Goal: Task Accomplishment & Management: Use online tool/utility

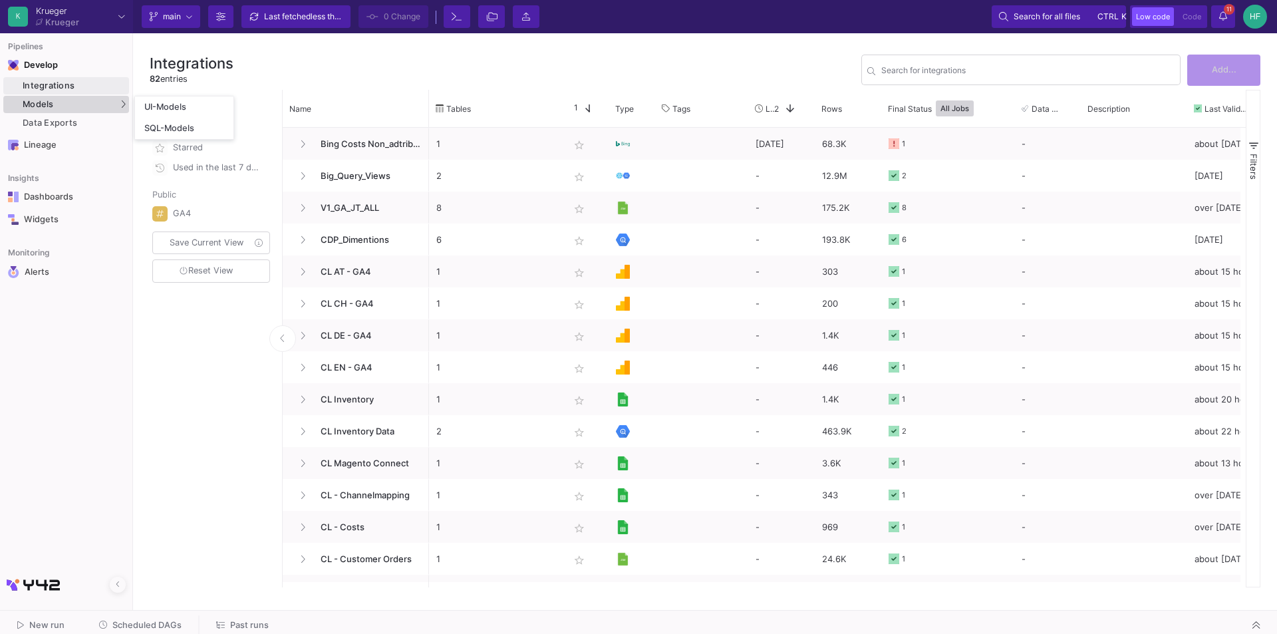
click at [62, 111] on div "Models" at bounding box center [66, 104] width 126 height 17
click at [176, 113] on link "UI-Models" at bounding box center [184, 106] width 98 height 21
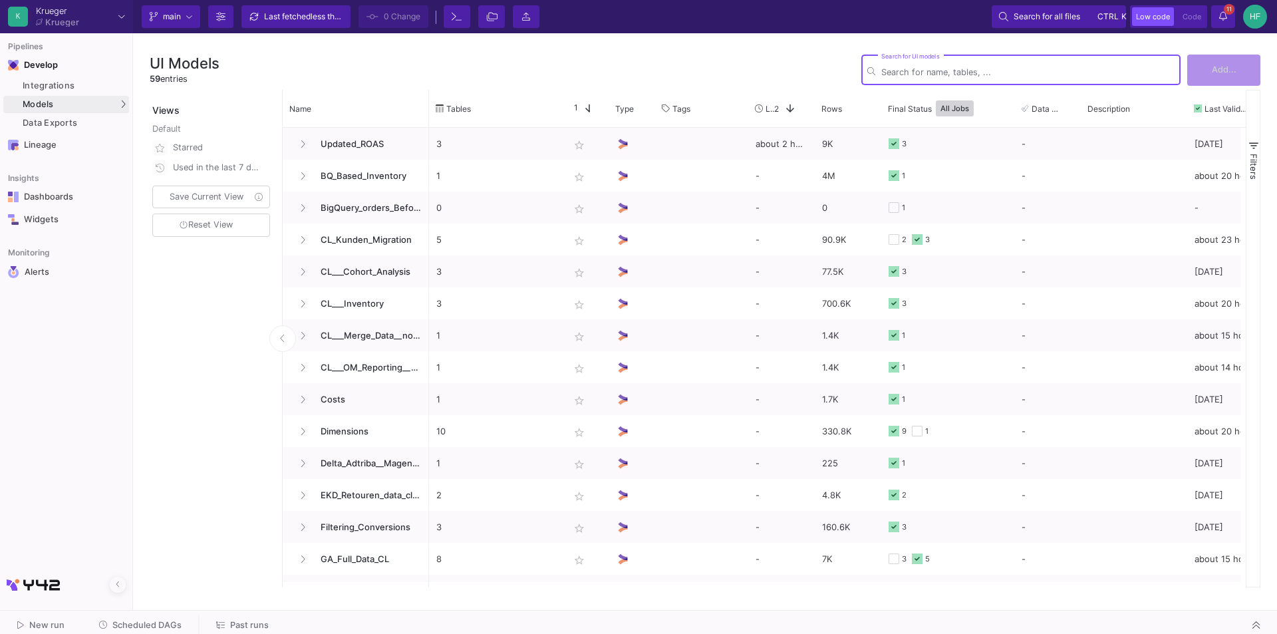
click at [940, 74] on input "Search for UI models" at bounding box center [1027, 72] width 293 height 10
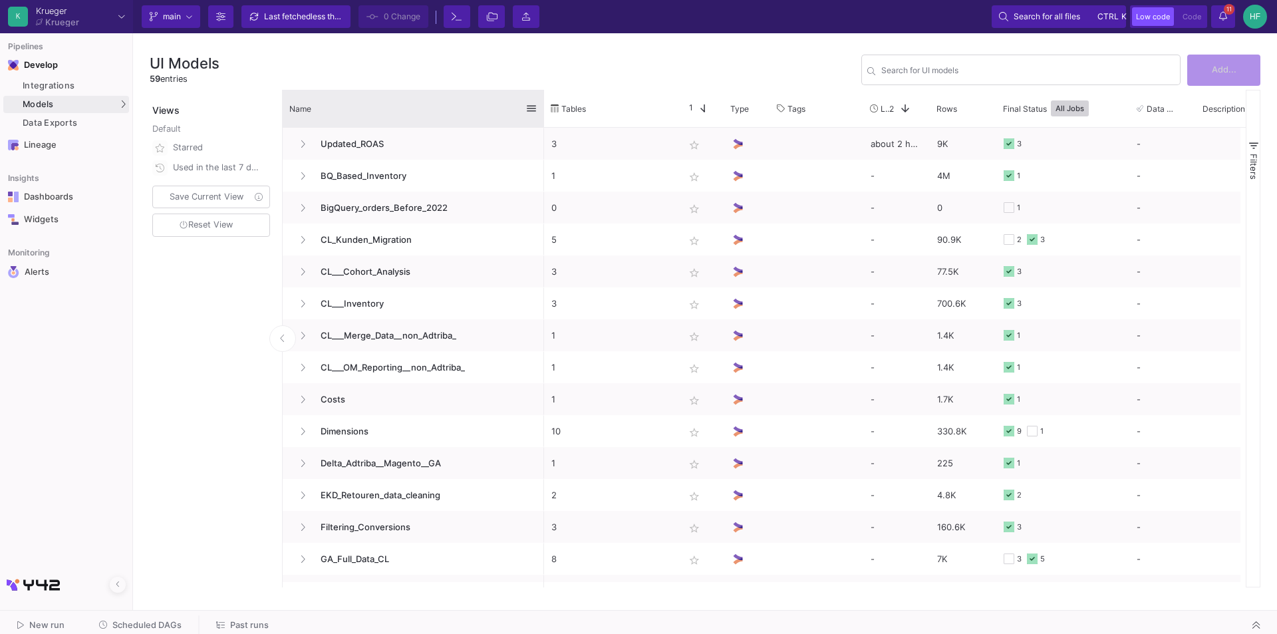
drag, startPoint x: 426, startPoint y: 102, endPoint x: 541, endPoint y: 108, distance: 115.2
click at [541, 108] on div at bounding box center [543, 108] width 5 height 37
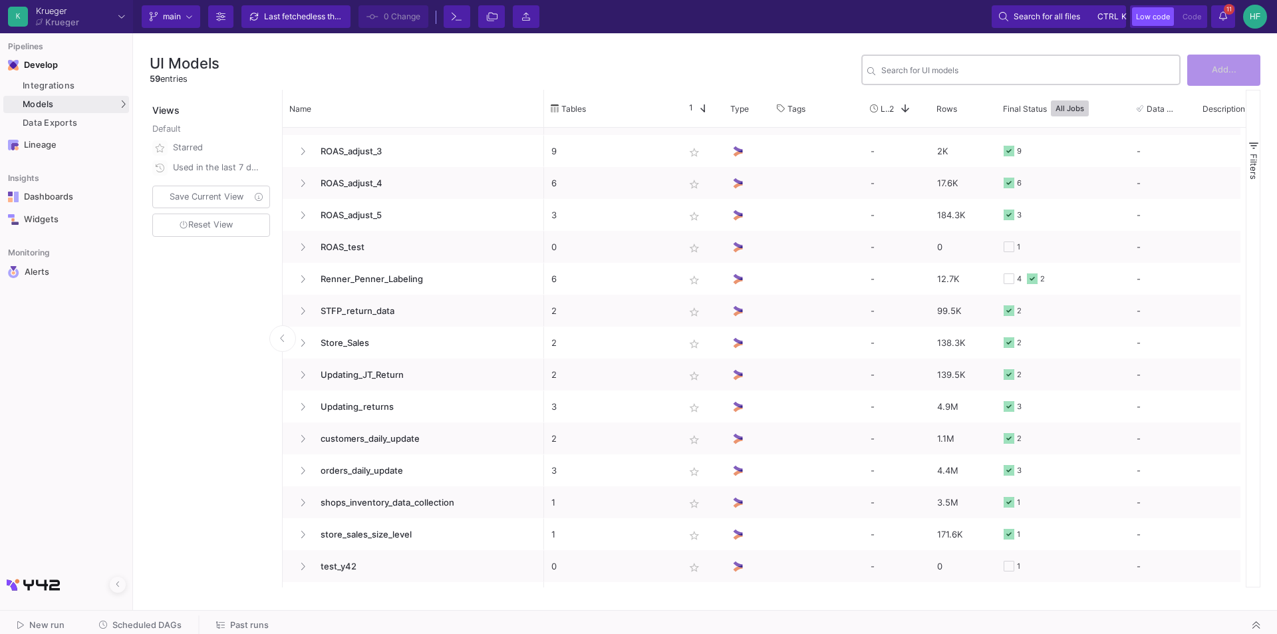
click at [923, 76] on input "Search for UI models" at bounding box center [1027, 72] width 293 height 10
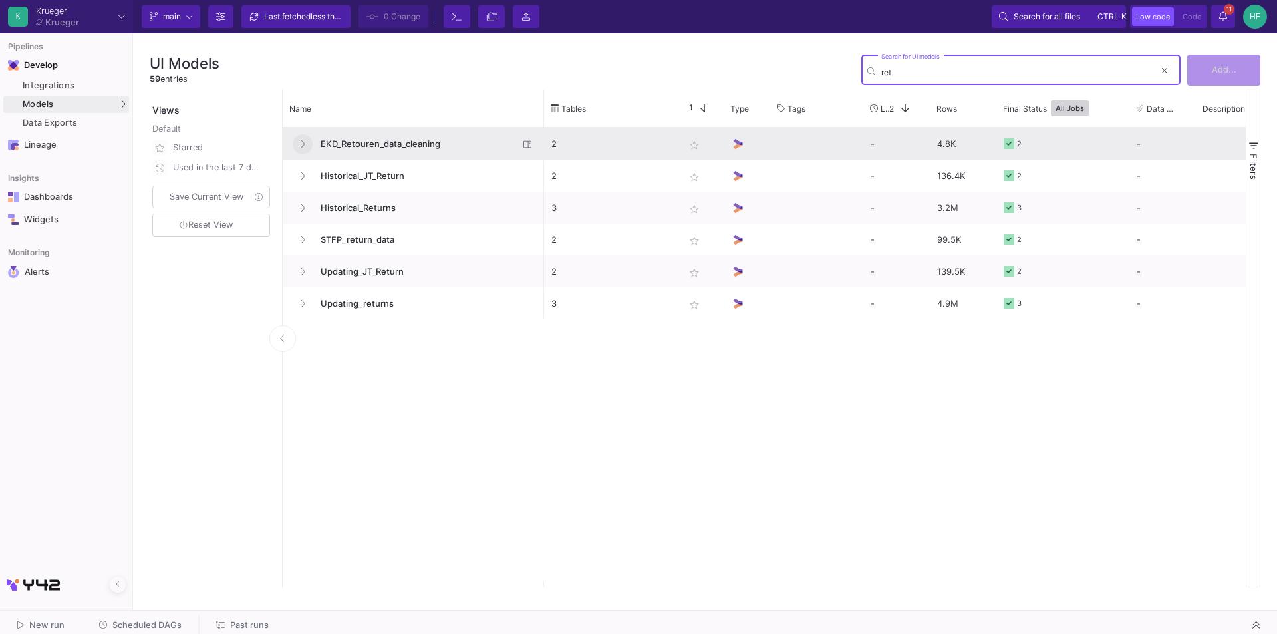
type input "ret"
click at [303, 144] on icon at bounding box center [302, 144] width 5 height 9
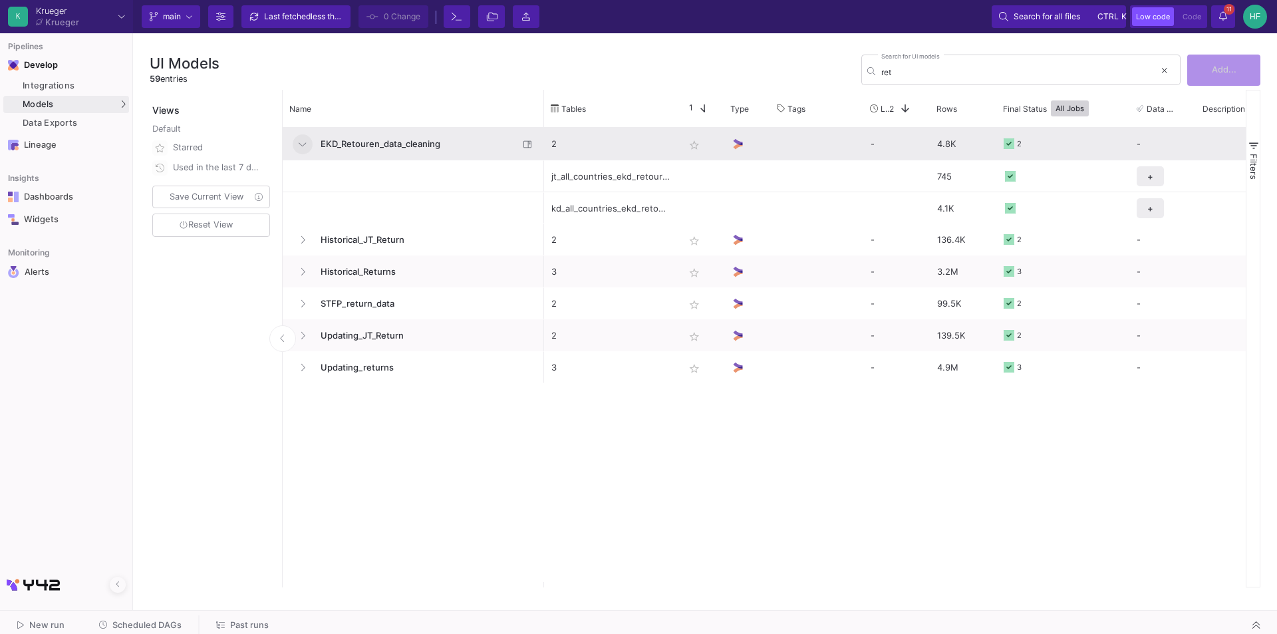
click at [303, 144] on icon at bounding box center [302, 144] width 7 height 9
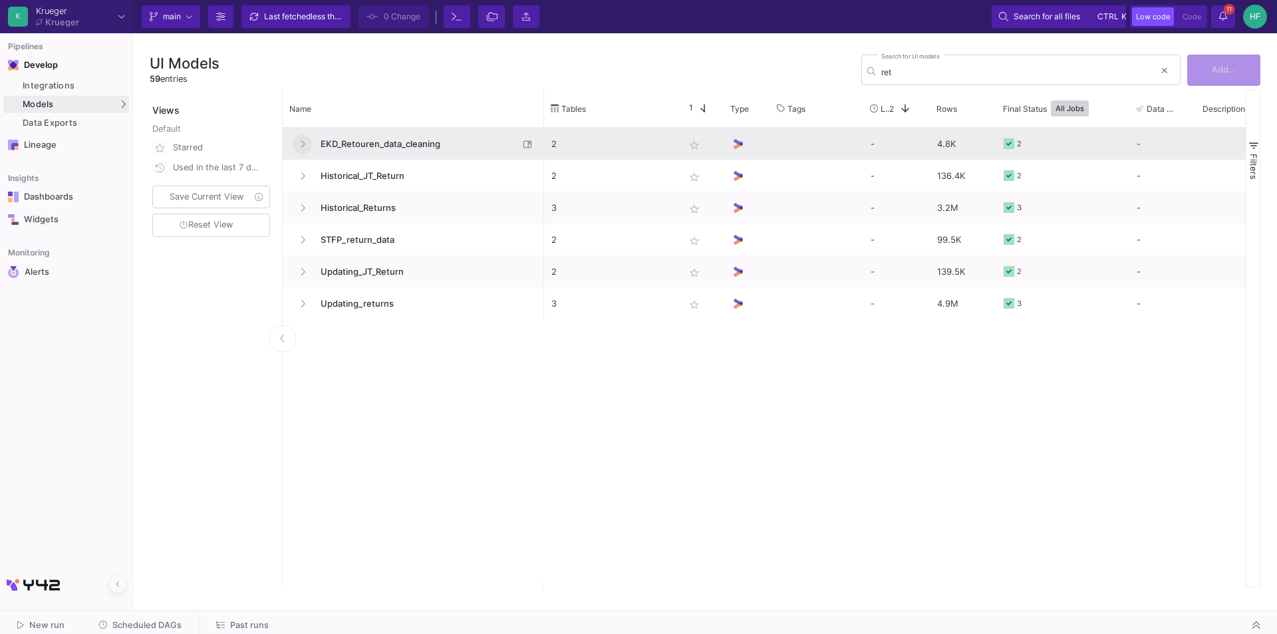
click at [303, 144] on icon at bounding box center [302, 144] width 5 height 9
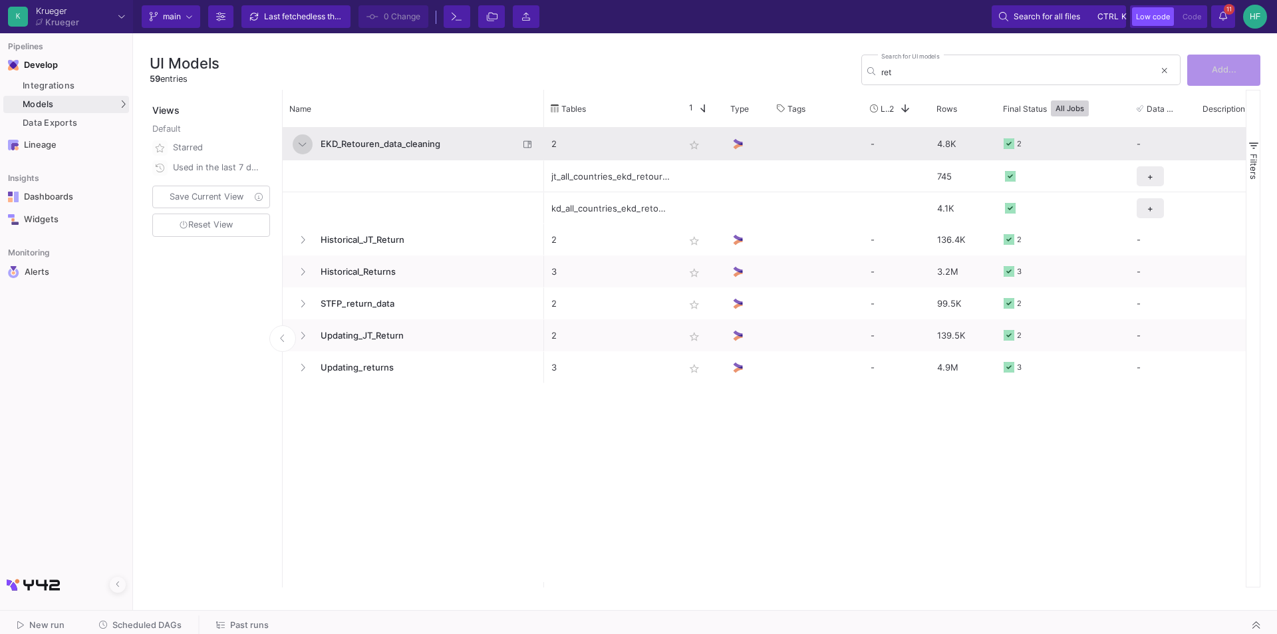
click at [303, 144] on icon at bounding box center [302, 144] width 7 height 9
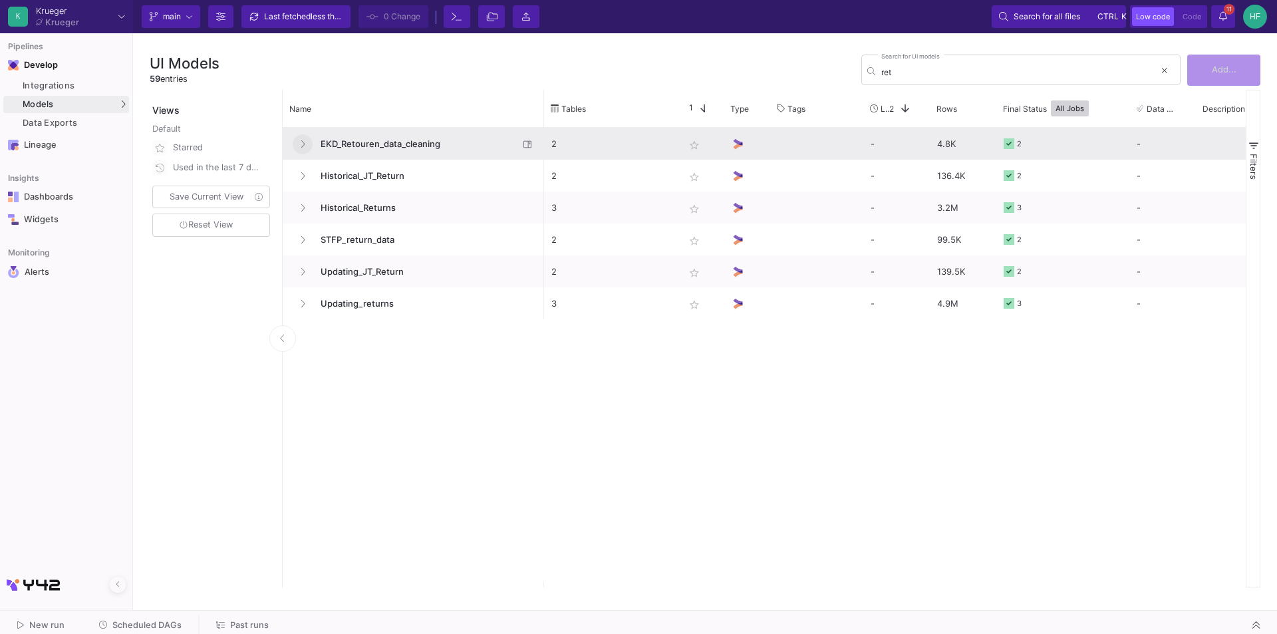
click at [362, 137] on span "EKD_Retouren_data_cleaning" at bounding box center [416, 143] width 206 height 31
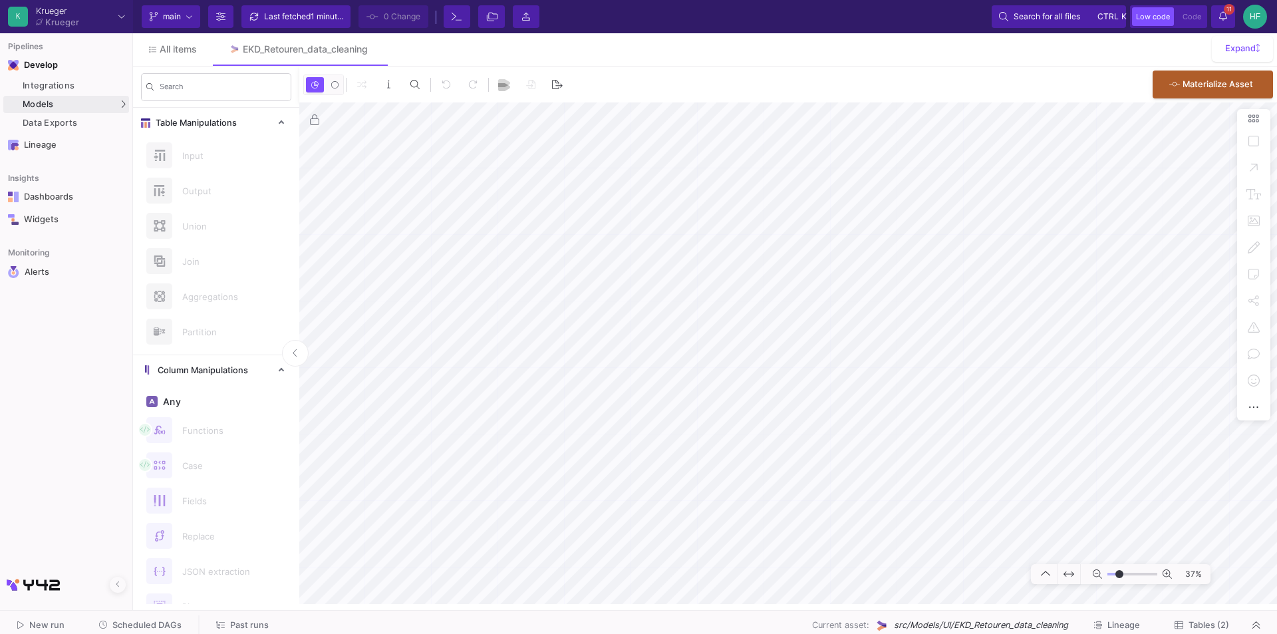
click at [219, 533] on mat-sidenav-container "Search Table Manipulations Input Output Union Join Aggregations Partition Colum…" at bounding box center [705, 334] width 1144 height 537
type input "-3"
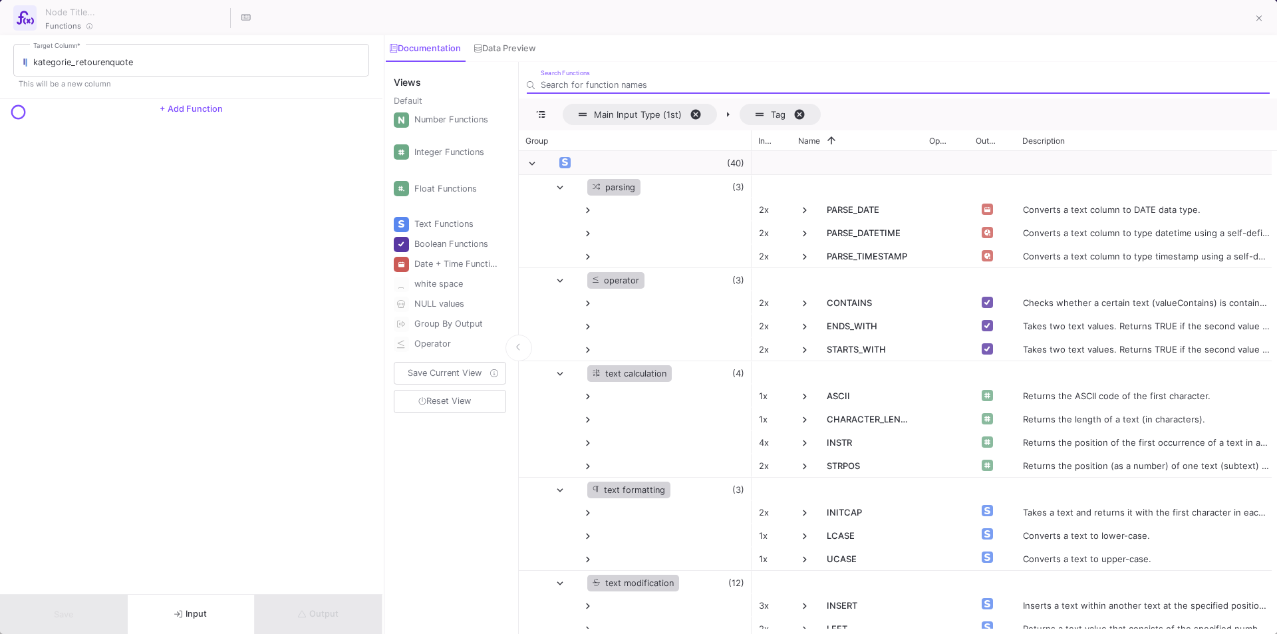
click at [1258, 17] on icon at bounding box center [1259, 18] width 6 height 9
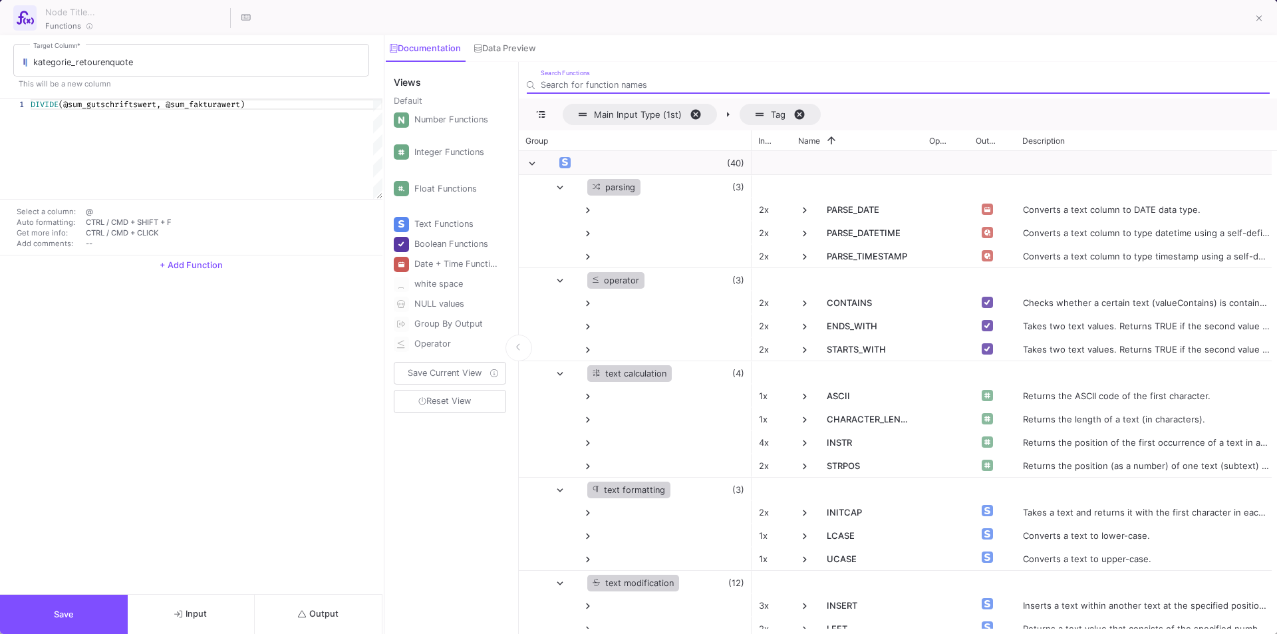
click at [339, 605] on button "Output" at bounding box center [319, 613] width 128 height 39
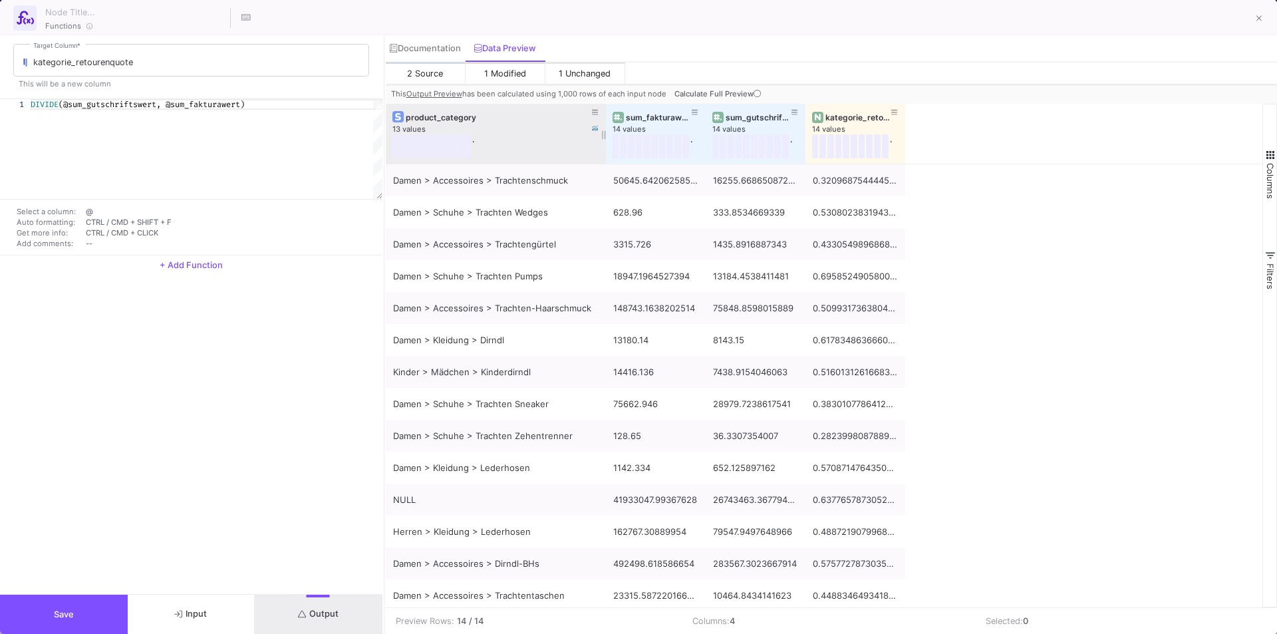
drag, startPoint x: 482, startPoint y: 111, endPoint x: 602, endPoint y: 114, distance: 120.4
click at [603, 114] on div at bounding box center [605, 134] width 5 height 60
click at [661, 116] on div "sum_fakturawert" at bounding box center [659, 117] width 66 height 10
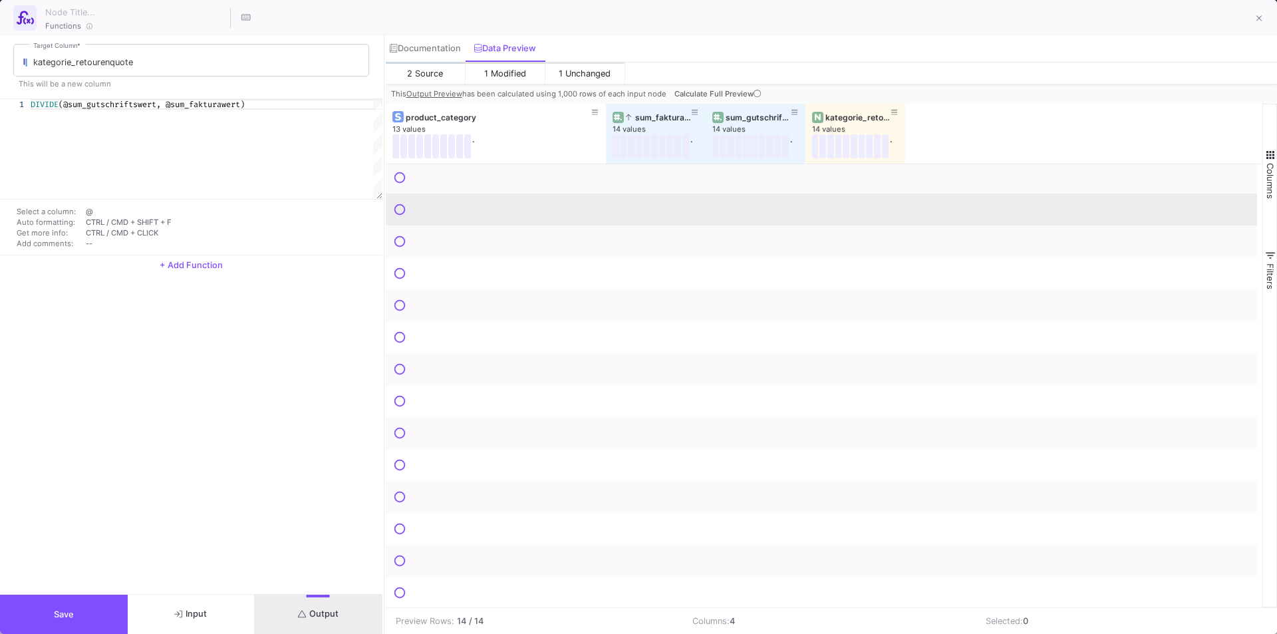
scroll to position [4, 0]
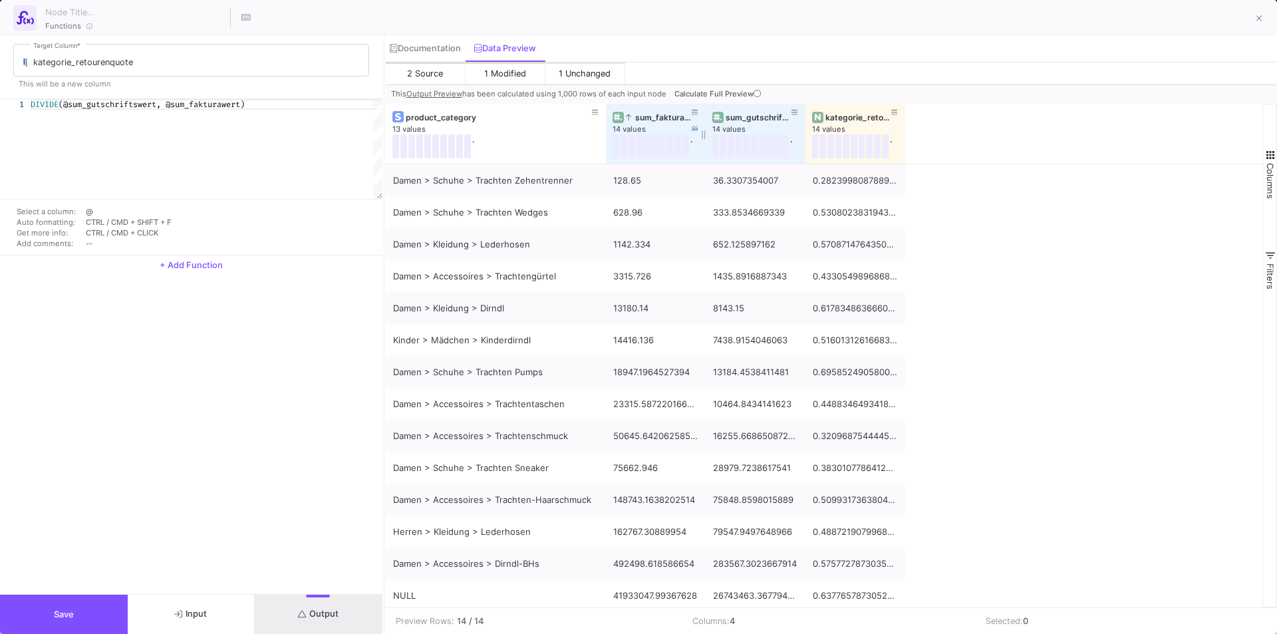
click at [648, 116] on div "sum_fakturawert" at bounding box center [659, 117] width 66 height 10
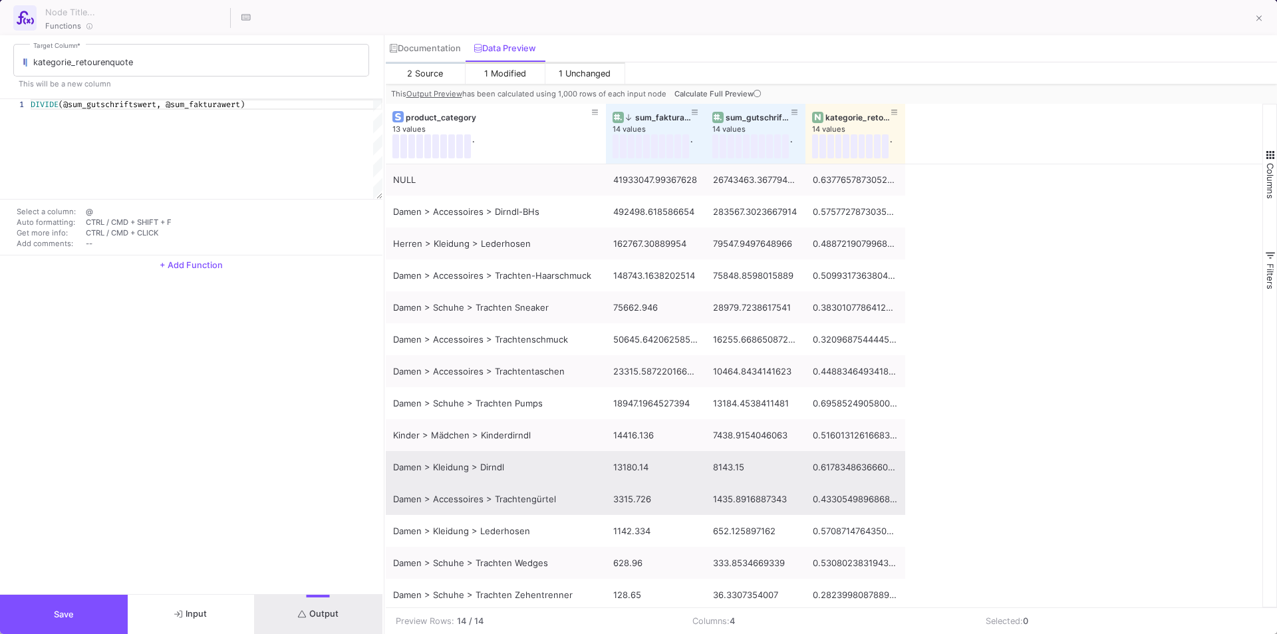
scroll to position [0, 0]
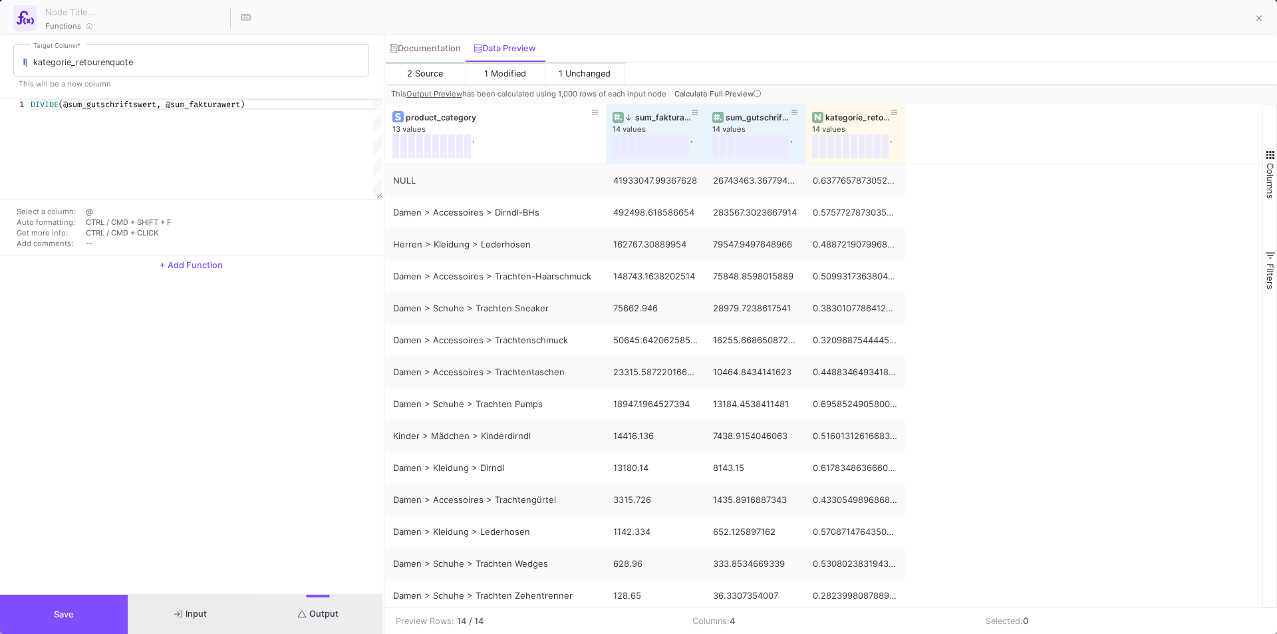
click at [201, 614] on span "Input" at bounding box center [190, 613] width 33 height 10
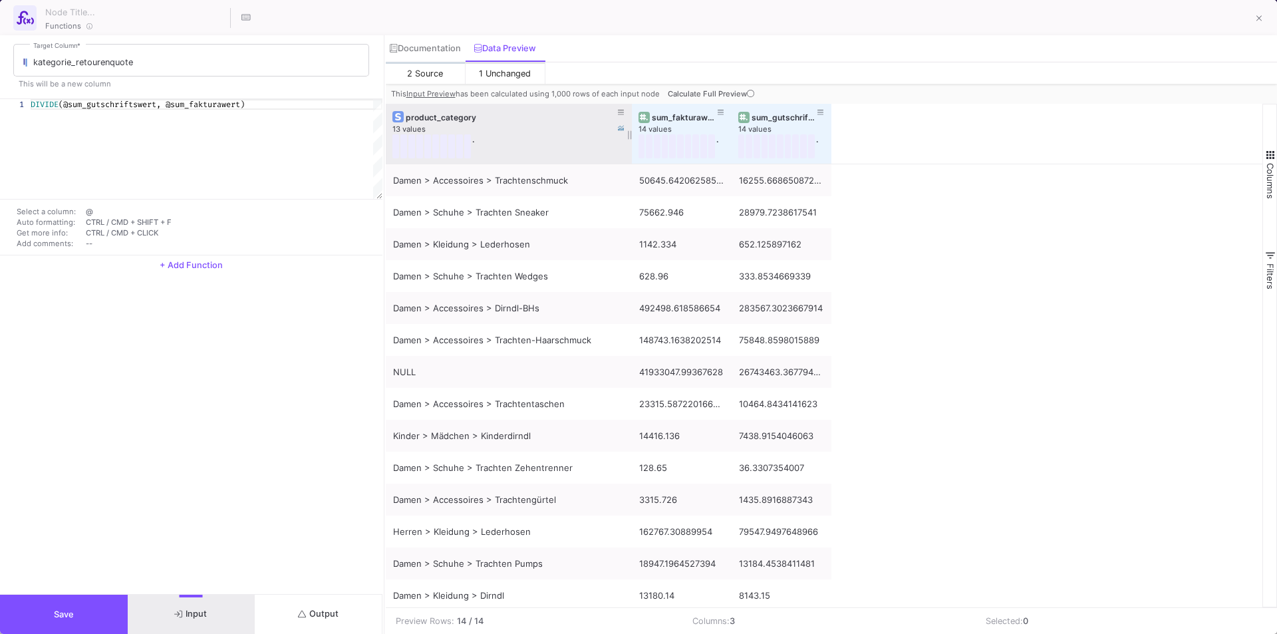
drag, startPoint x: 483, startPoint y: 113, endPoint x: 629, endPoint y: 116, distance: 146.3
click at [629, 116] on div at bounding box center [631, 134] width 5 height 60
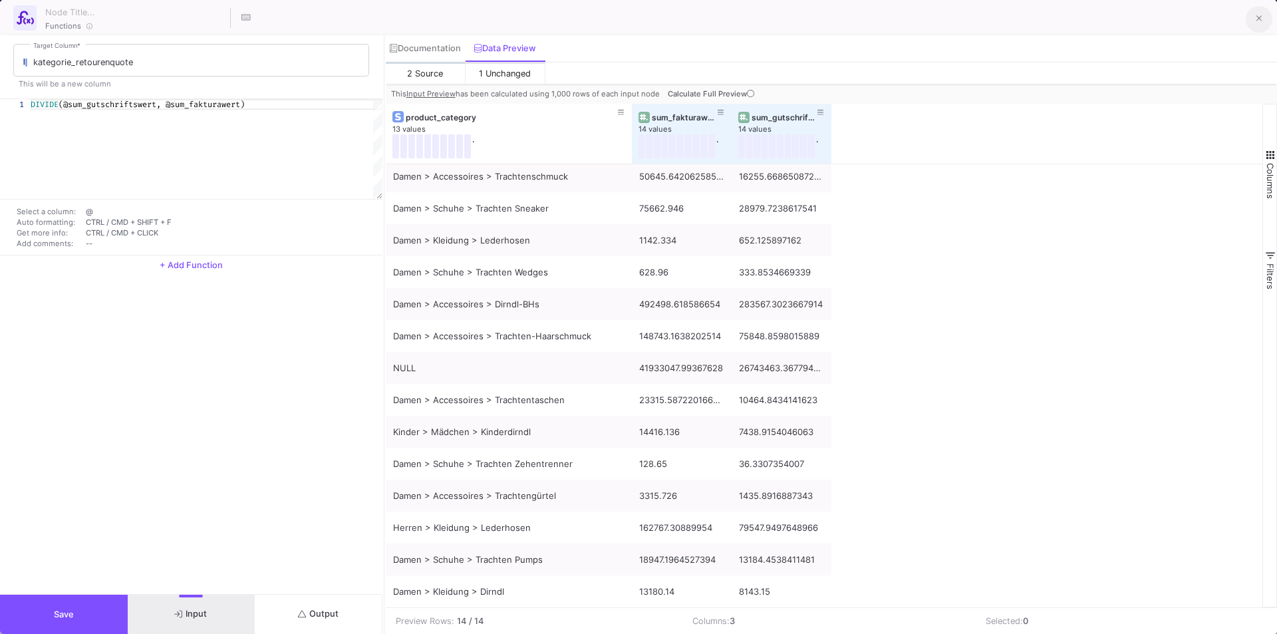
click at [1263, 15] on button at bounding box center [1258, 19] width 27 height 27
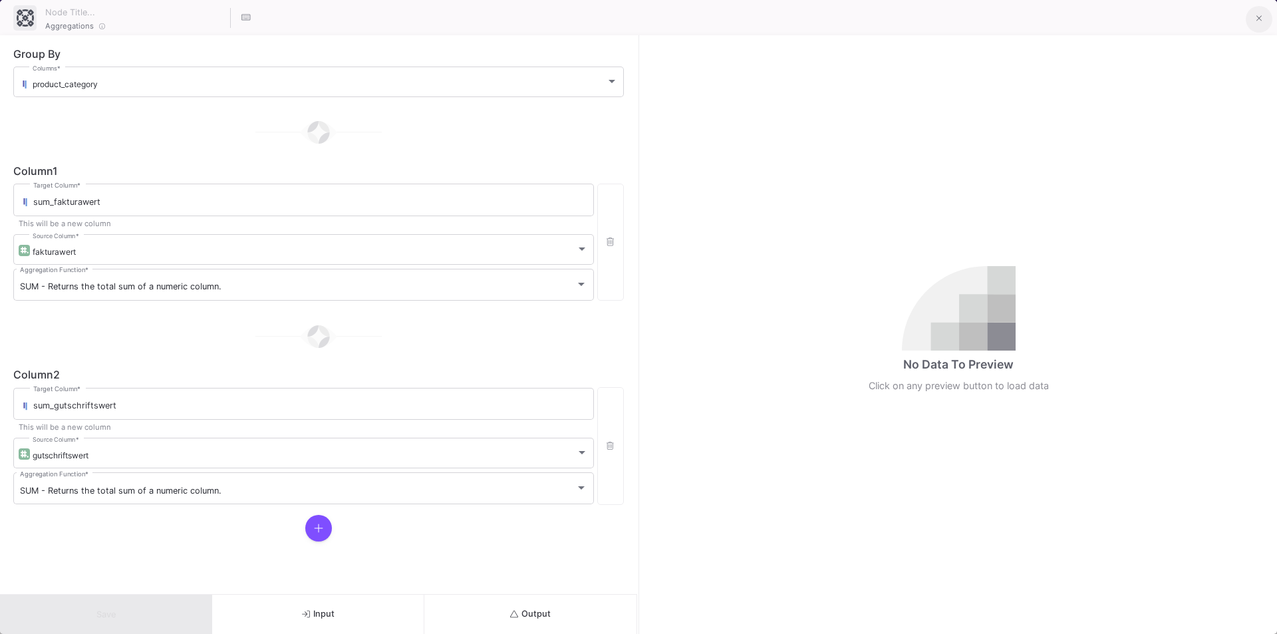
click at [1265, 20] on button at bounding box center [1258, 19] width 27 height 27
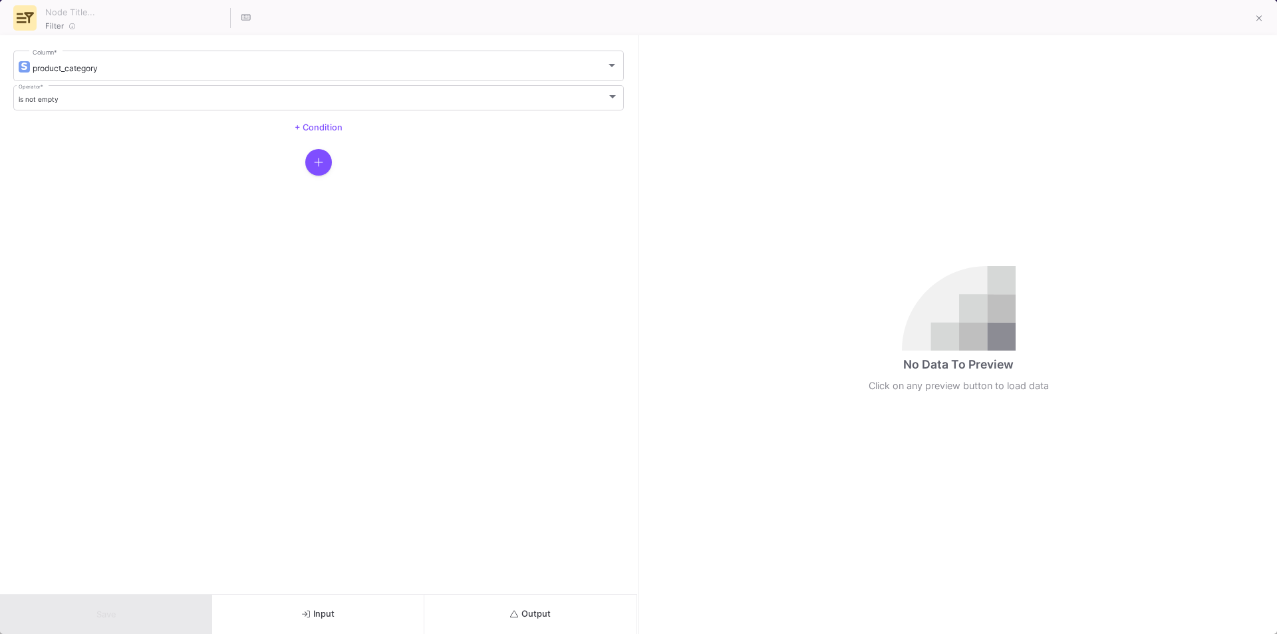
click at [516, 610] on icon "submit" at bounding box center [514, 614] width 9 height 9
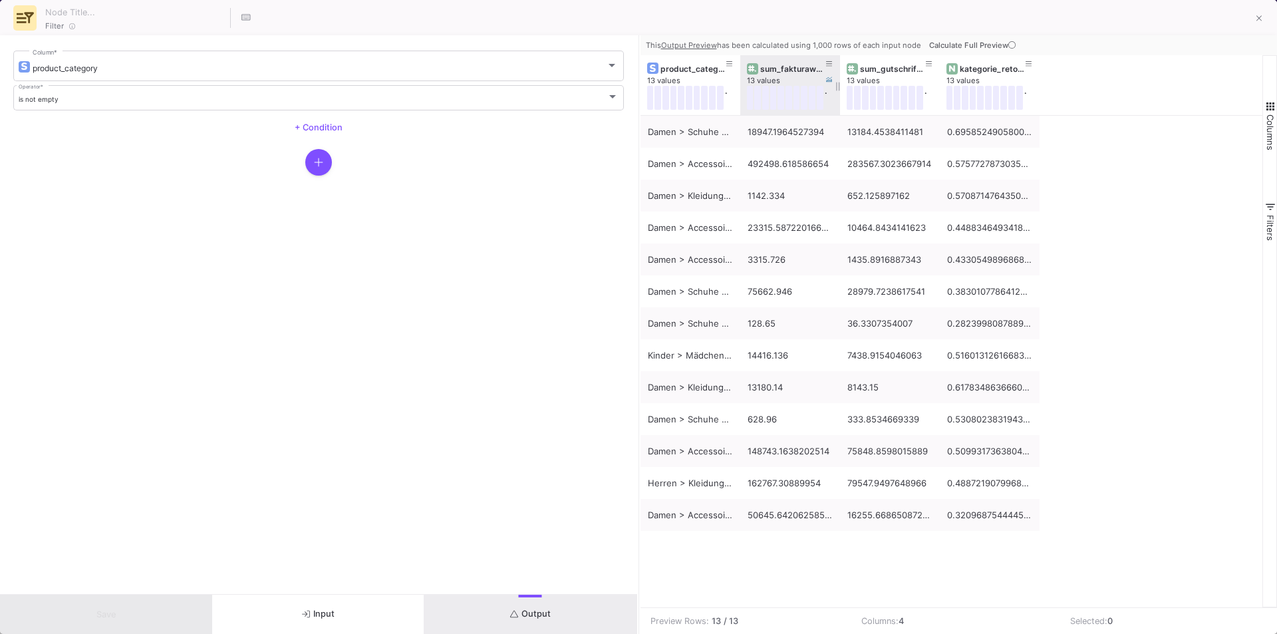
click at [781, 67] on div "sum_fakturawert" at bounding box center [793, 69] width 66 height 10
click at [770, 65] on div "sum_fakturawert" at bounding box center [793, 69] width 66 height 10
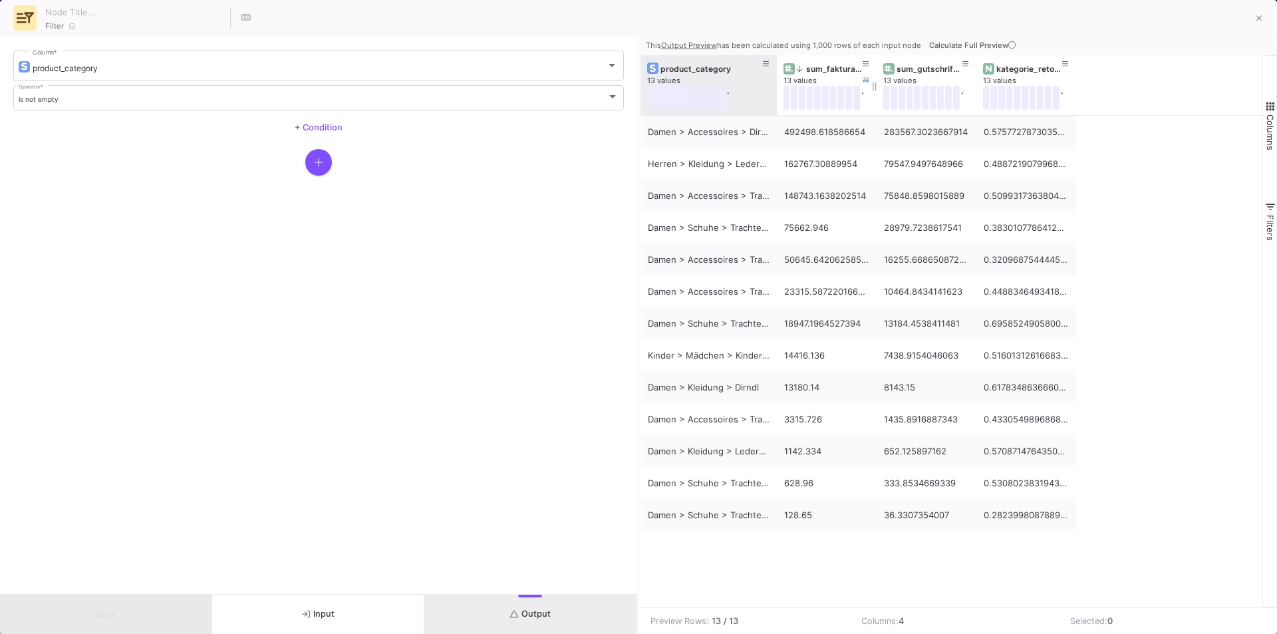
drag, startPoint x: 739, startPoint y: 90, endPoint x: 775, endPoint y: 94, distance: 36.7
click at [775, 94] on div at bounding box center [776, 85] width 5 height 60
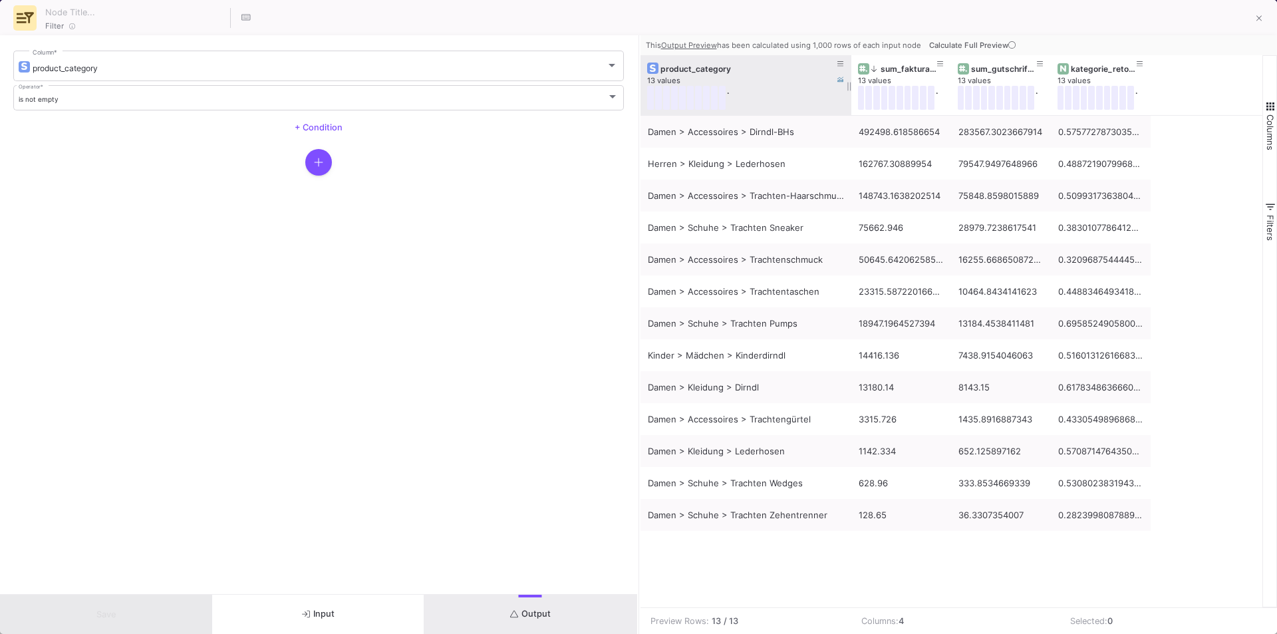
drag, startPoint x: 774, startPoint y: 93, endPoint x: 848, endPoint y: 100, distance: 74.8
click at [848, 100] on div at bounding box center [850, 85] width 5 height 60
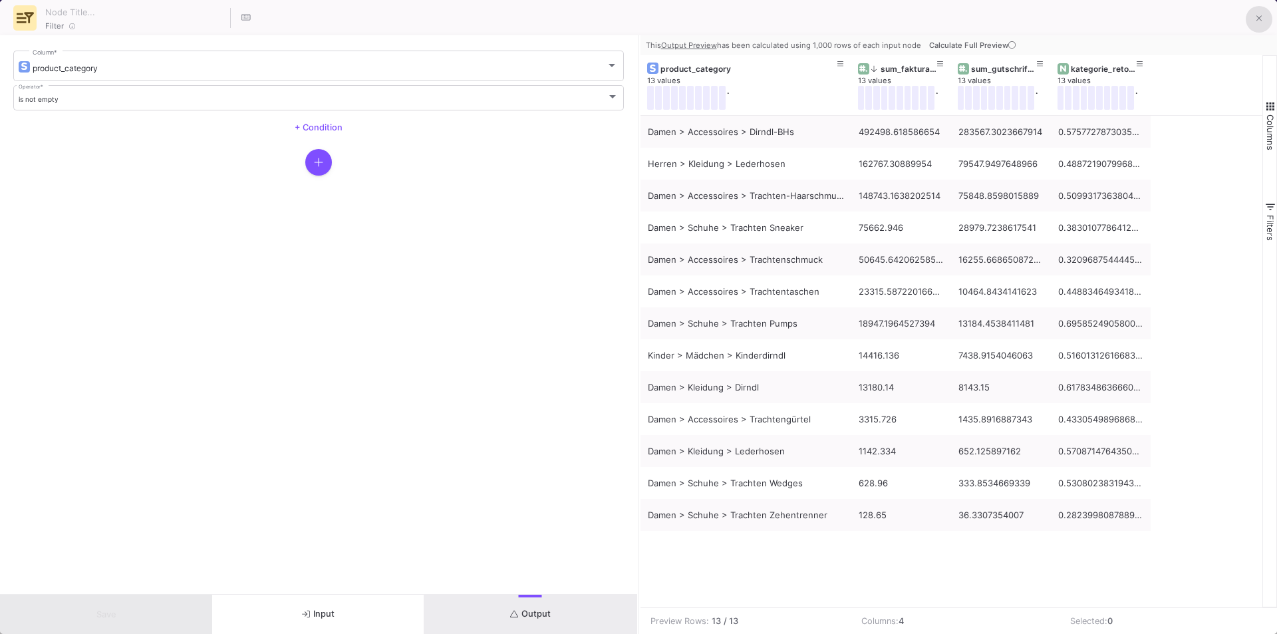
click at [1256, 22] on icon at bounding box center [1258, 19] width 6 height 6
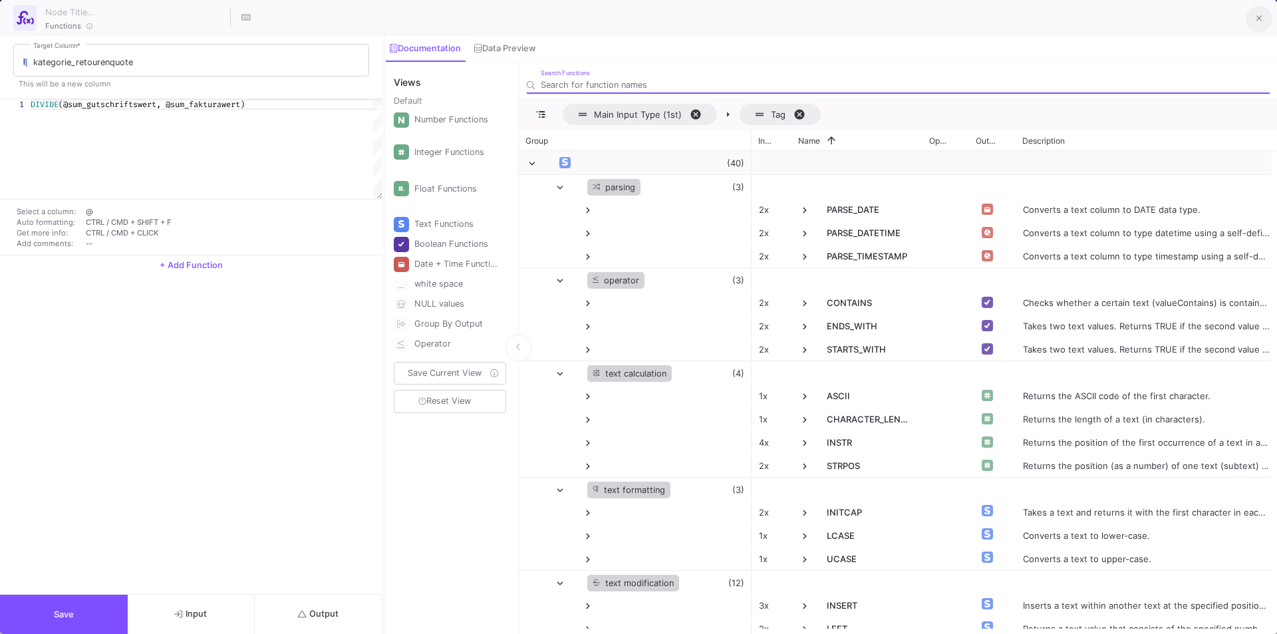
click at [1260, 16] on icon at bounding box center [1259, 18] width 6 height 9
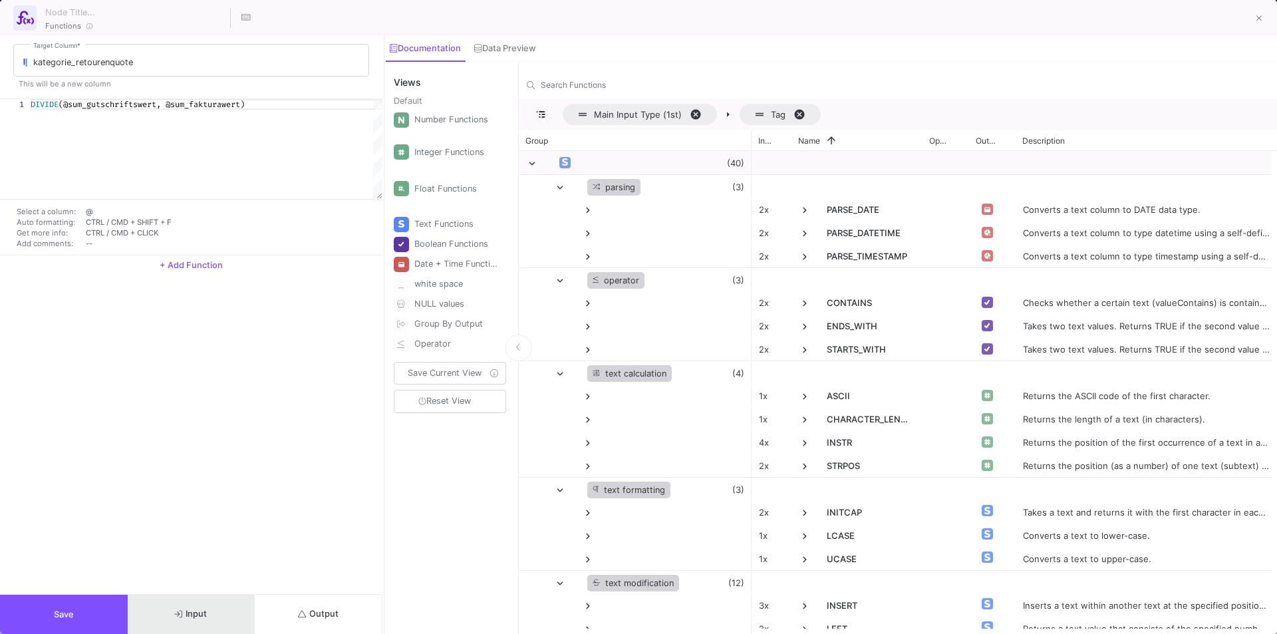
click at [213, 603] on button "Input" at bounding box center [192, 613] width 128 height 39
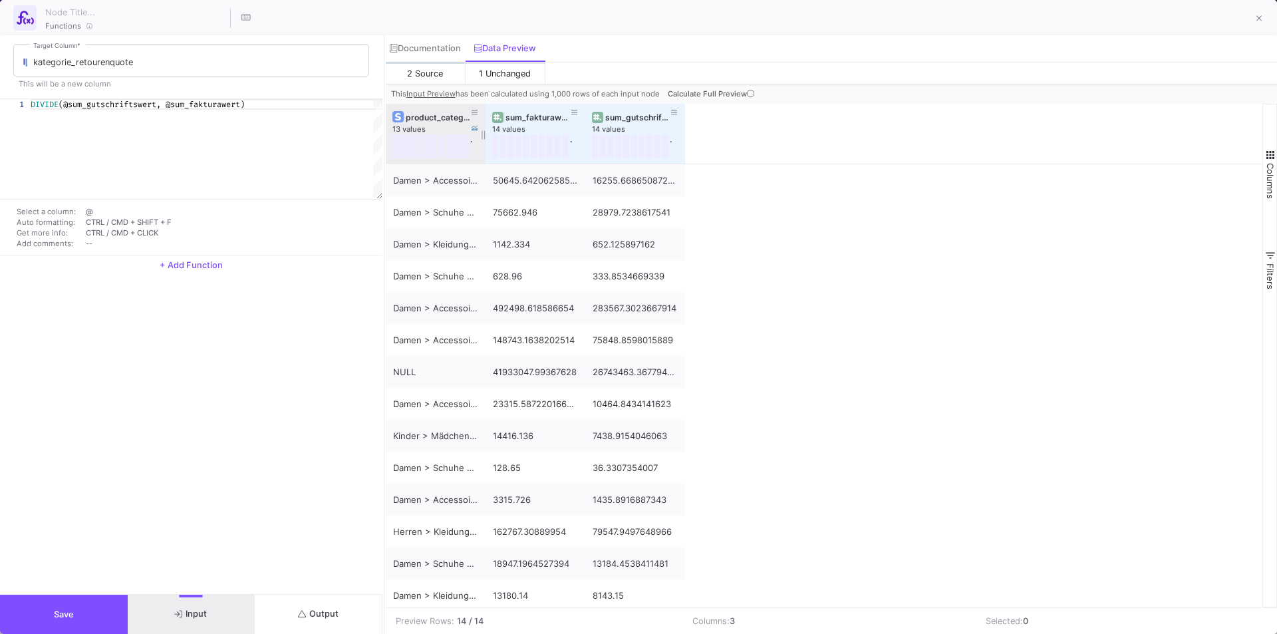
click at [432, 112] on div "product_category" at bounding box center [439, 117] width 66 height 10
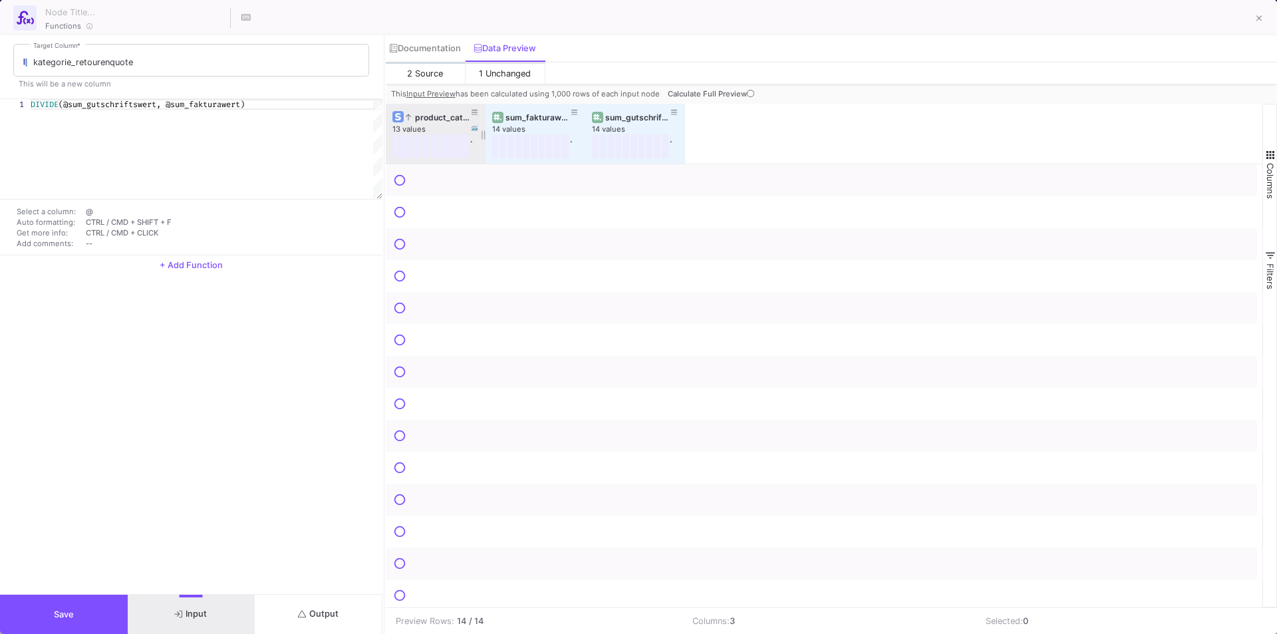
click at [422, 116] on div "product_category" at bounding box center [439, 117] width 66 height 10
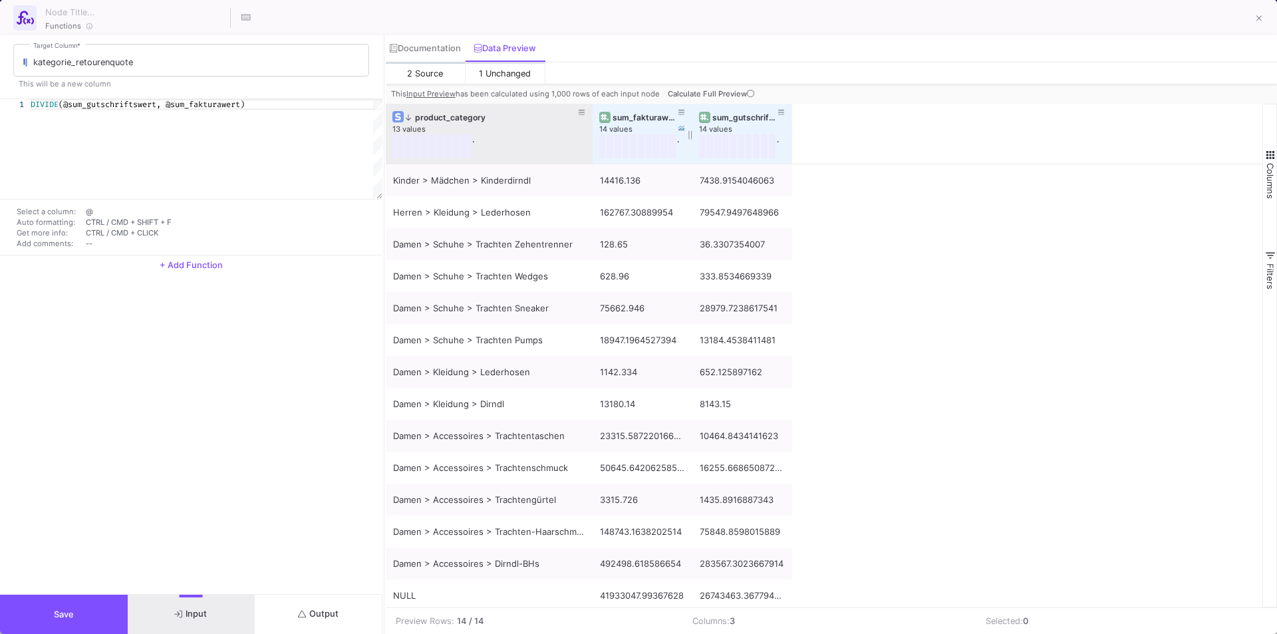
drag, startPoint x: 485, startPoint y: 112, endPoint x: 592, endPoint y: 116, distance: 107.1
click at [592, 116] on div at bounding box center [592, 134] width 5 height 60
click at [310, 616] on span "Output" at bounding box center [318, 613] width 41 height 10
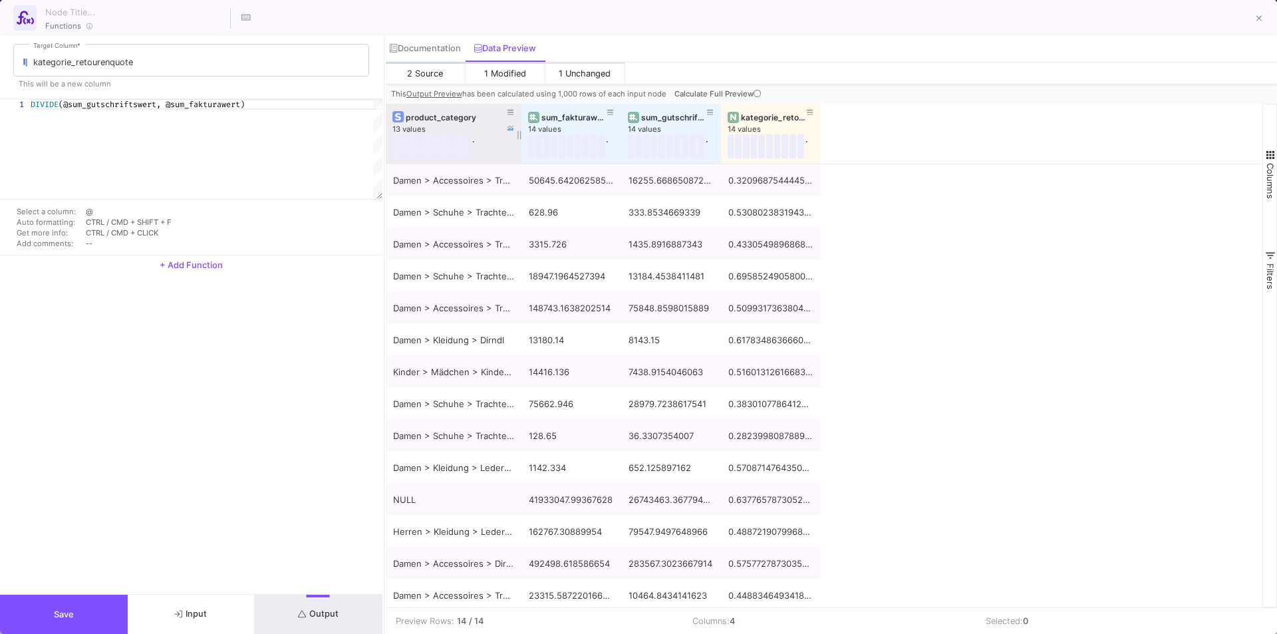
drag, startPoint x: 483, startPoint y: 125, endPoint x: 520, endPoint y: 128, distance: 37.3
click at [520, 128] on div at bounding box center [521, 134] width 5 height 60
click at [1256, 16] on icon at bounding box center [1259, 18] width 6 height 9
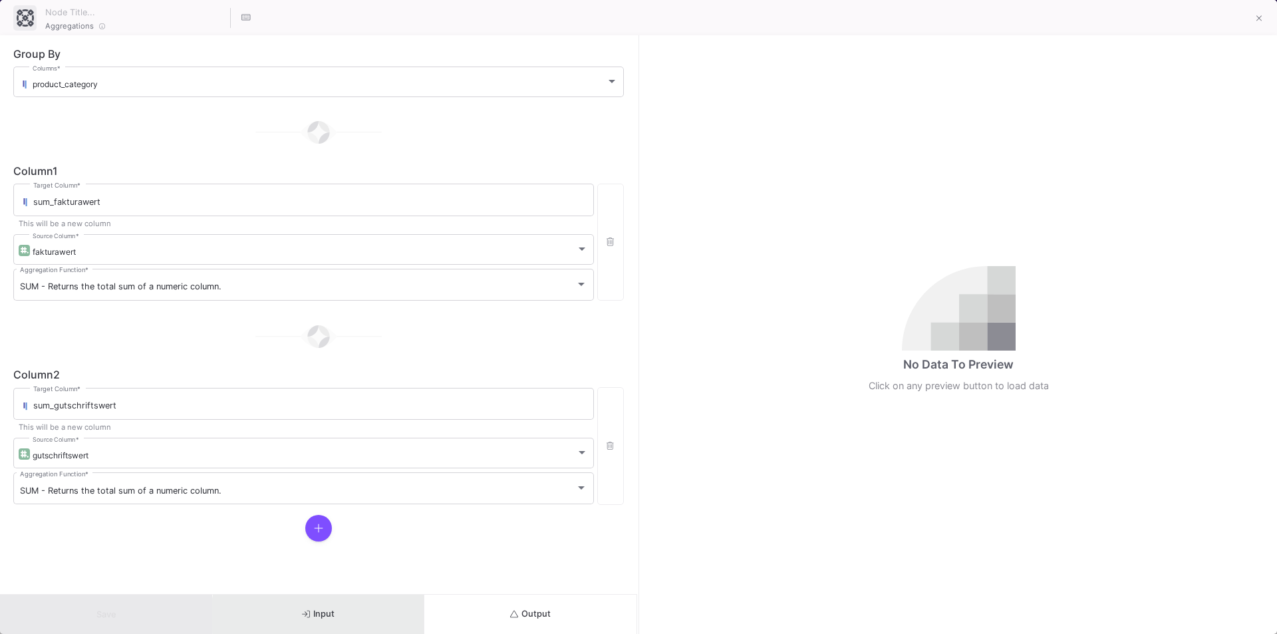
click at [331, 615] on span "Input" at bounding box center [318, 613] width 33 height 10
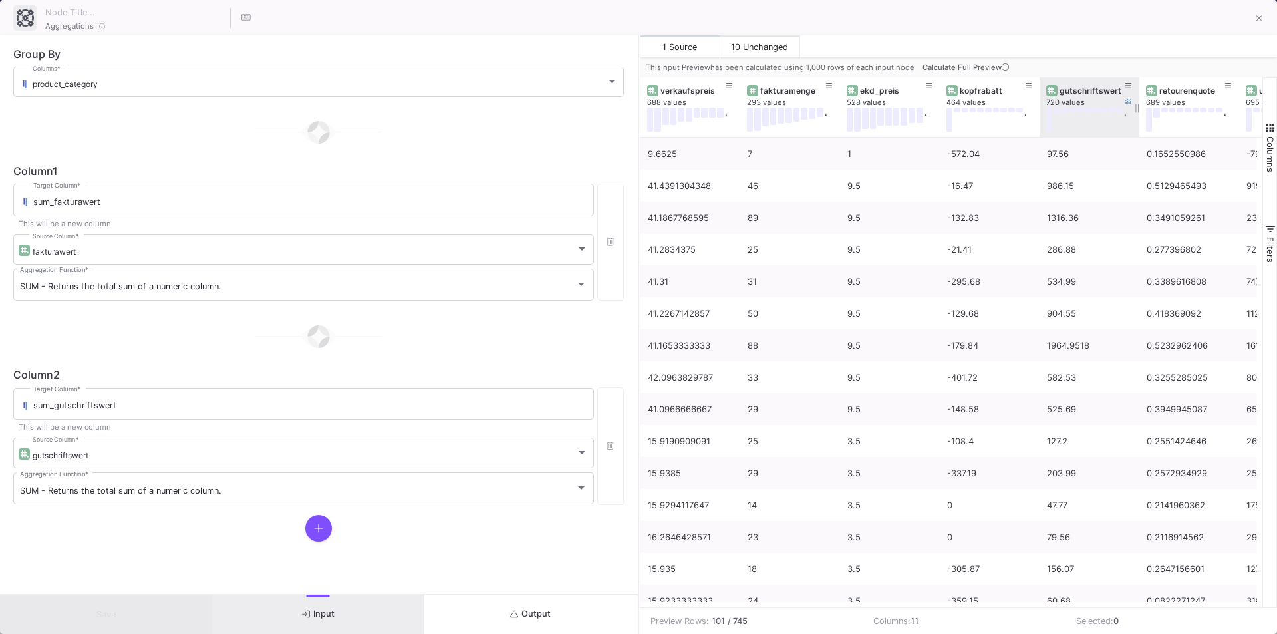
click at [1084, 90] on div "gutschriftswert" at bounding box center [1092, 91] width 66 height 10
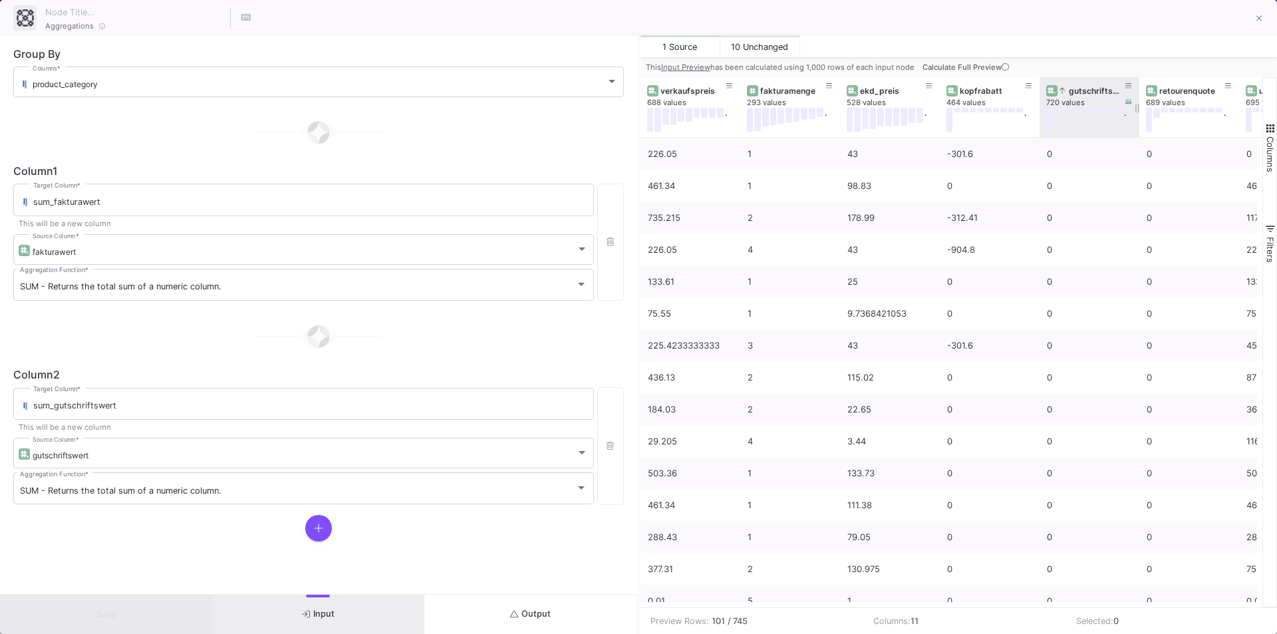
click at [1086, 91] on div "gutschriftswert" at bounding box center [1092, 91] width 66 height 10
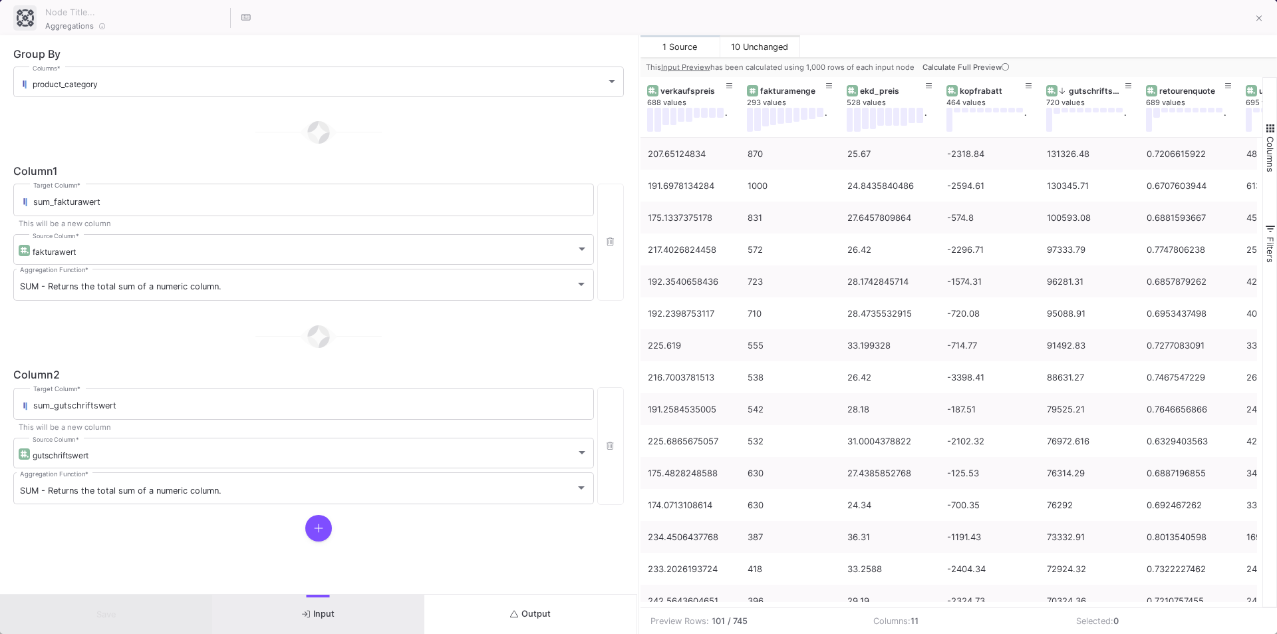
click at [494, 614] on button "Output" at bounding box center [530, 613] width 212 height 39
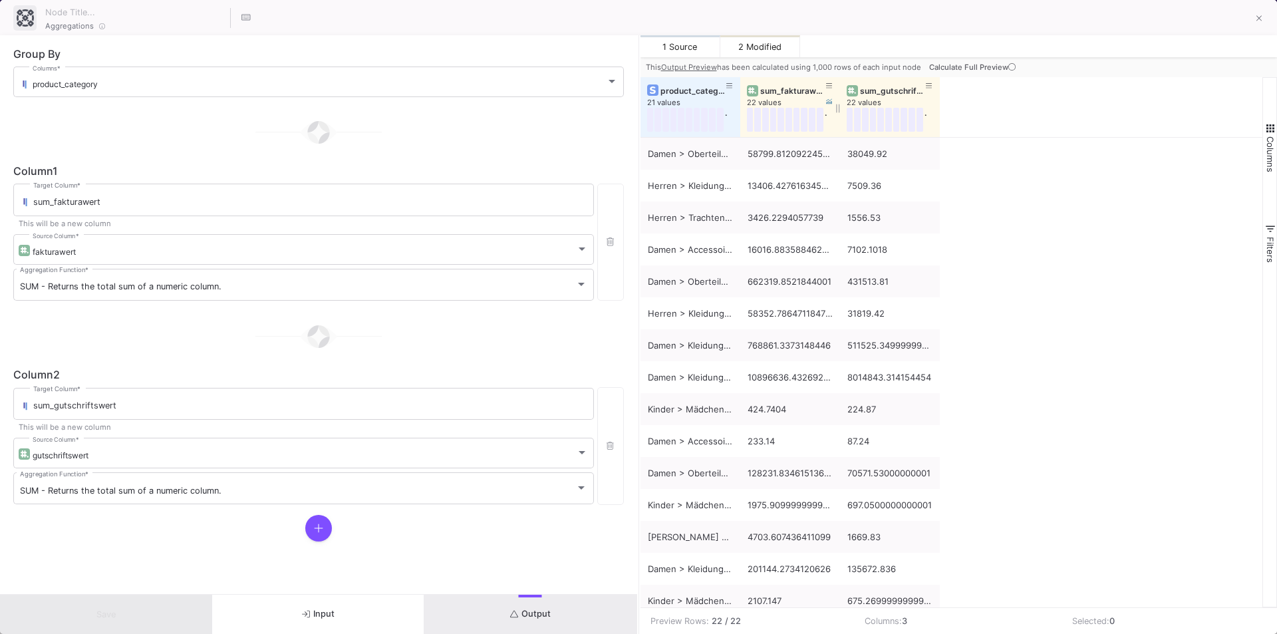
click at [784, 88] on div "sum_fakturawert" at bounding box center [793, 91] width 66 height 10
click at [761, 91] on icon at bounding box center [762, 90] width 5 height 7
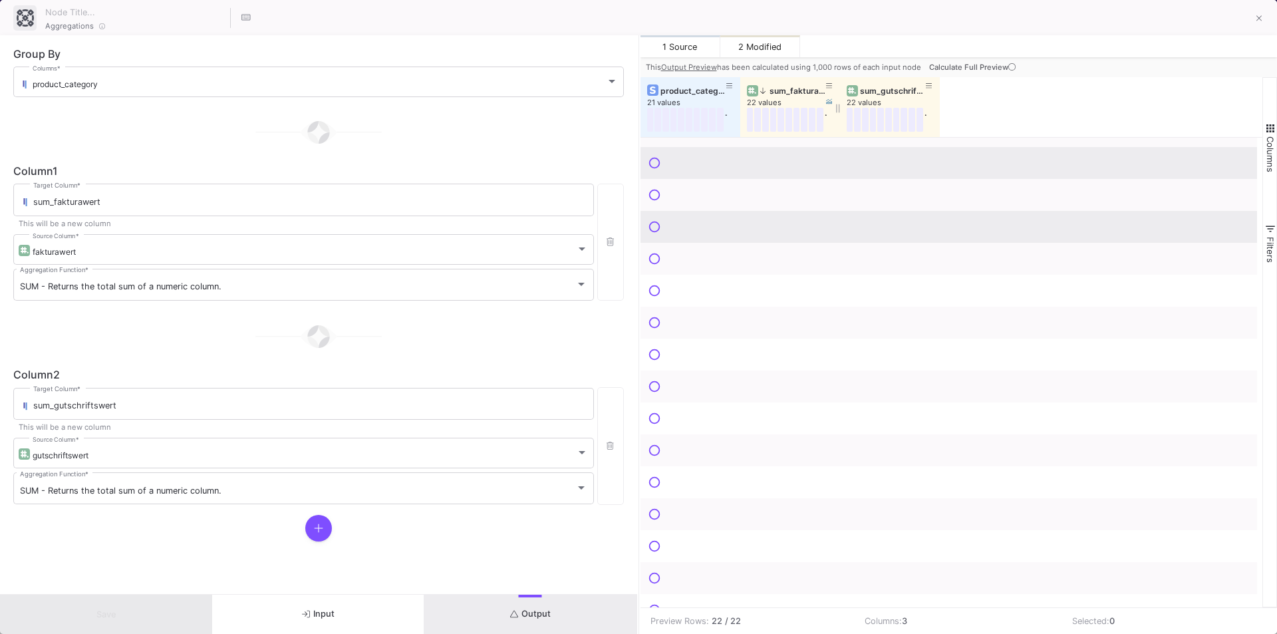
scroll to position [23, 0]
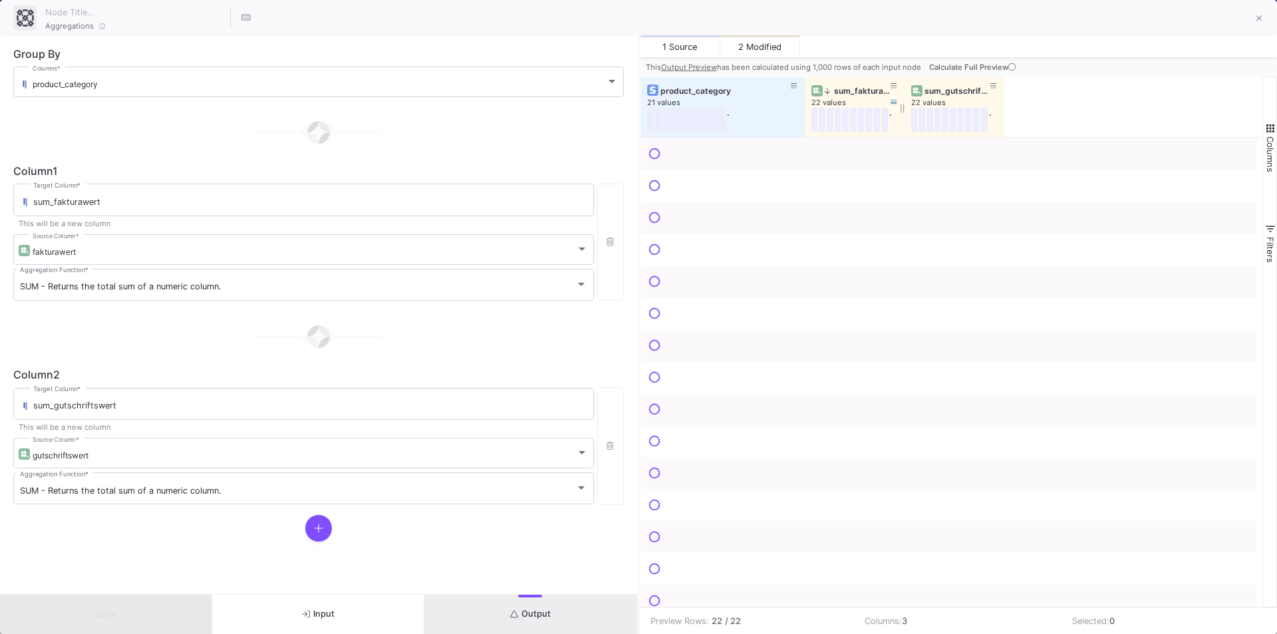
drag, startPoint x: 738, startPoint y: 89, endPoint x: 803, endPoint y: 89, distance: 64.5
click at [803, 89] on div at bounding box center [804, 107] width 5 height 60
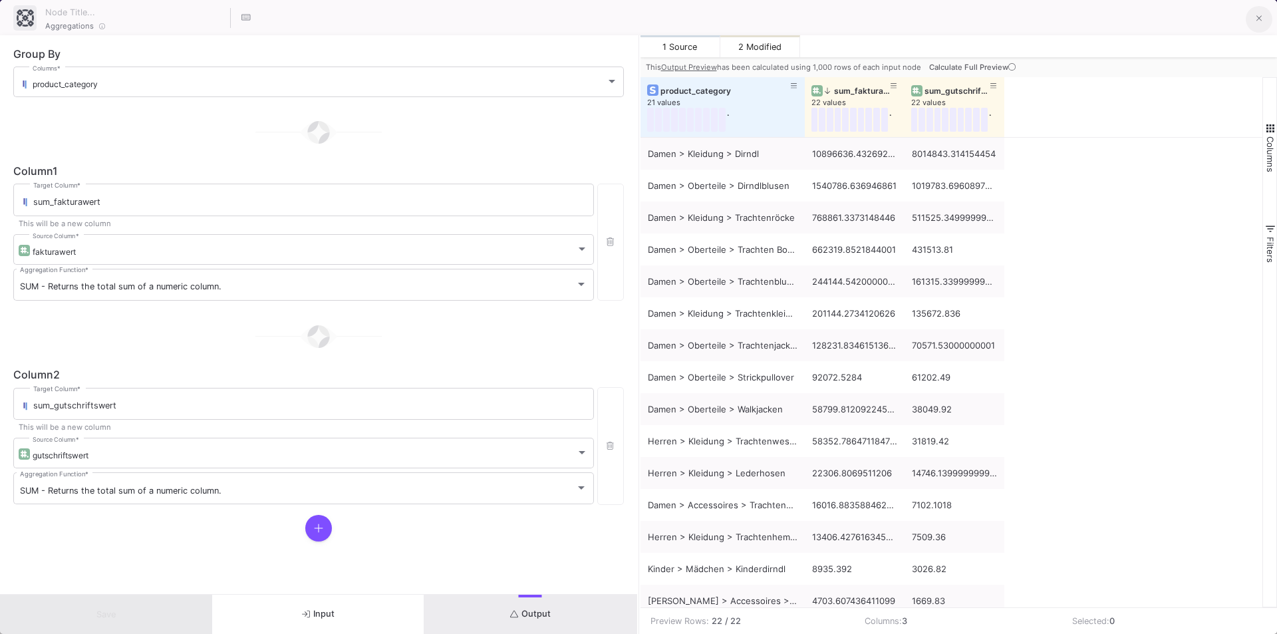
click at [1265, 15] on button at bounding box center [1258, 19] width 27 height 27
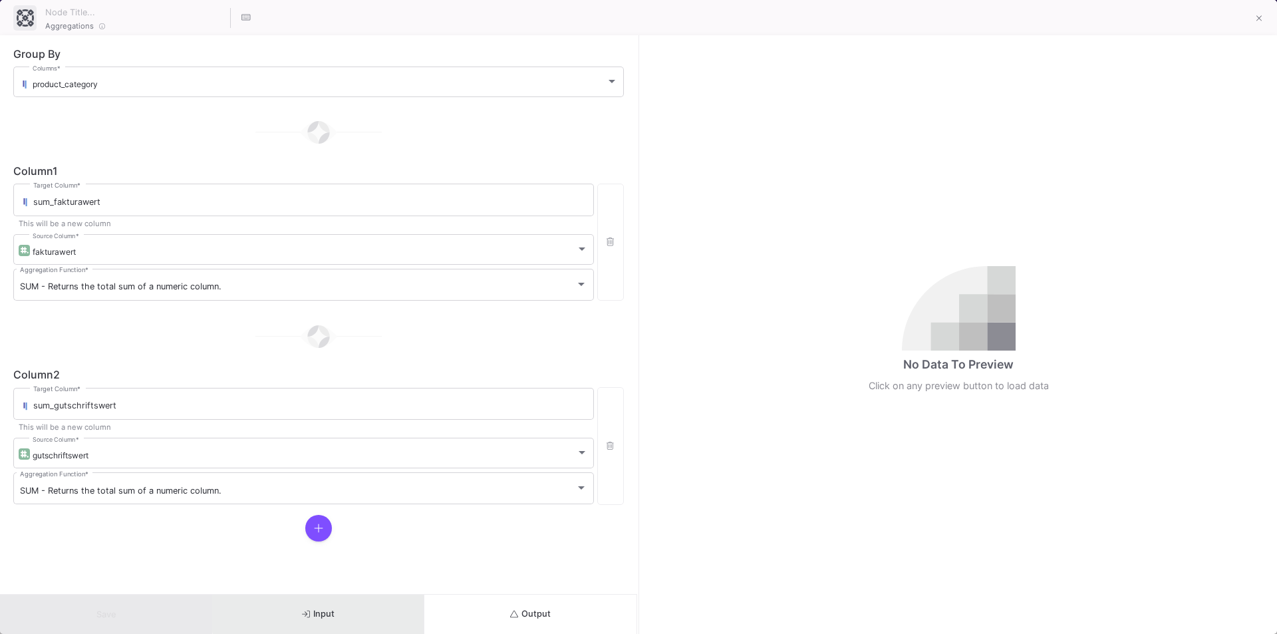
click at [322, 611] on span "Input" at bounding box center [318, 613] width 33 height 10
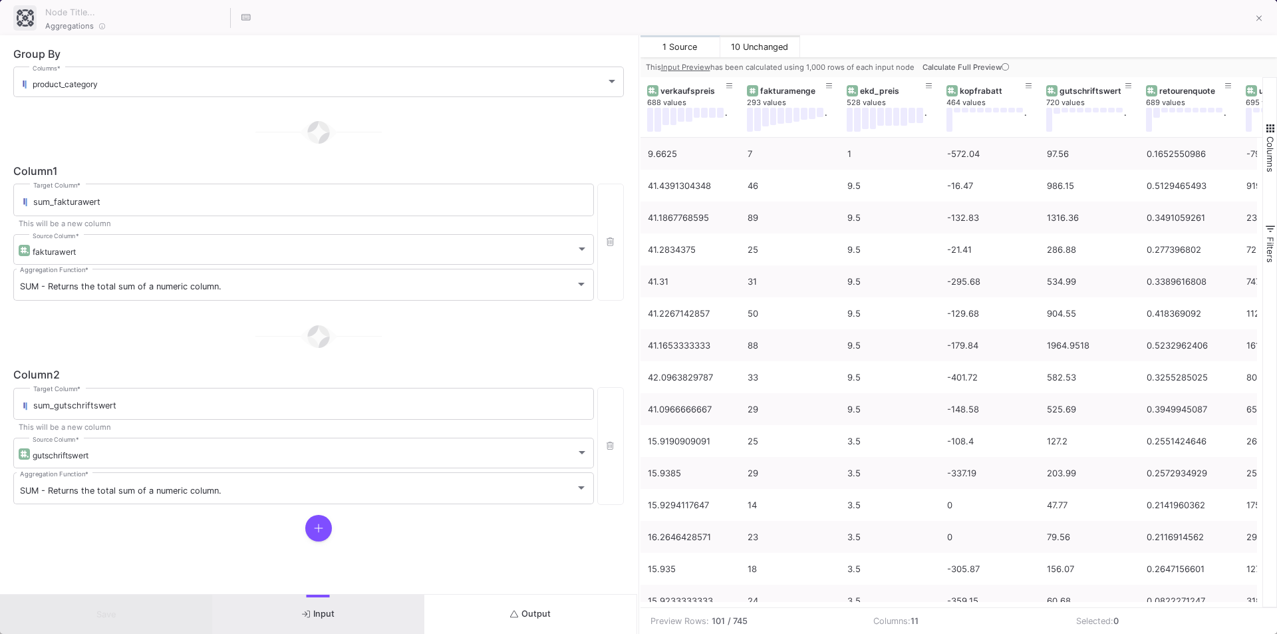
drag, startPoint x: 942, startPoint y: 607, endPoint x: 984, endPoint y: 603, distance: 42.7
click at [984, 603] on mat-sidenav-content "Drag here to set row groups Drag here to set column labels verkaufspreis 688 va…" at bounding box center [958, 355] width 637 height 557
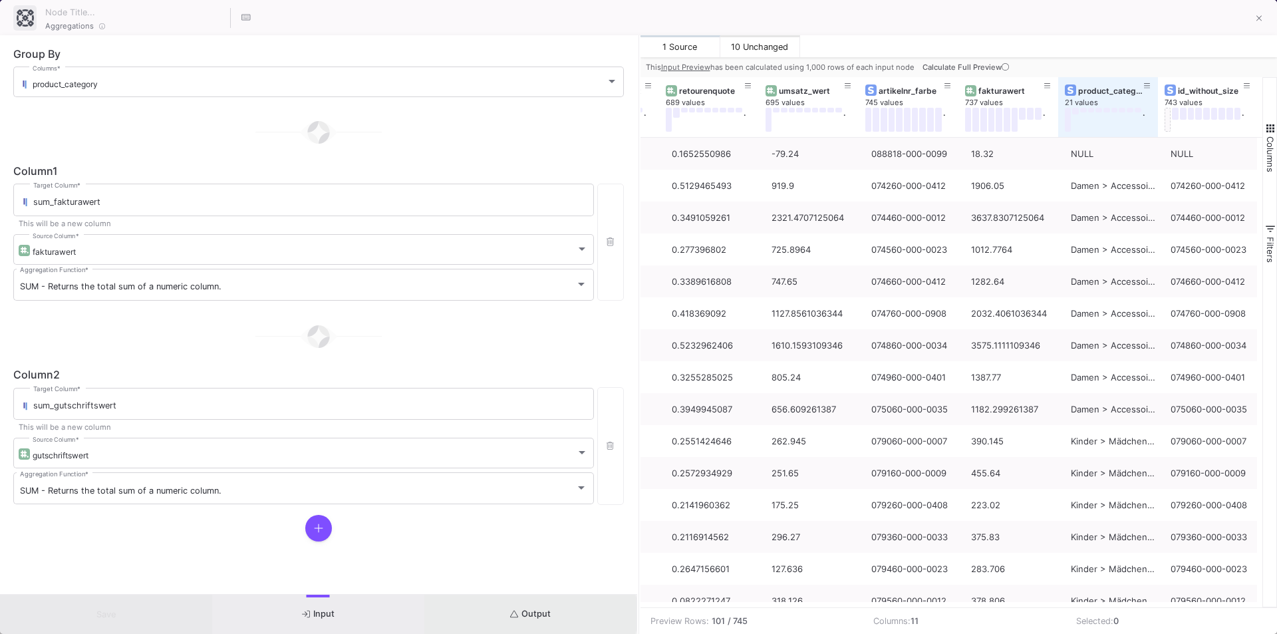
click at [529, 614] on span "Output" at bounding box center [530, 613] width 41 height 10
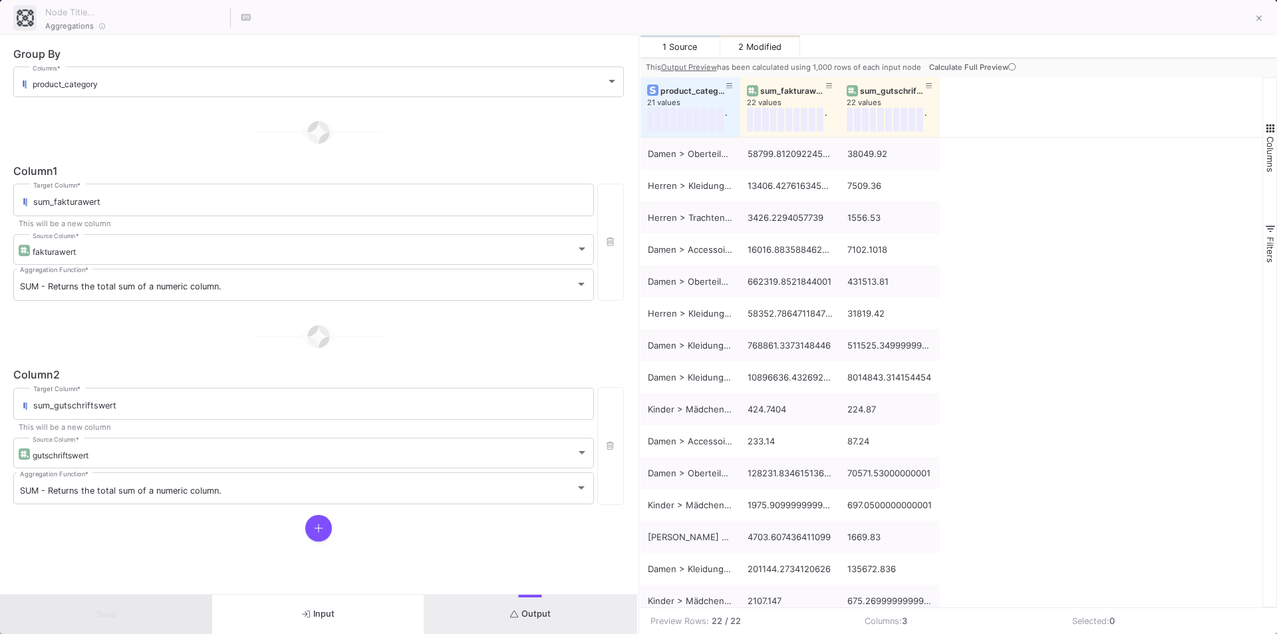
click at [308, 616] on icon "button" at bounding box center [306, 614] width 9 height 9
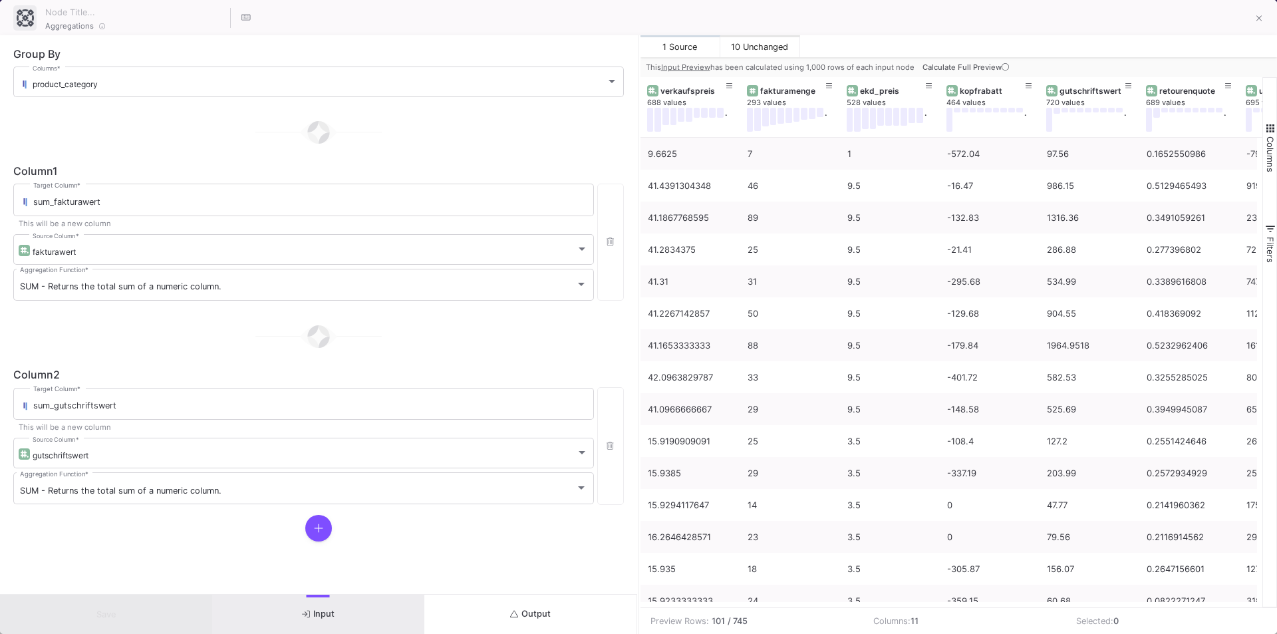
click at [481, 610] on button "Output" at bounding box center [530, 613] width 212 height 39
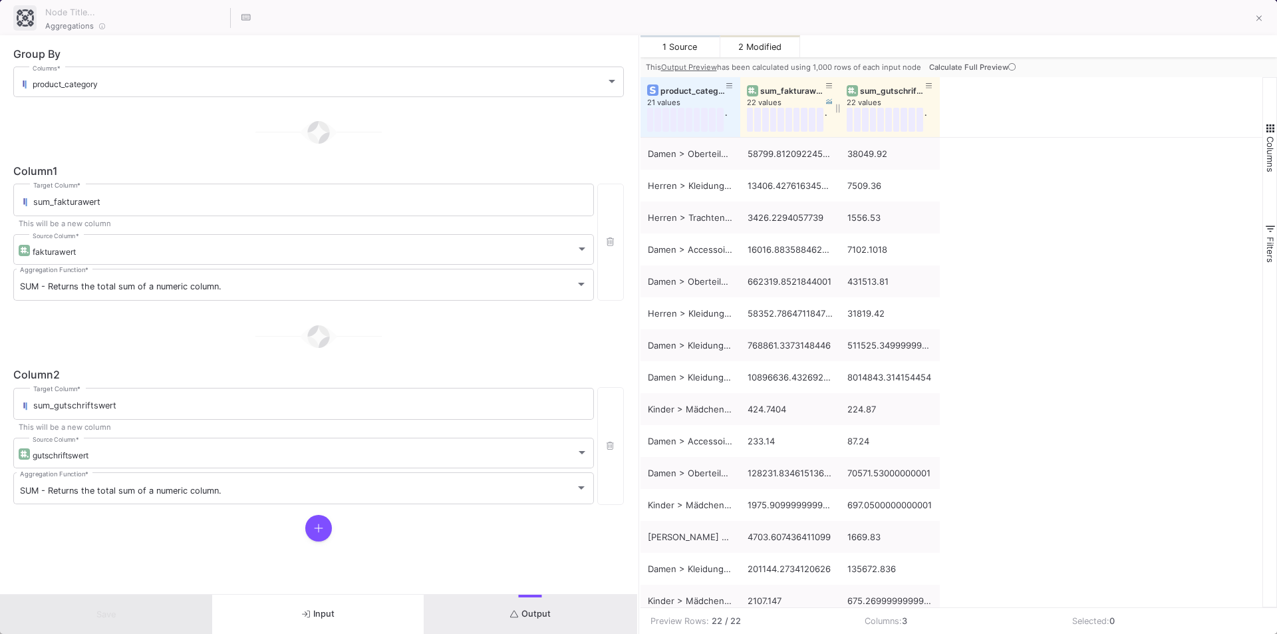
click at [769, 90] on div "sum_fakturawert" at bounding box center [793, 91] width 66 height 10
click at [780, 90] on div "sum_fakturawert" at bounding box center [793, 91] width 66 height 10
click at [1261, 21] on icon at bounding box center [1259, 18] width 6 height 9
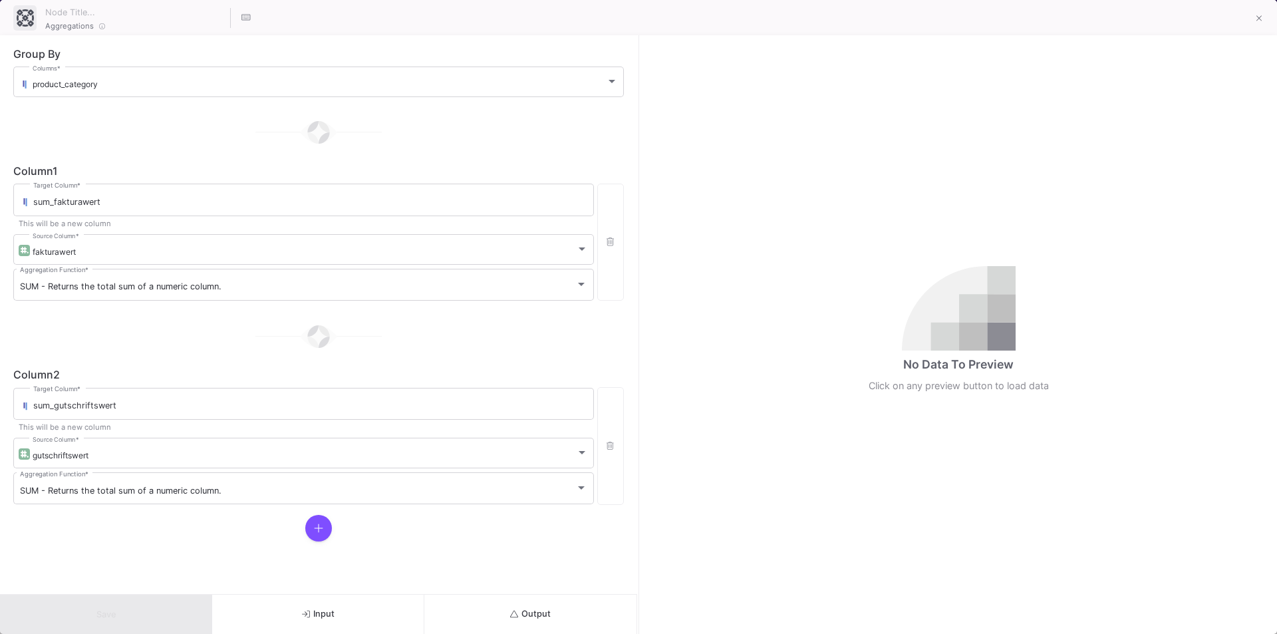
click at [366, 617] on button "Input" at bounding box center [318, 613] width 212 height 39
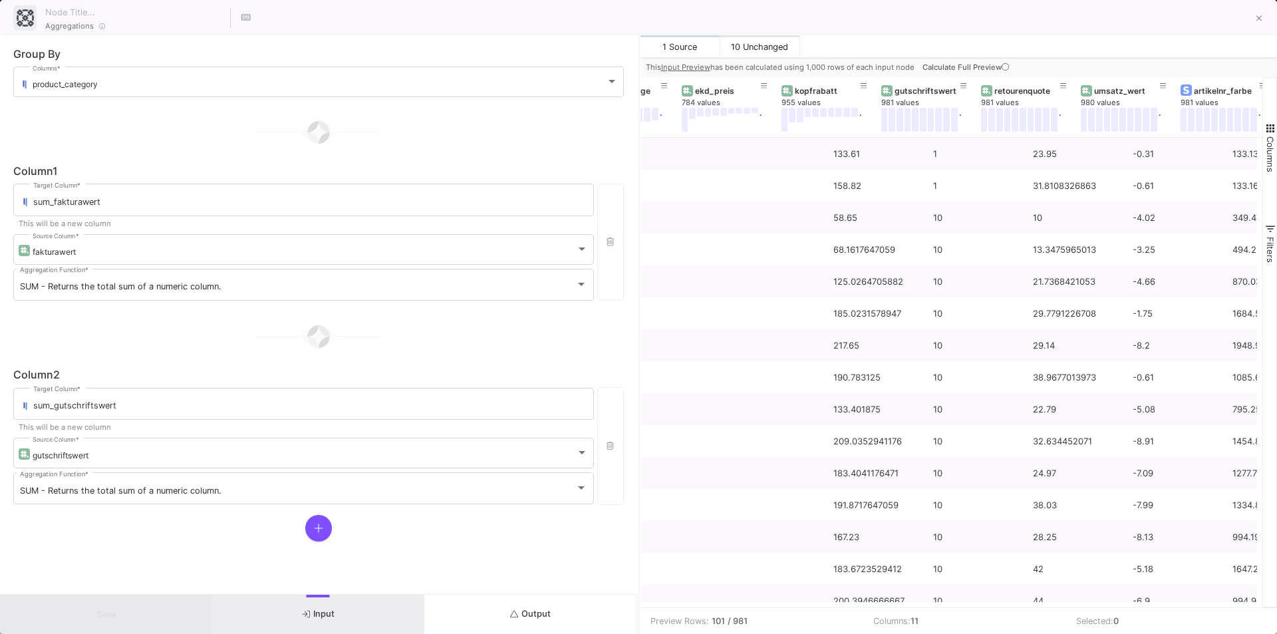
scroll to position [0, 480]
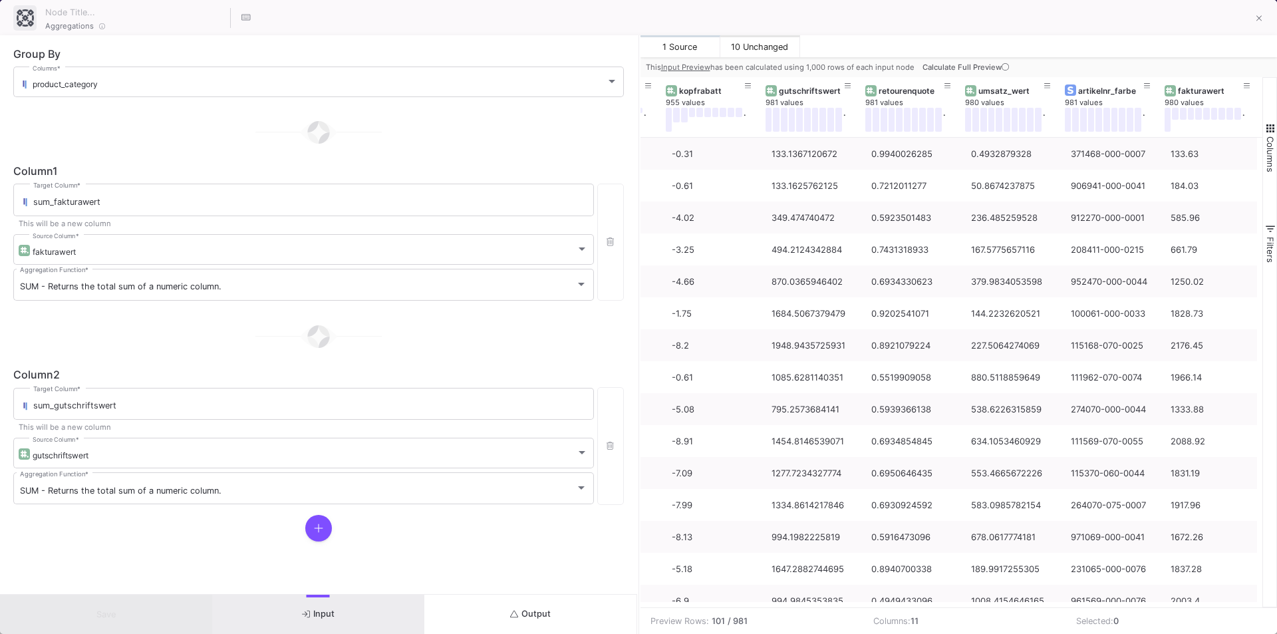
click at [762, 43] on span "10 Unchanged" at bounding box center [759, 47] width 57 height 10
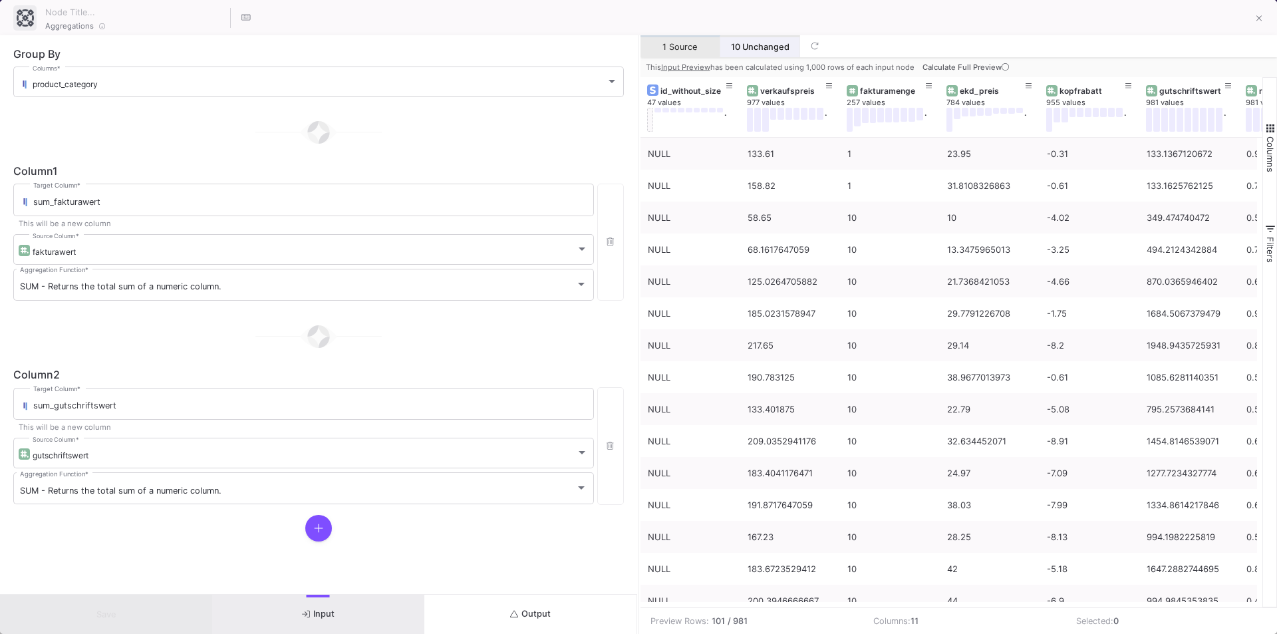
click at [661, 44] on button "1 Source" at bounding box center [680, 46] width 80 height 22
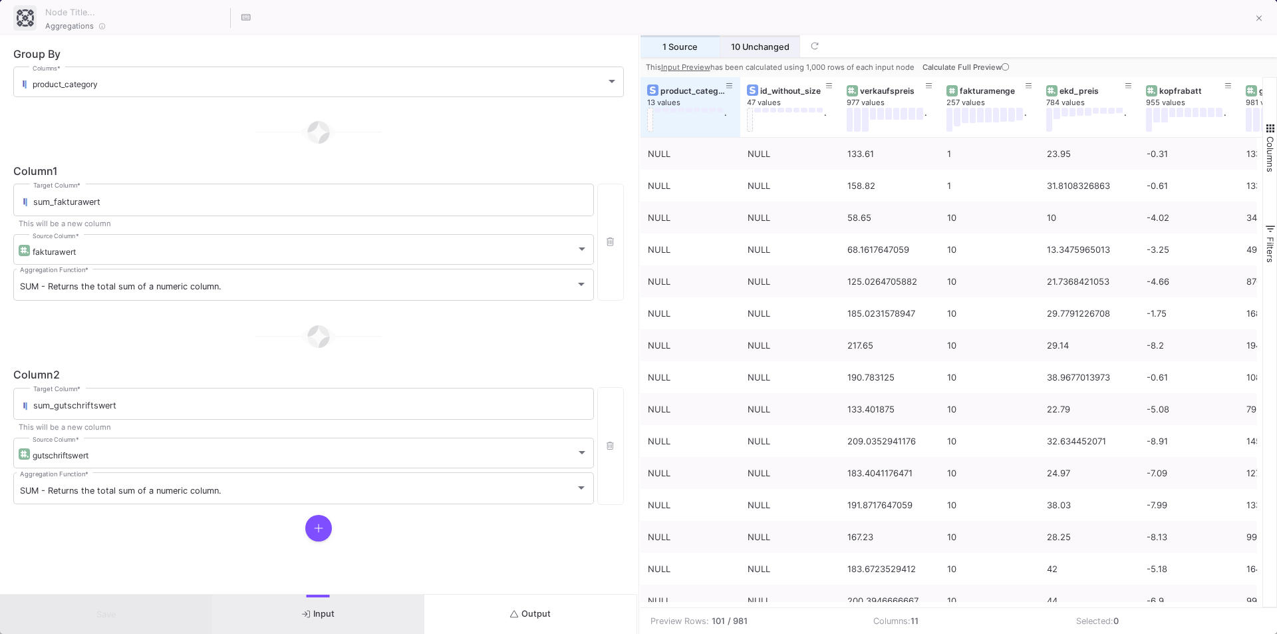
click at [1005, 61] on button "Calculate Full Preview" at bounding box center [967, 67] width 94 height 20
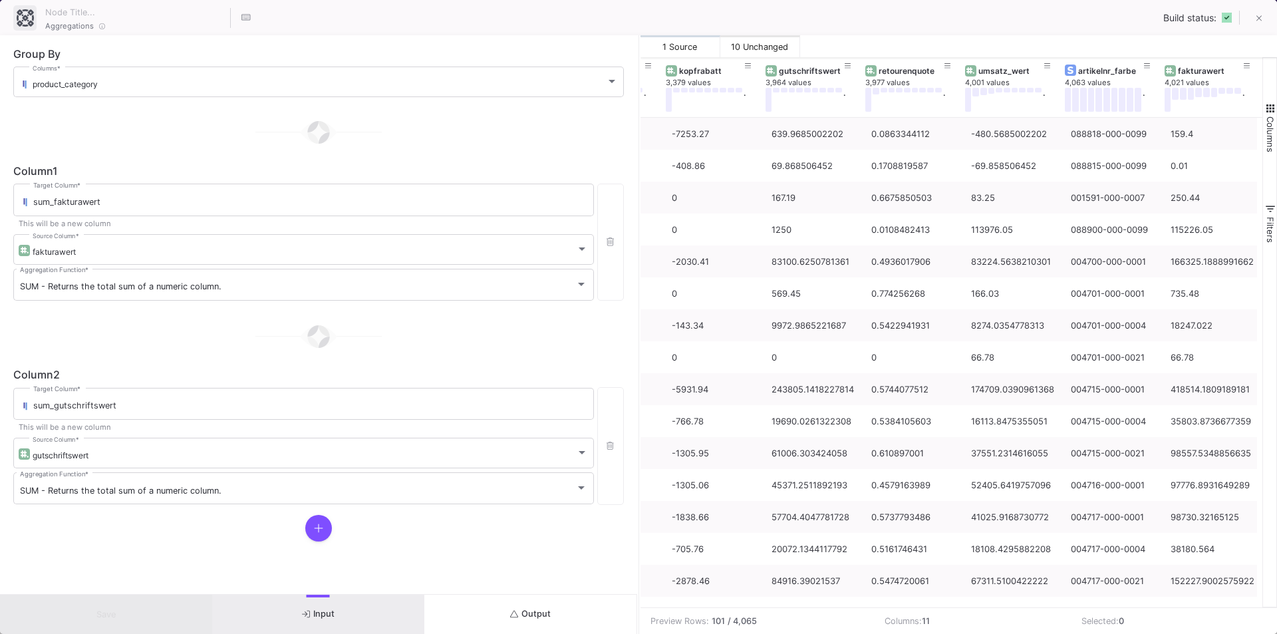
scroll to position [0, 375]
click at [900, 68] on div "retourenquote" at bounding box center [911, 71] width 66 height 10
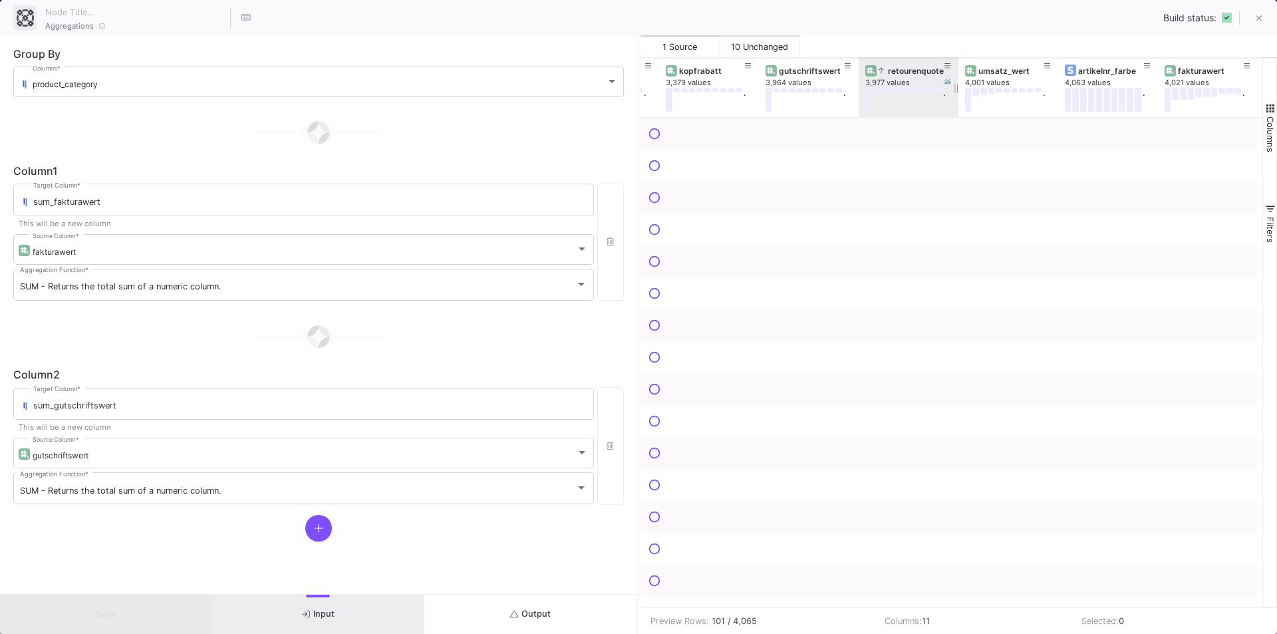
click at [898, 68] on div "retourenquote" at bounding box center [911, 71] width 66 height 10
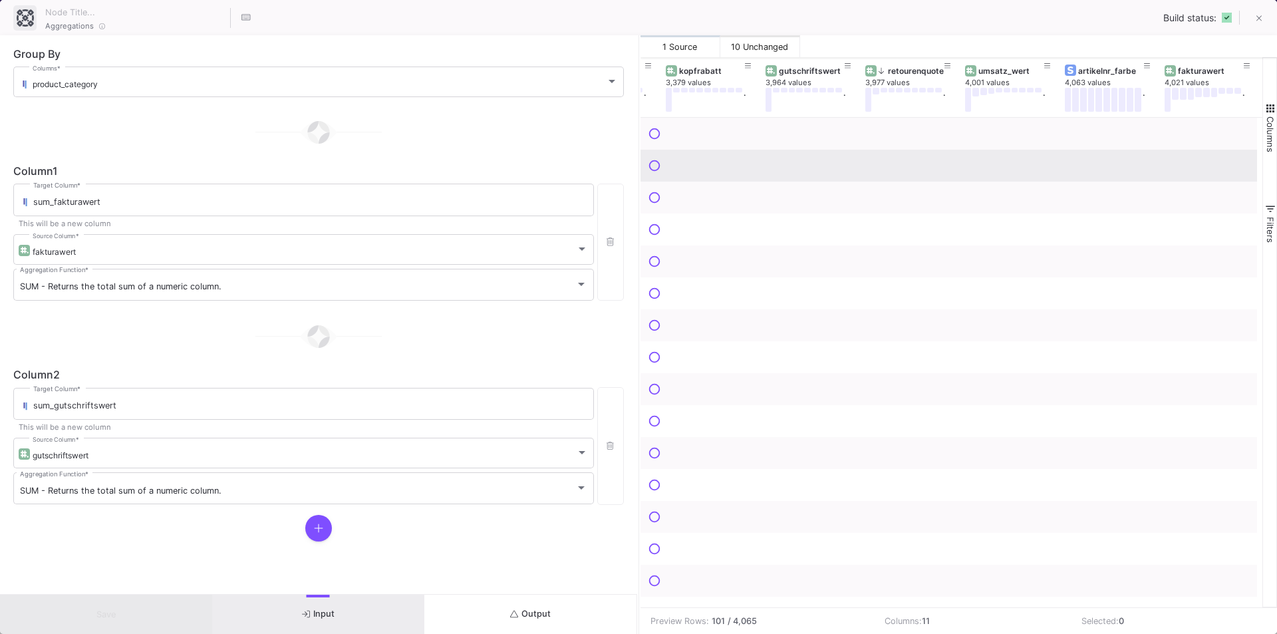
scroll to position [66, 0]
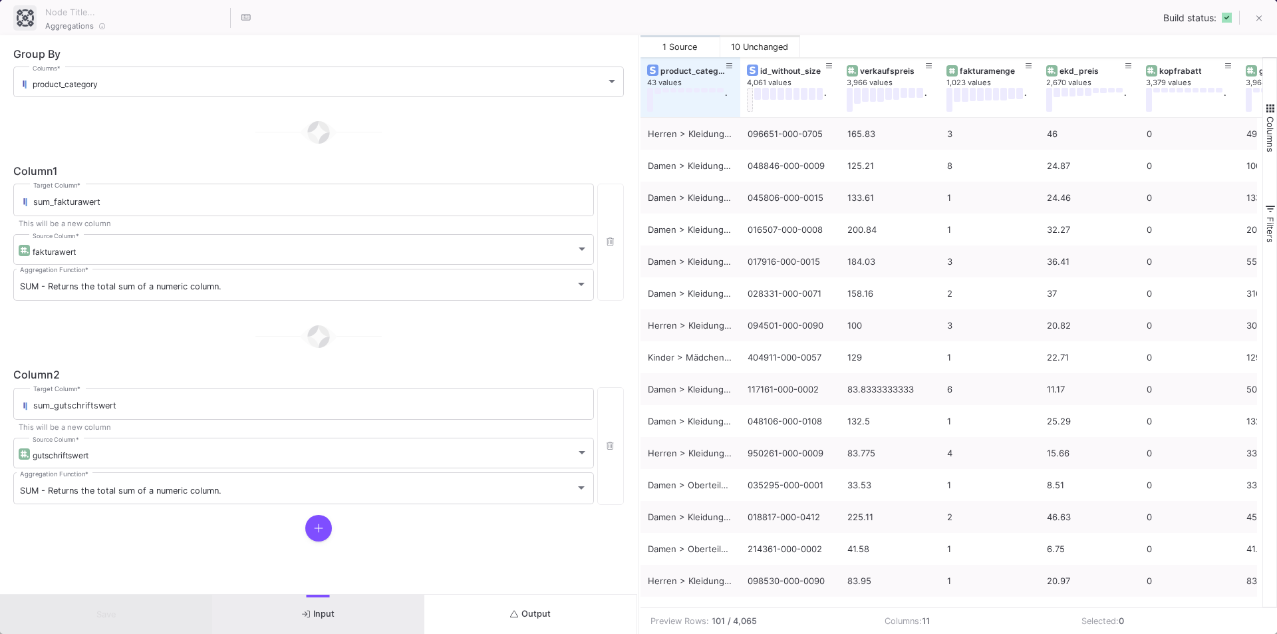
click at [337, 604] on button "Input" at bounding box center [318, 613] width 212 height 39
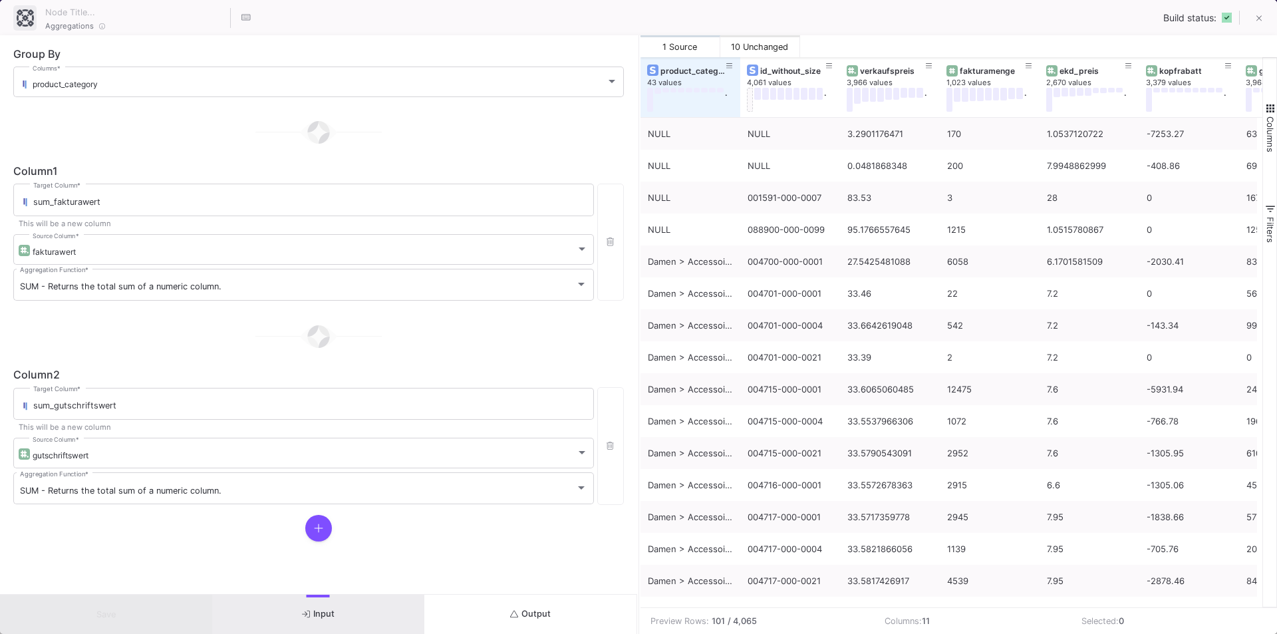
click at [500, 623] on button "Output" at bounding box center [530, 613] width 212 height 39
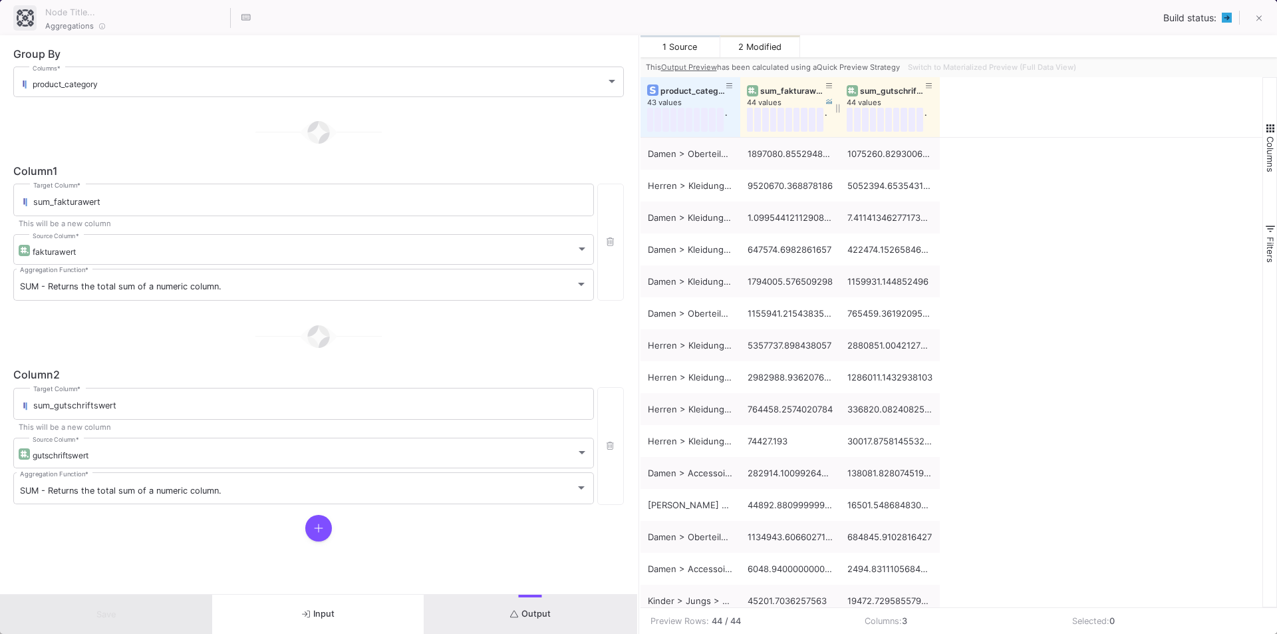
click at [766, 90] on div "sum_fakturawert" at bounding box center [793, 91] width 66 height 10
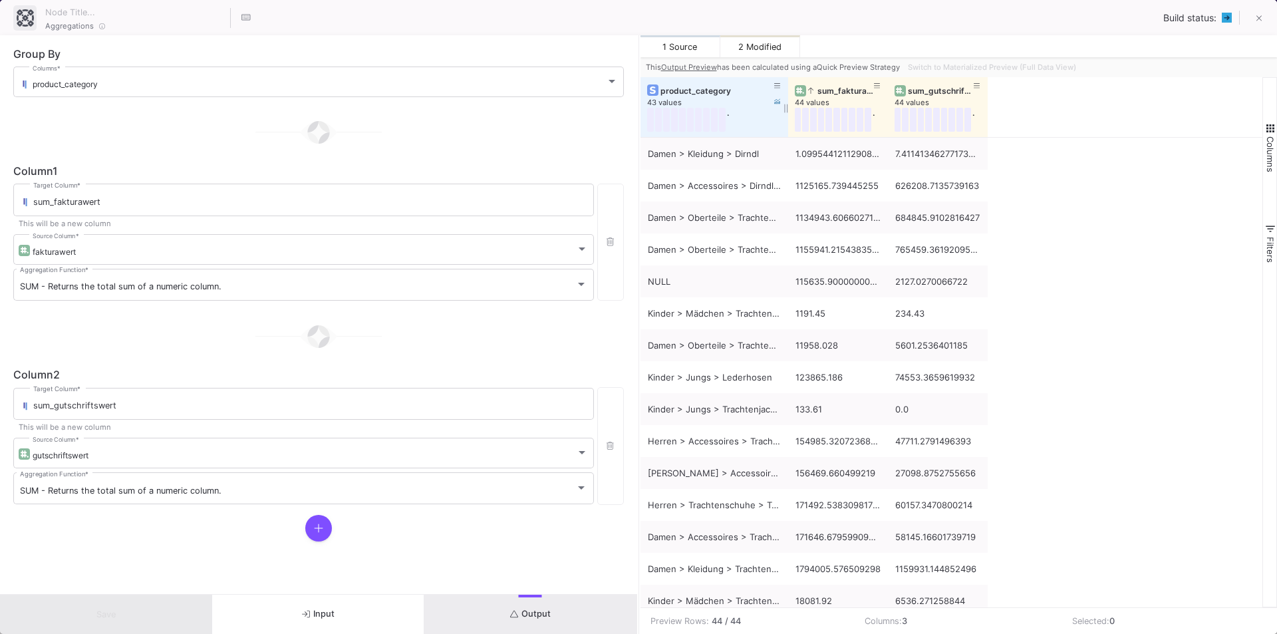
drag, startPoint x: 738, startPoint y: 104, endPoint x: 786, endPoint y: 106, distance: 47.9
click at [786, 106] on div at bounding box center [787, 107] width 5 height 60
click at [981, 62] on button "Switch to Materialized Preview (Full Data View)" at bounding box center [992, 67] width 174 height 20
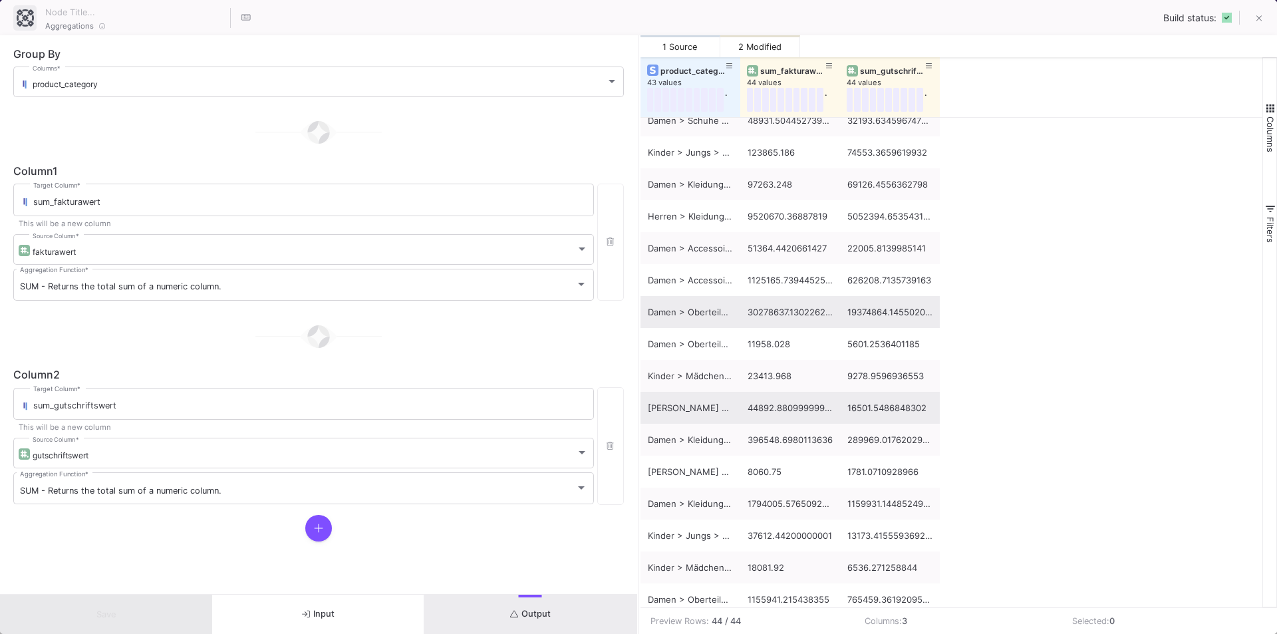
scroll to position [598, 0]
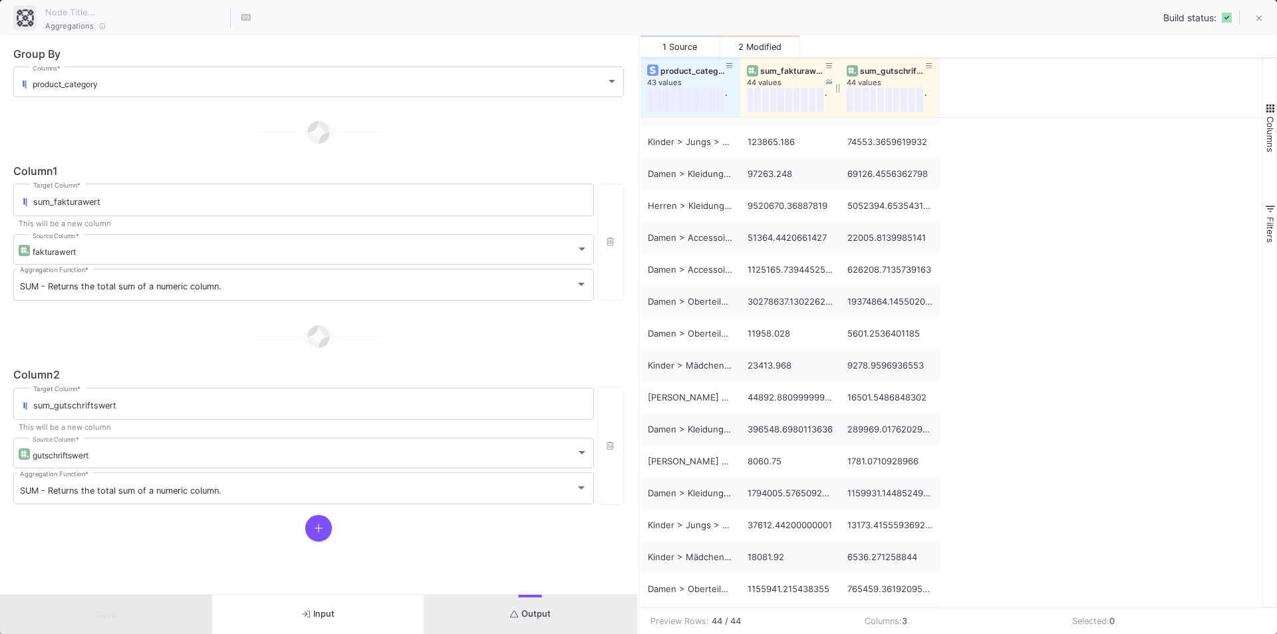
click at [787, 66] on div "sum_fakturawert" at bounding box center [793, 71] width 66 height 10
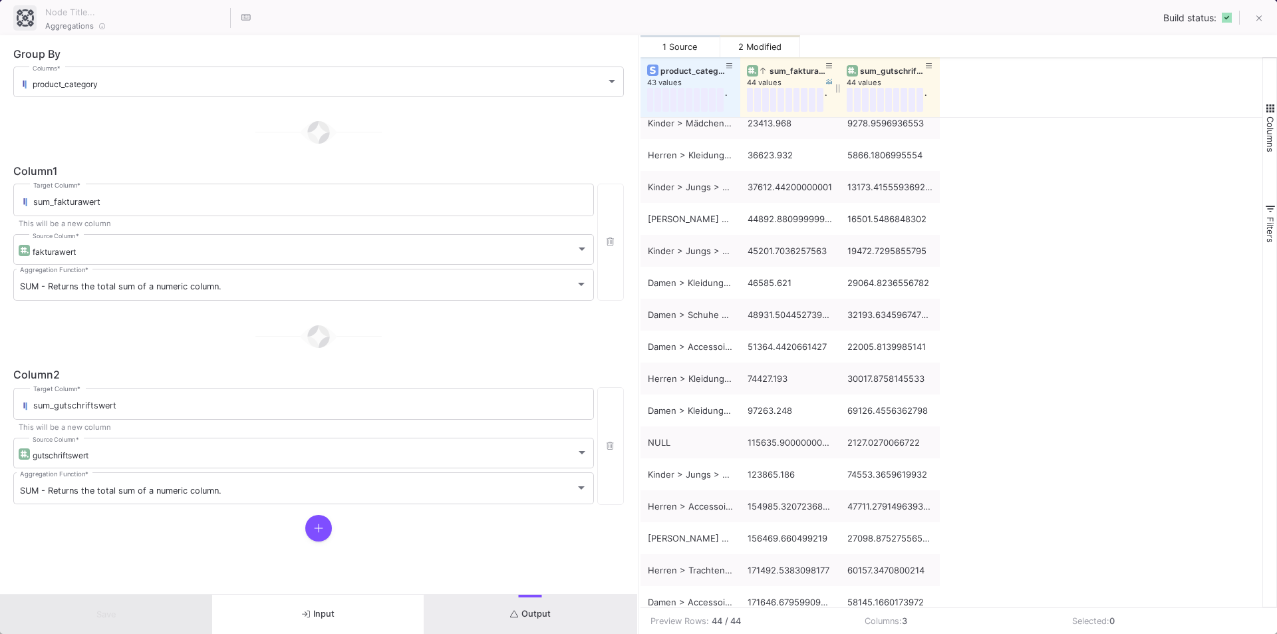
click at [789, 73] on div "sum_fakturawert" at bounding box center [793, 71] width 66 height 10
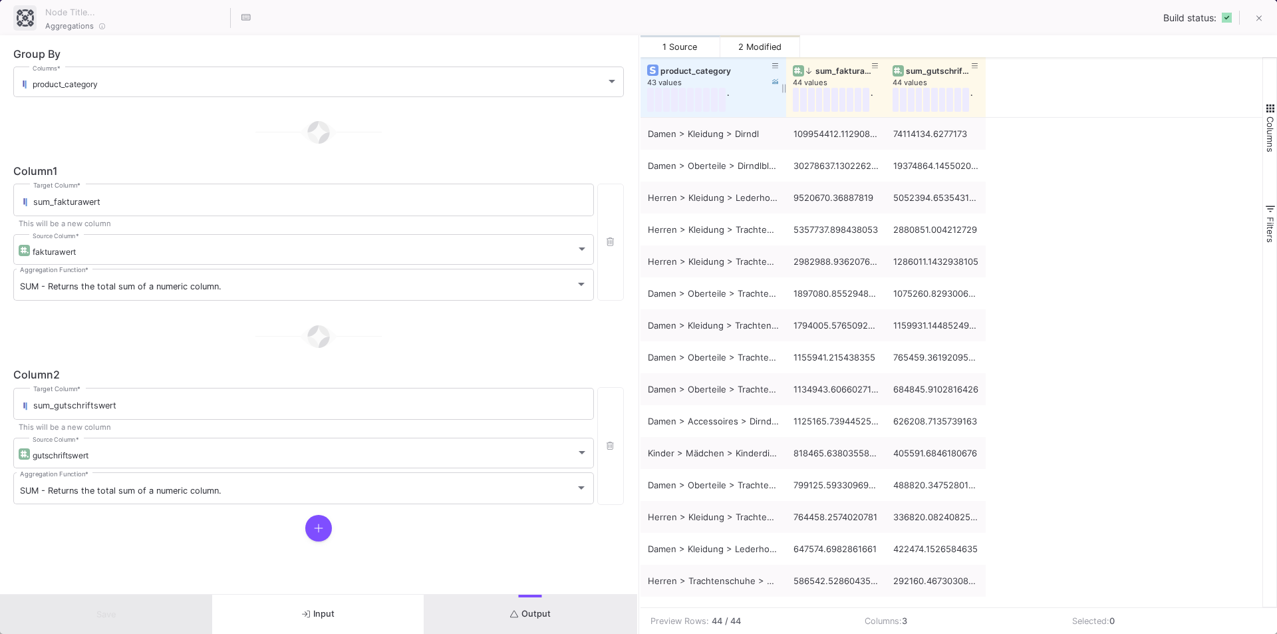
drag, startPoint x: 739, startPoint y: 66, endPoint x: 785, endPoint y: 64, distance: 45.9
click at [785, 64] on div at bounding box center [785, 87] width 5 height 60
click at [1263, 19] on button at bounding box center [1258, 19] width 27 height 27
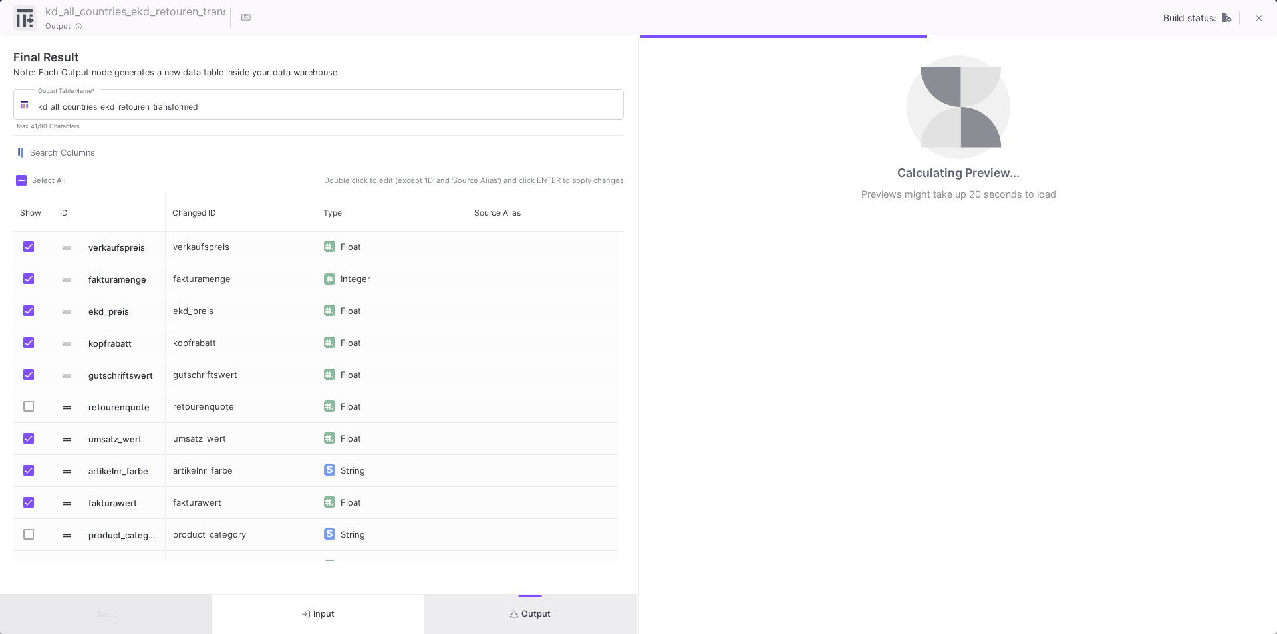
click at [519, 606] on button "Output" at bounding box center [530, 613] width 212 height 39
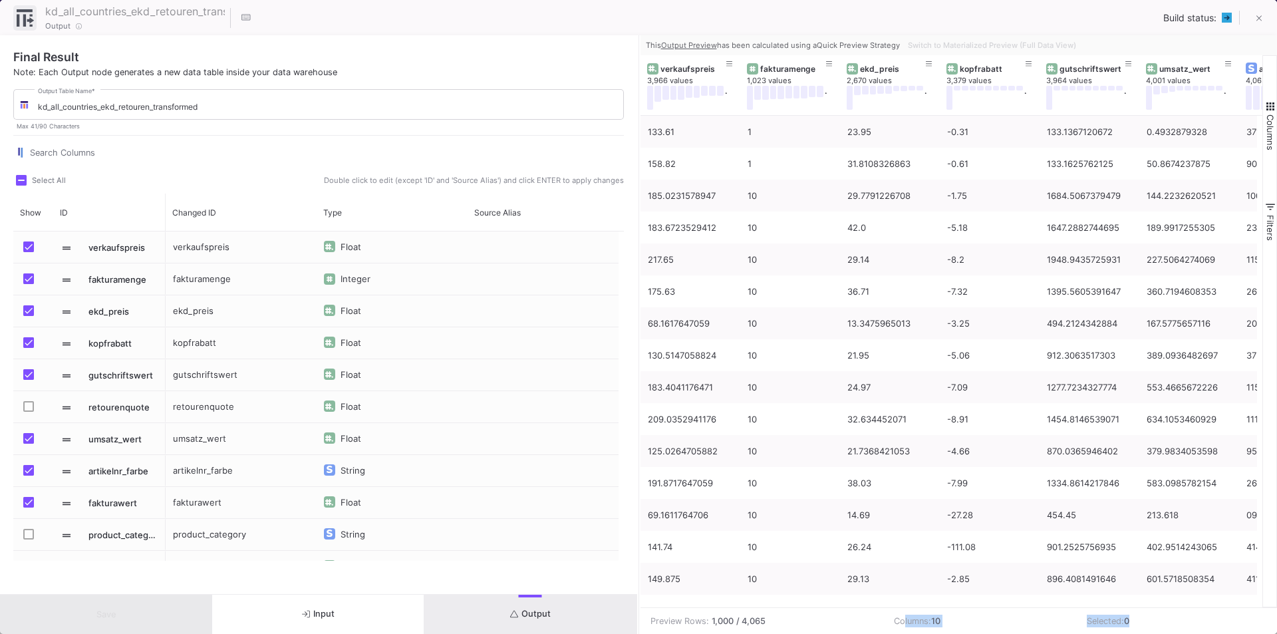
drag, startPoint x: 899, startPoint y: 608, endPoint x: 1031, endPoint y: 610, distance: 131.7
click at [1176, 606] on mat-sidenav-content "Drag here to set row groups Drag here to set column labels verkaufspreis 3,966 …" at bounding box center [958, 344] width 637 height 578
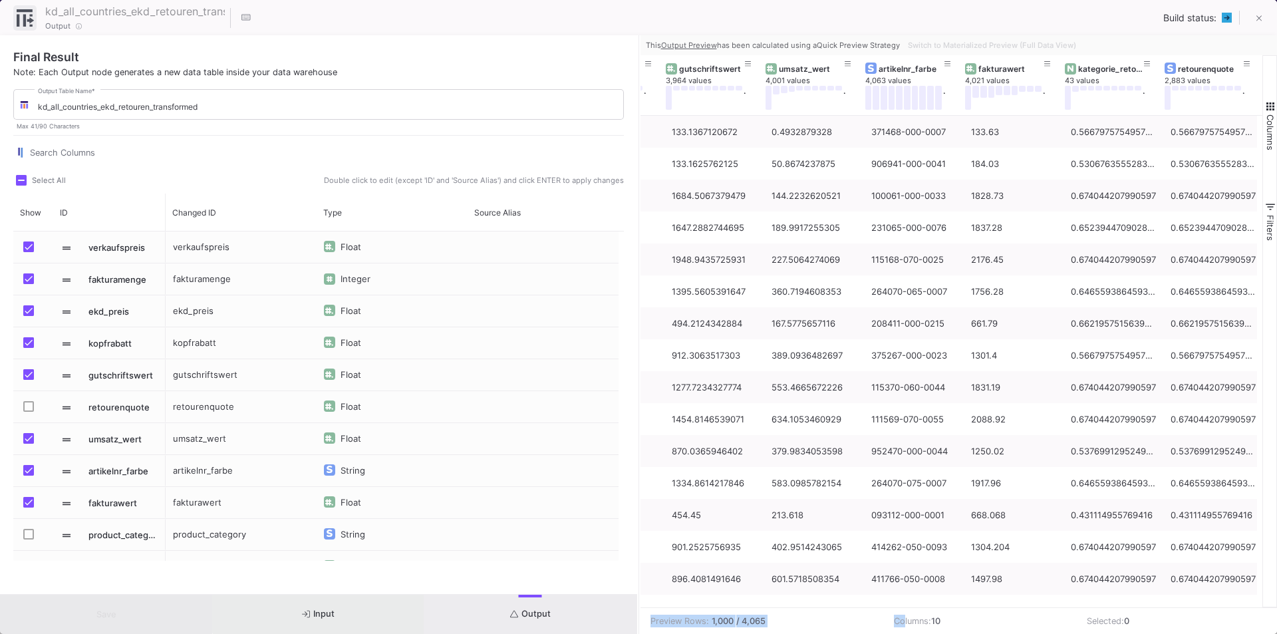
click at [325, 608] on button "Input" at bounding box center [318, 613] width 212 height 39
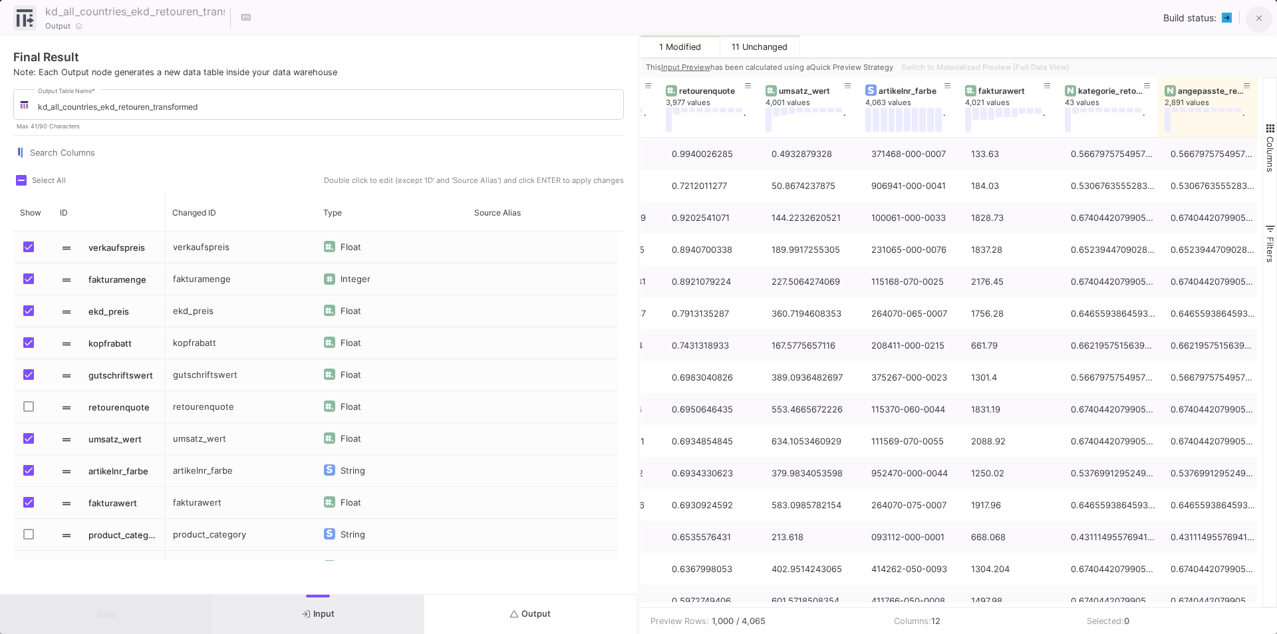
click at [1254, 17] on button at bounding box center [1258, 19] width 27 height 27
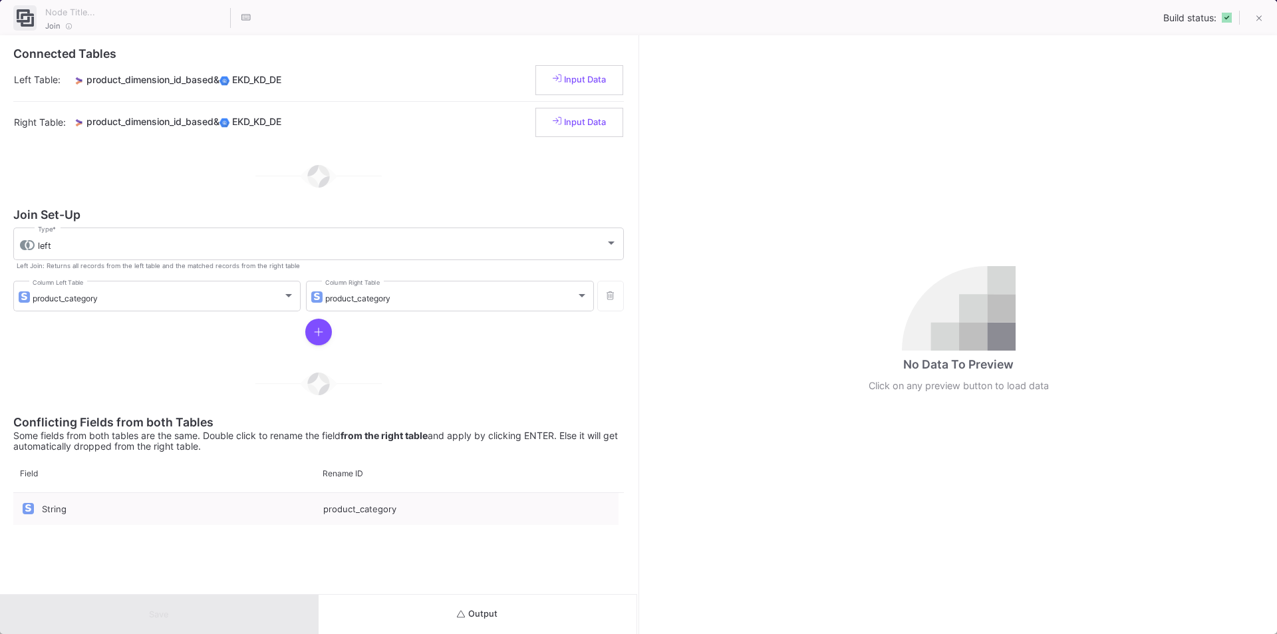
click at [460, 622] on button "Output" at bounding box center [477, 613] width 318 height 39
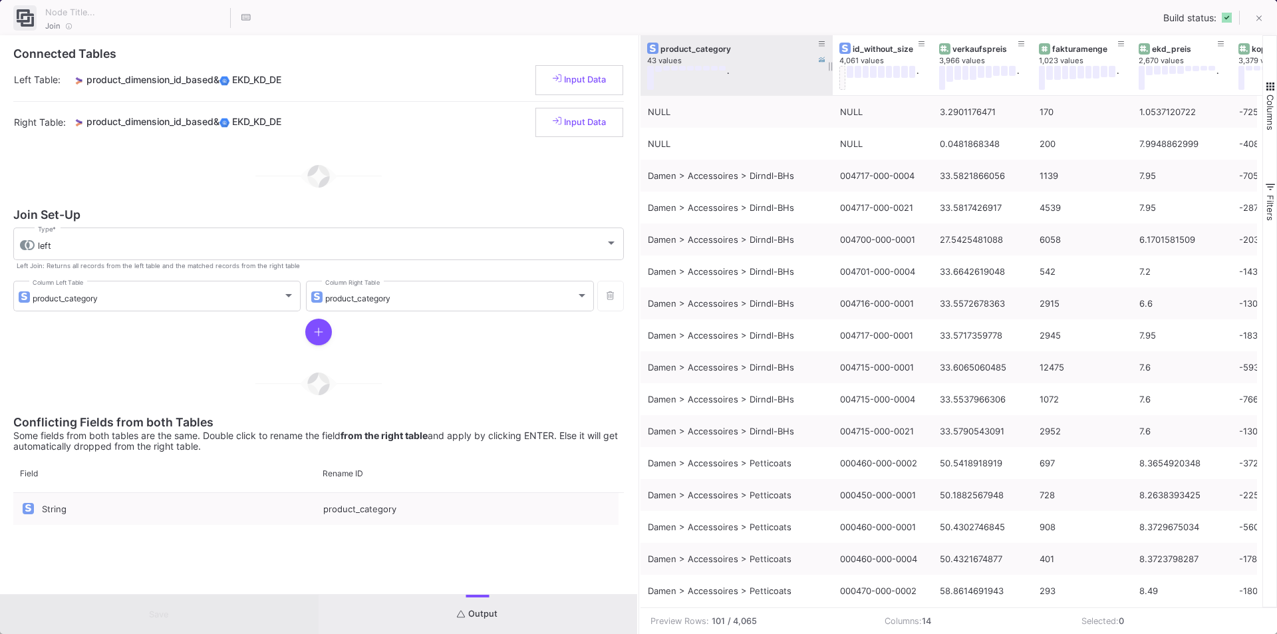
drag, startPoint x: 738, startPoint y: 50, endPoint x: 830, endPoint y: 51, distance: 92.4
click at [830, 51] on div at bounding box center [832, 65] width 5 height 60
click at [721, 44] on div "product_category" at bounding box center [739, 49] width 158 height 10
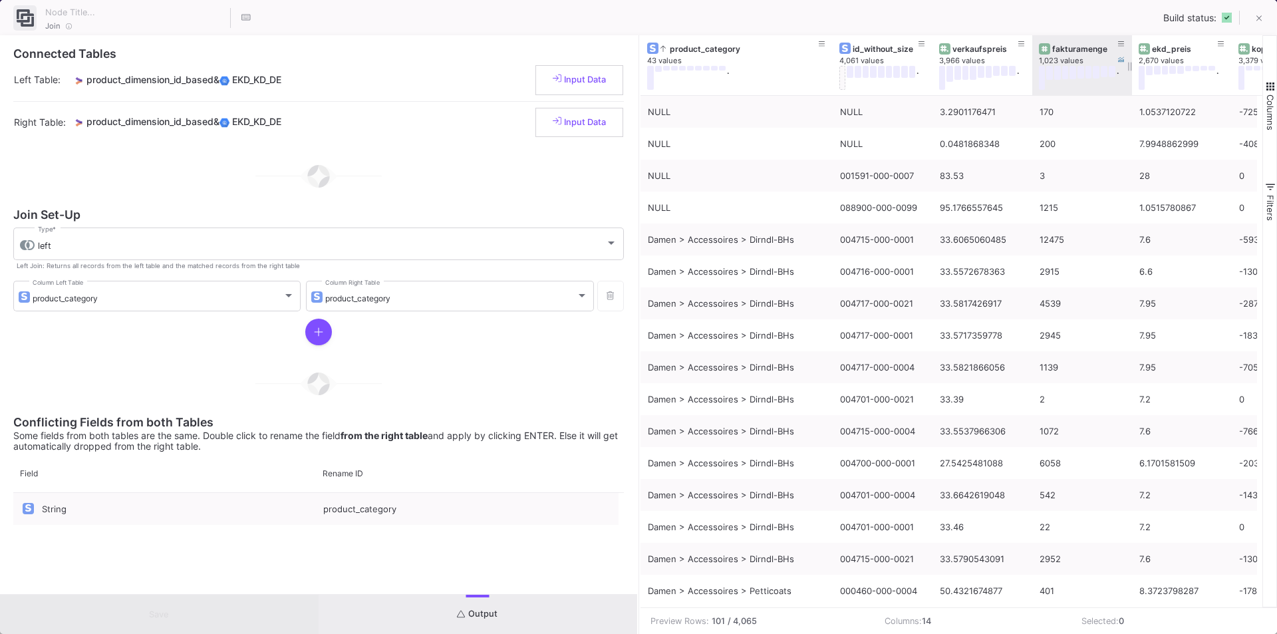
click at [1084, 51] on div "fakturamenge" at bounding box center [1085, 49] width 66 height 10
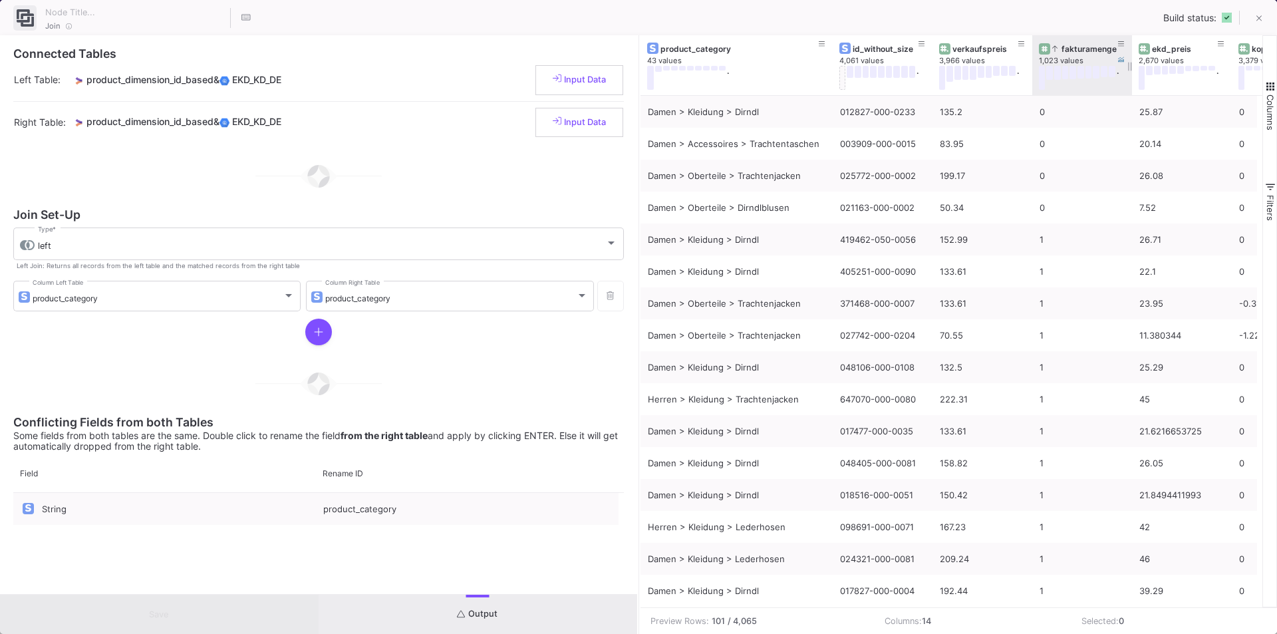
click at [1067, 47] on div "fakturamenge" at bounding box center [1085, 49] width 66 height 10
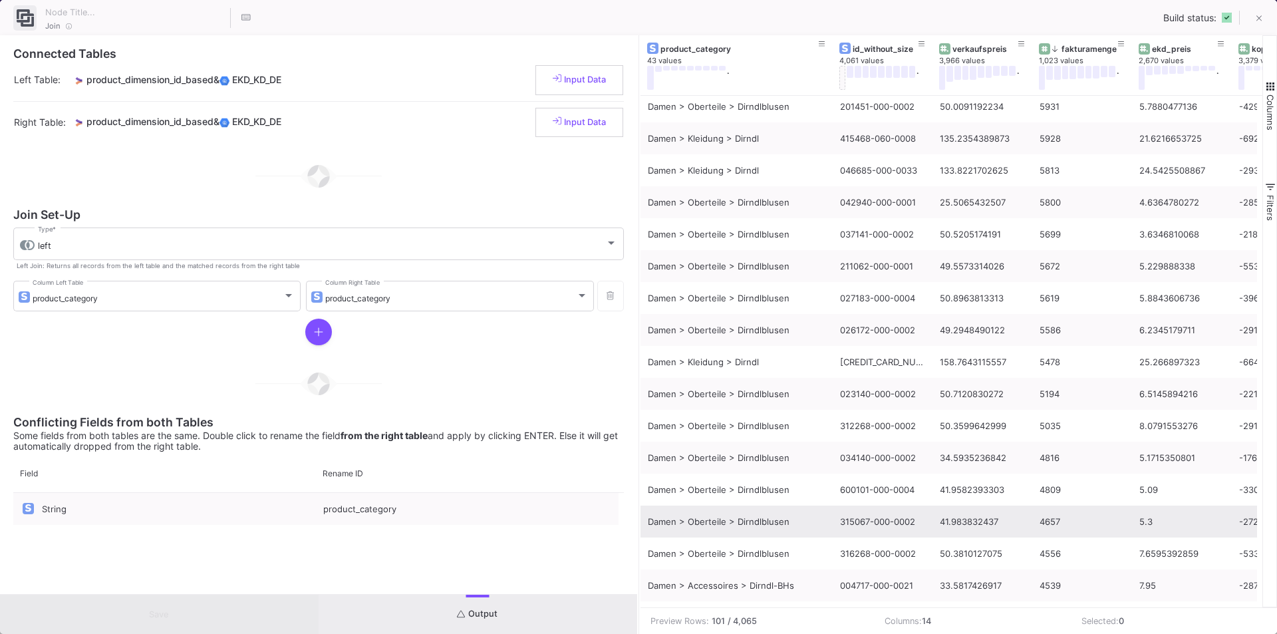
scroll to position [465, 0]
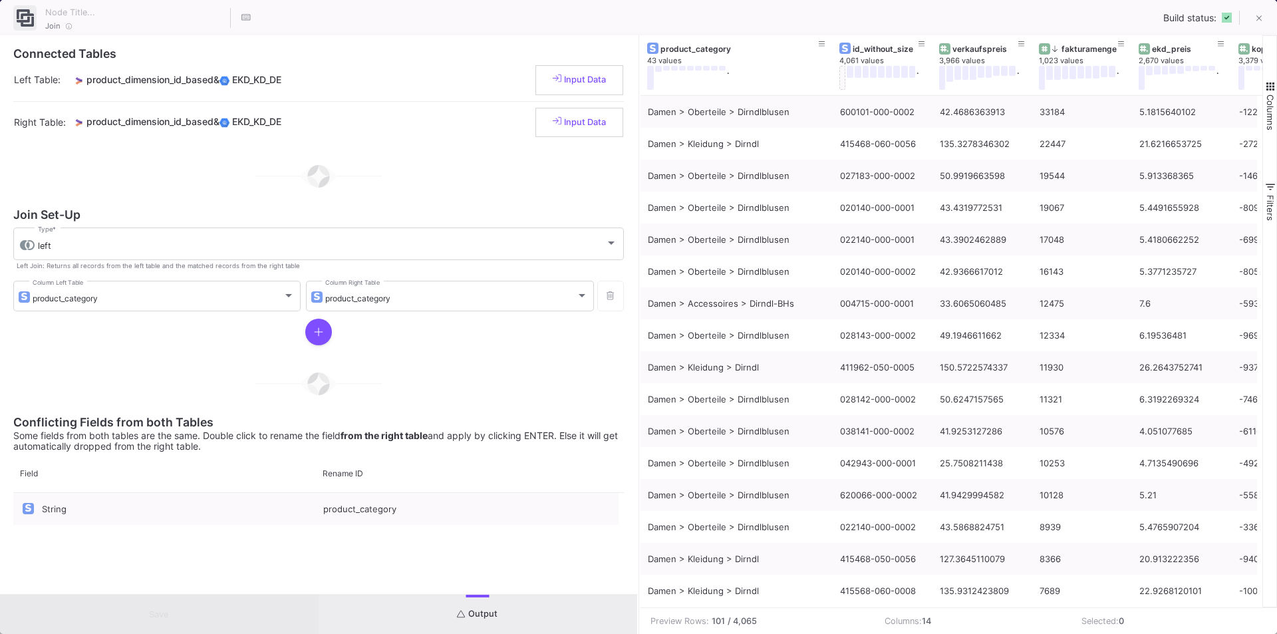
click at [969, 20] on div "Join Build status:" at bounding box center [638, 17] width 1277 height 35
click at [1263, 21] on button at bounding box center [1258, 19] width 27 height 27
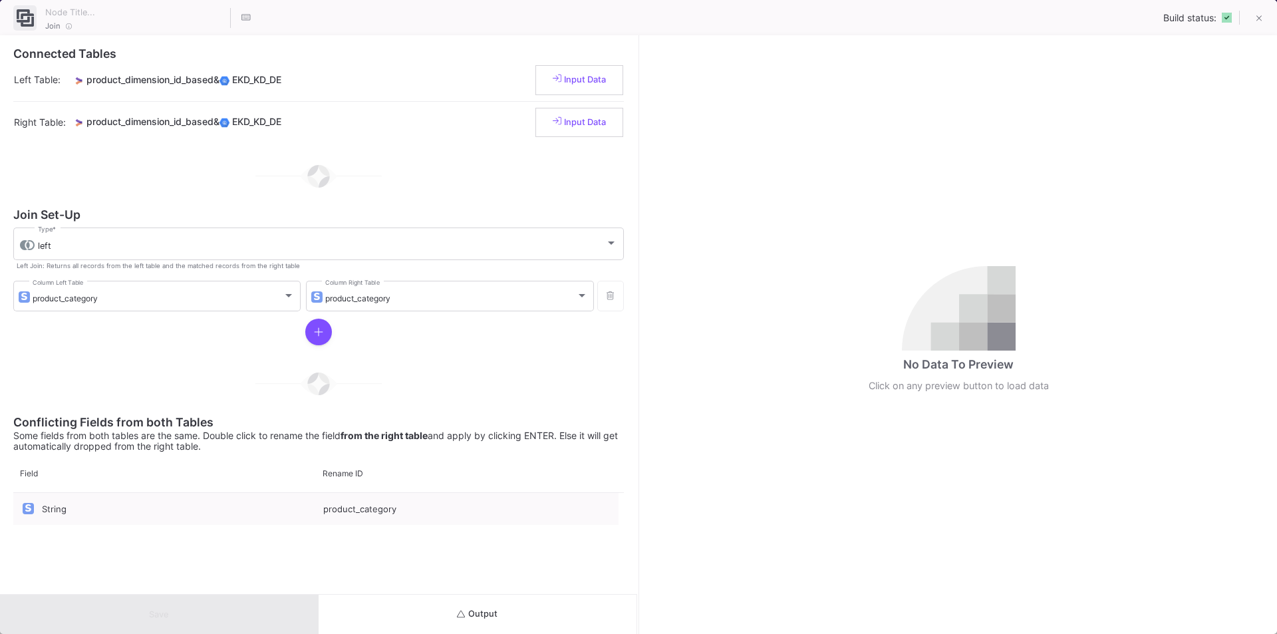
click at [481, 606] on button "Output" at bounding box center [477, 613] width 318 height 39
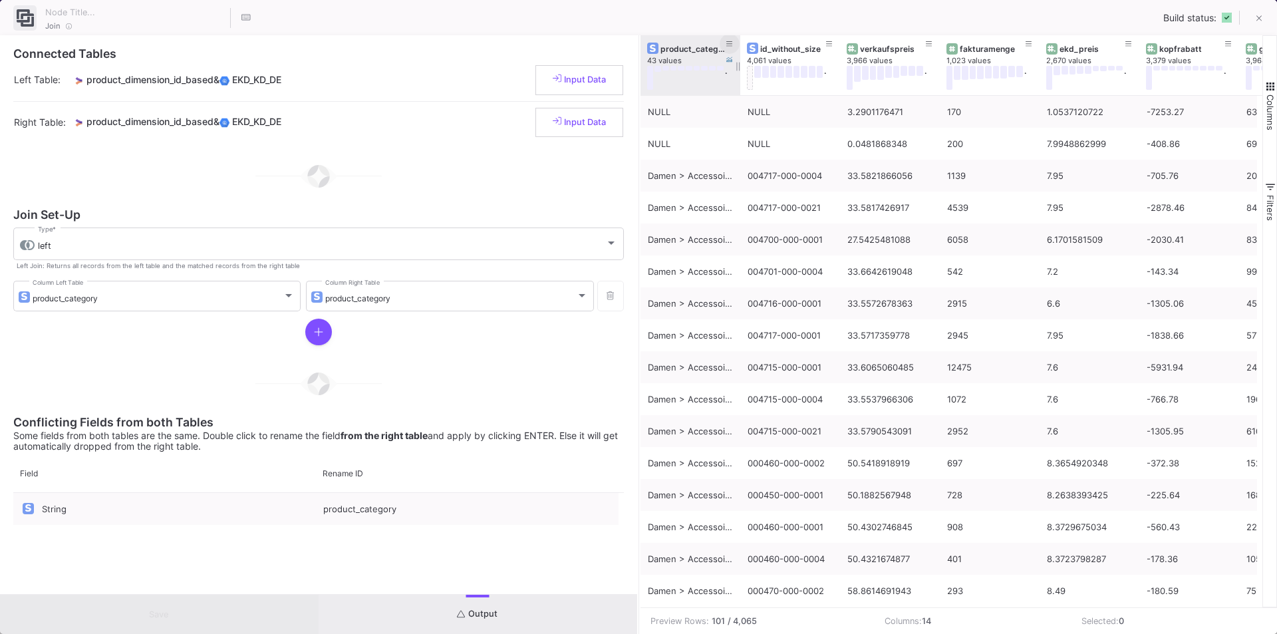
click at [725, 43] on button at bounding box center [729, 44] width 20 height 20
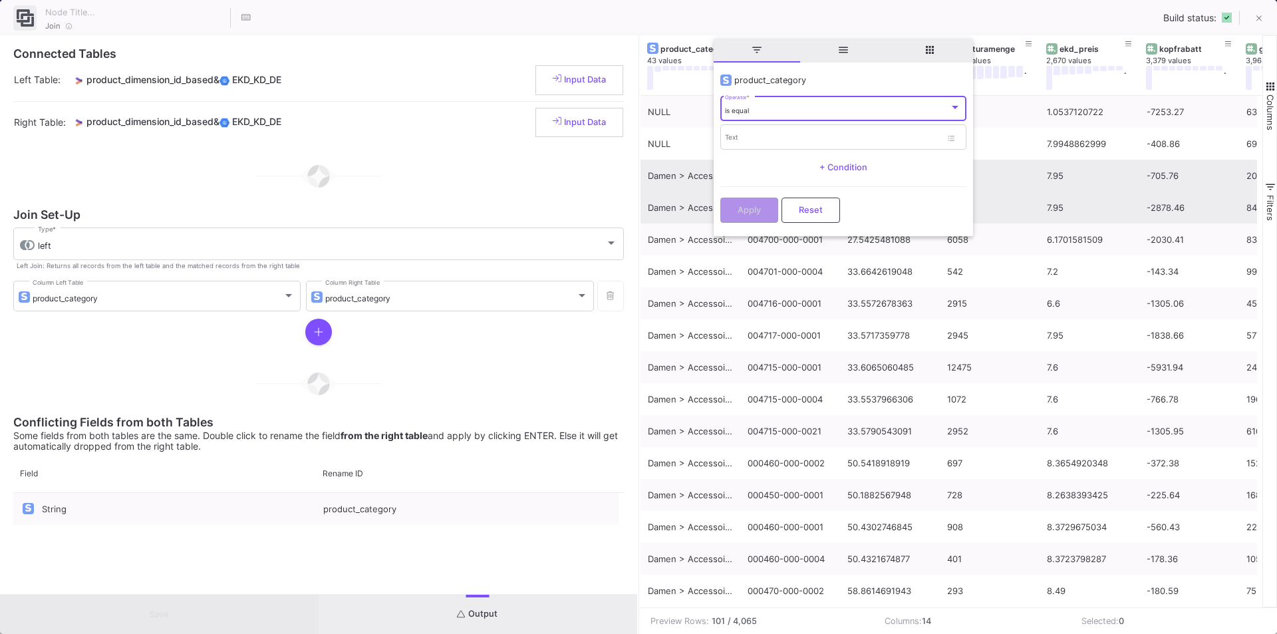
click at [682, 191] on div "Damen > Accessoires > Dirndl-BHs" at bounding box center [690, 207] width 100 height 32
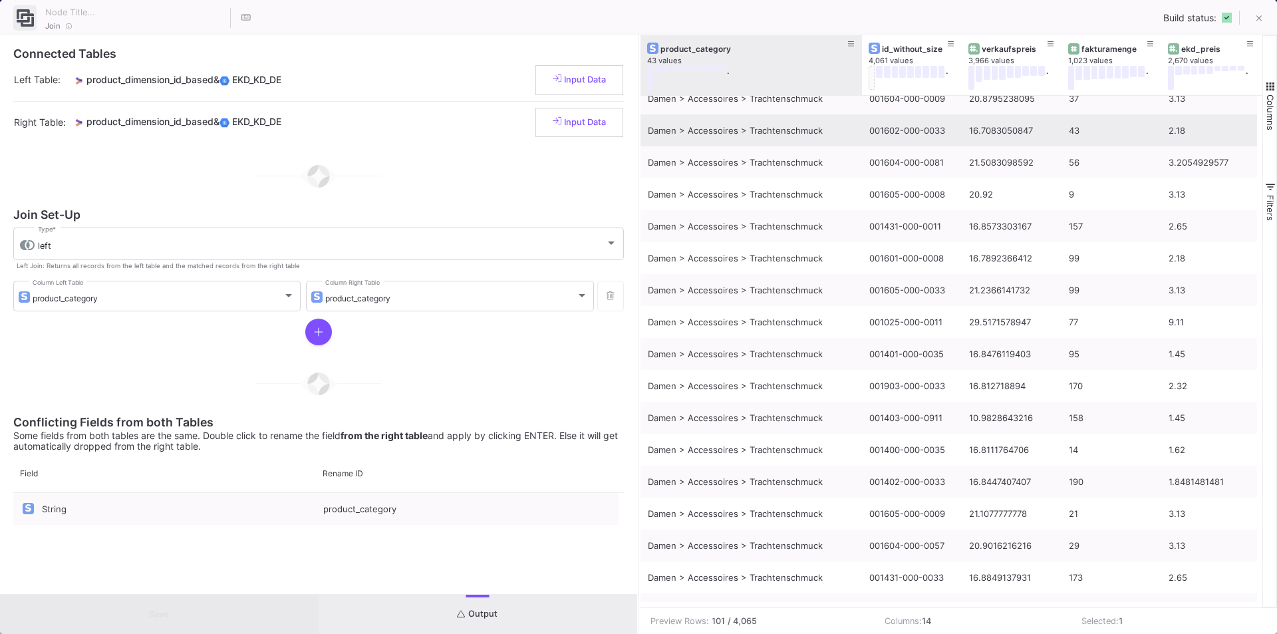
drag, startPoint x: 739, startPoint y: 45, endPoint x: 845, endPoint y: 144, distance: 145.8
click at [864, 53] on div at bounding box center [861, 65] width 5 height 60
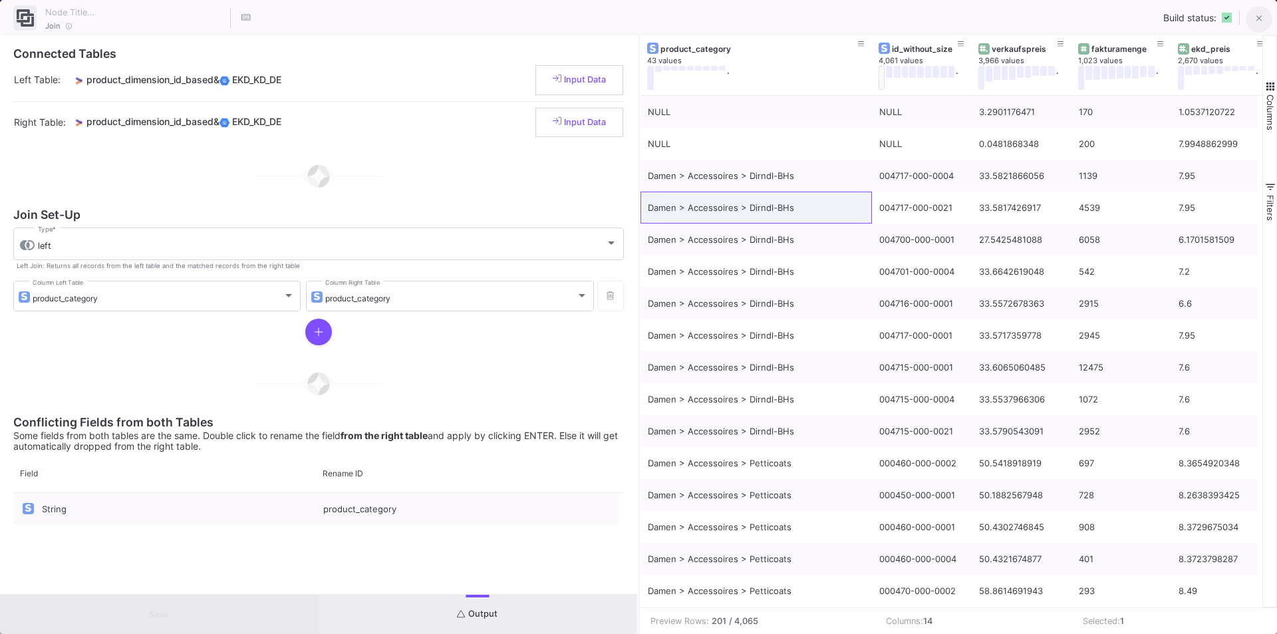
click at [1256, 18] on icon at bounding box center [1259, 18] width 6 height 9
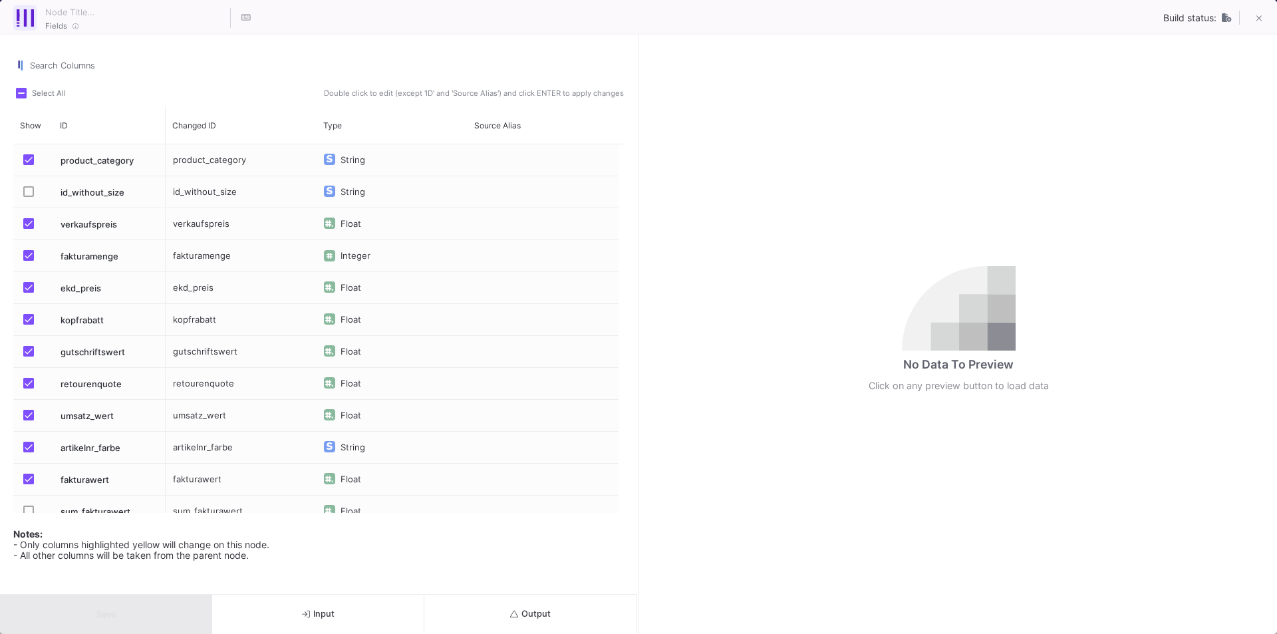
click at [520, 608] on button "Output" at bounding box center [530, 613] width 212 height 39
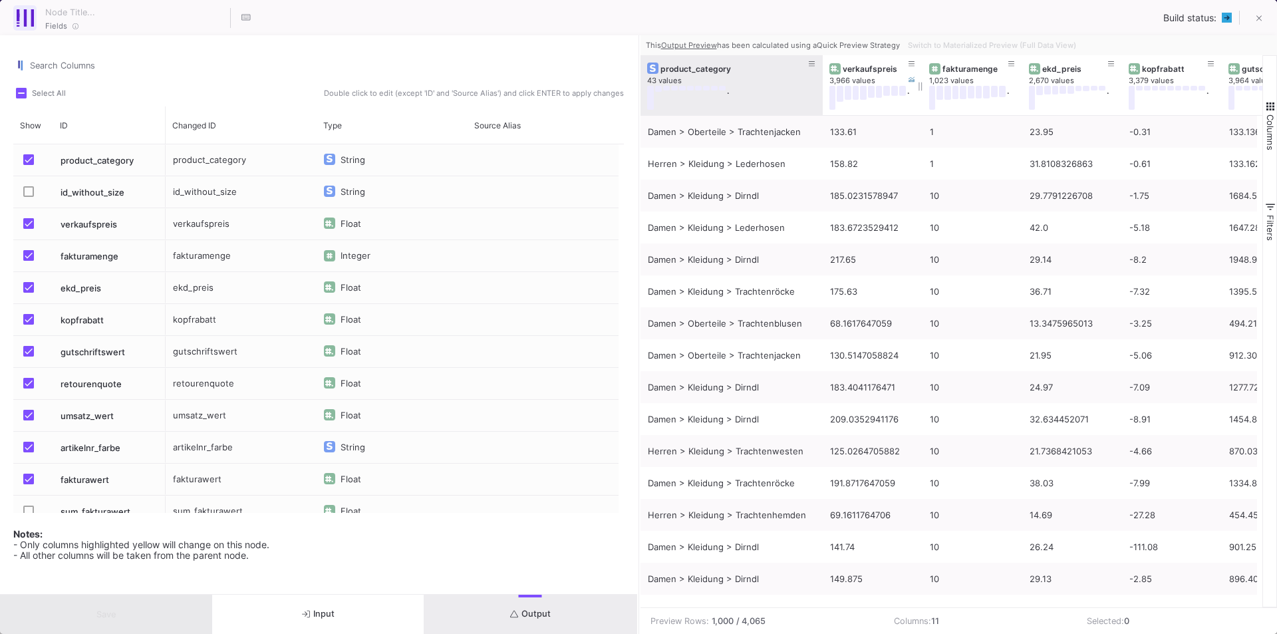
drag, startPoint x: 737, startPoint y: 69, endPoint x: 820, endPoint y: 69, distance: 82.4
click at [820, 69] on div at bounding box center [822, 85] width 5 height 60
click at [809, 64] on icon at bounding box center [812, 64] width 7 height 7
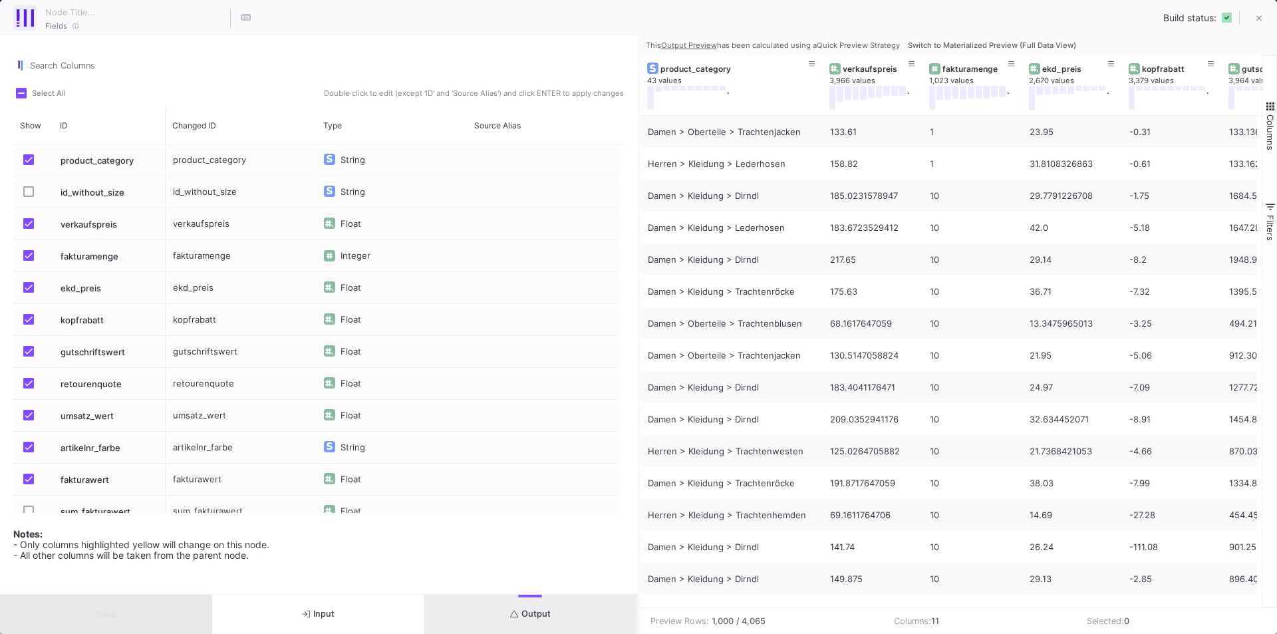
click at [660, 12] on div "Fields Build status:" at bounding box center [638, 17] width 1277 height 35
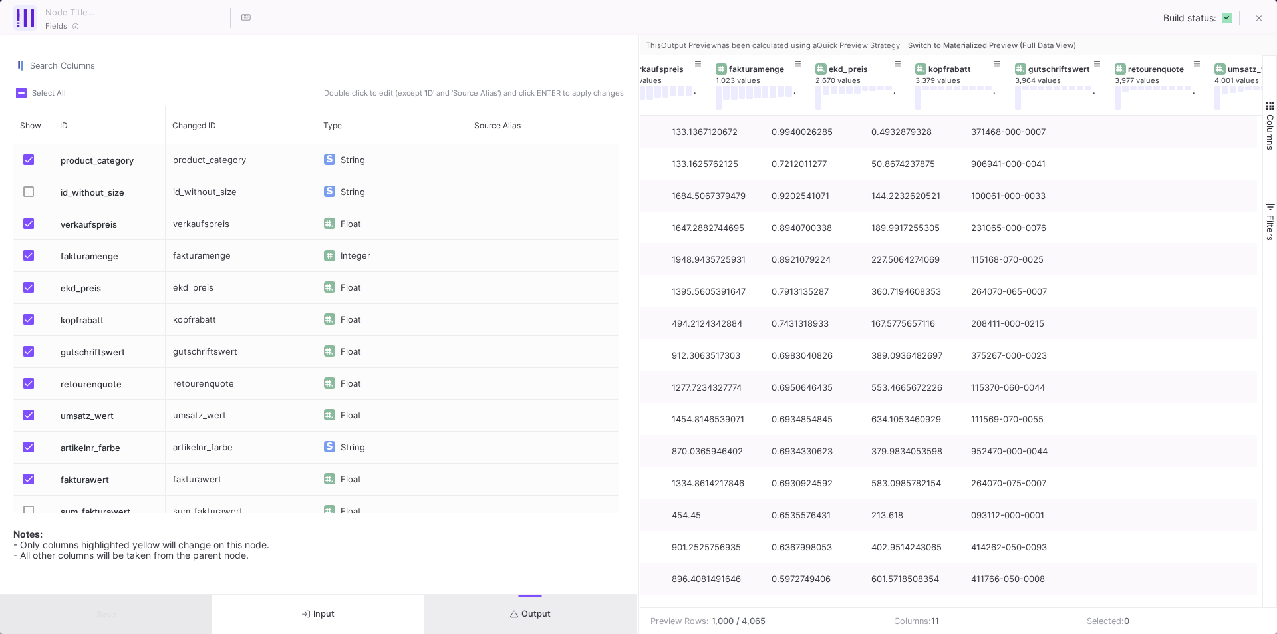
scroll to position [0, 0]
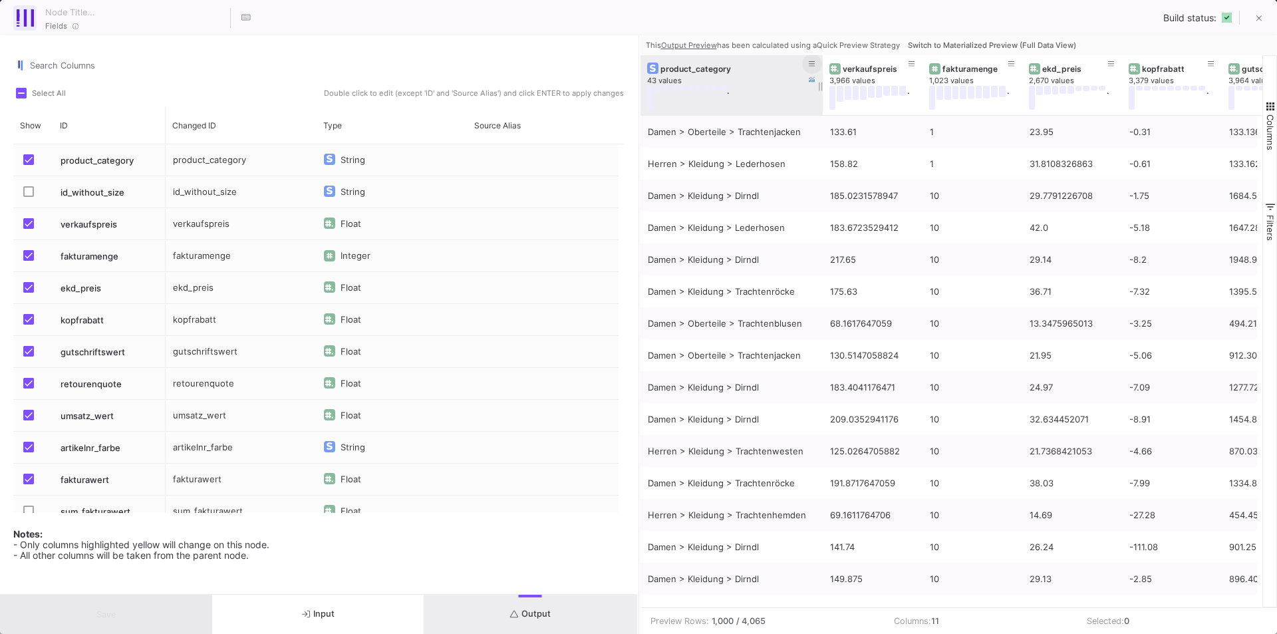
click at [811, 63] on icon at bounding box center [812, 64] width 7 height 7
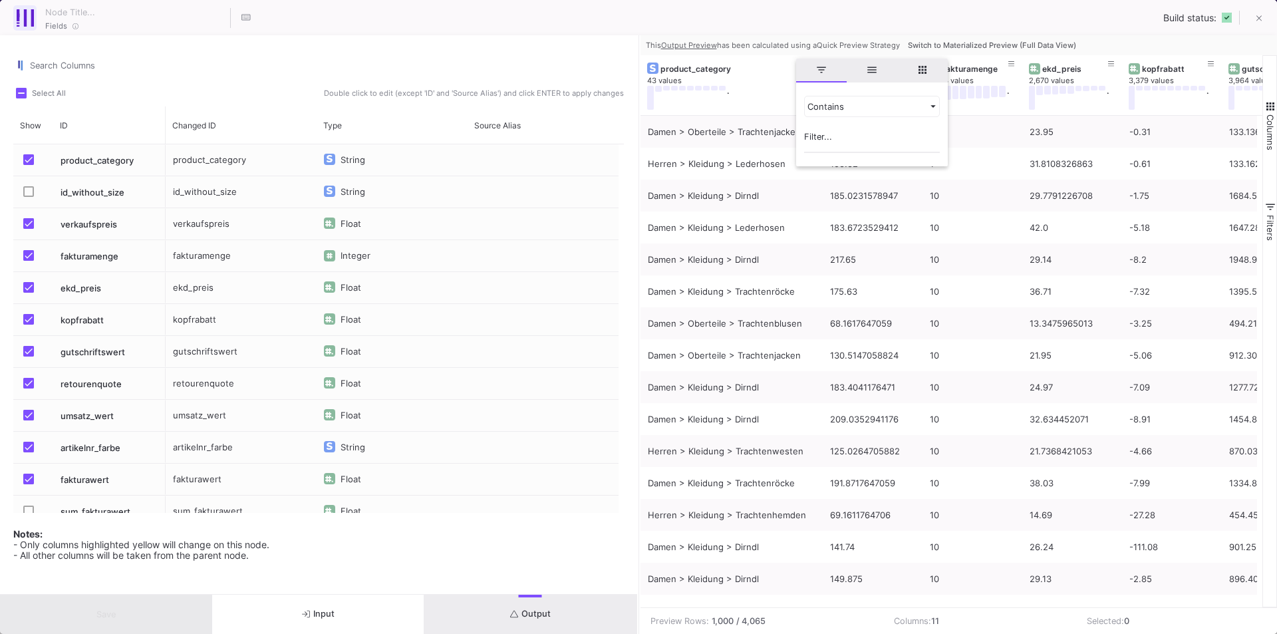
drag, startPoint x: 879, startPoint y: 23, endPoint x: 872, endPoint y: 25, distance: 7.2
click at [879, 23] on div "Fields Build status:" at bounding box center [638, 17] width 1277 height 35
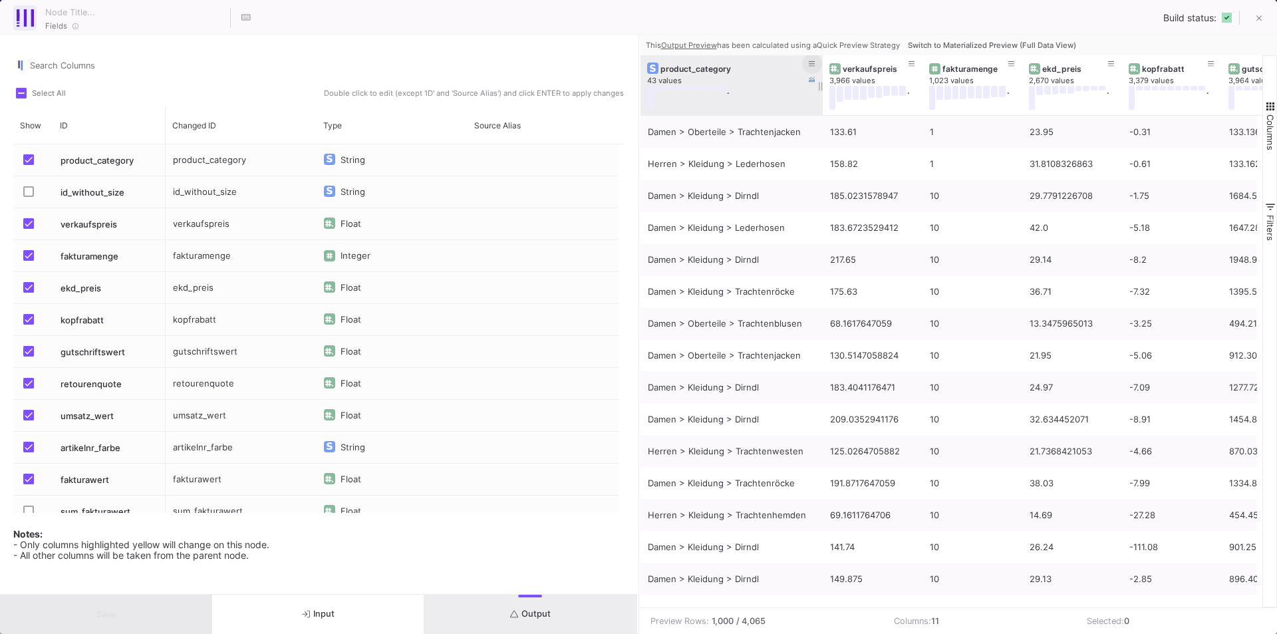
click at [809, 61] on icon at bounding box center [812, 64] width 7 height 7
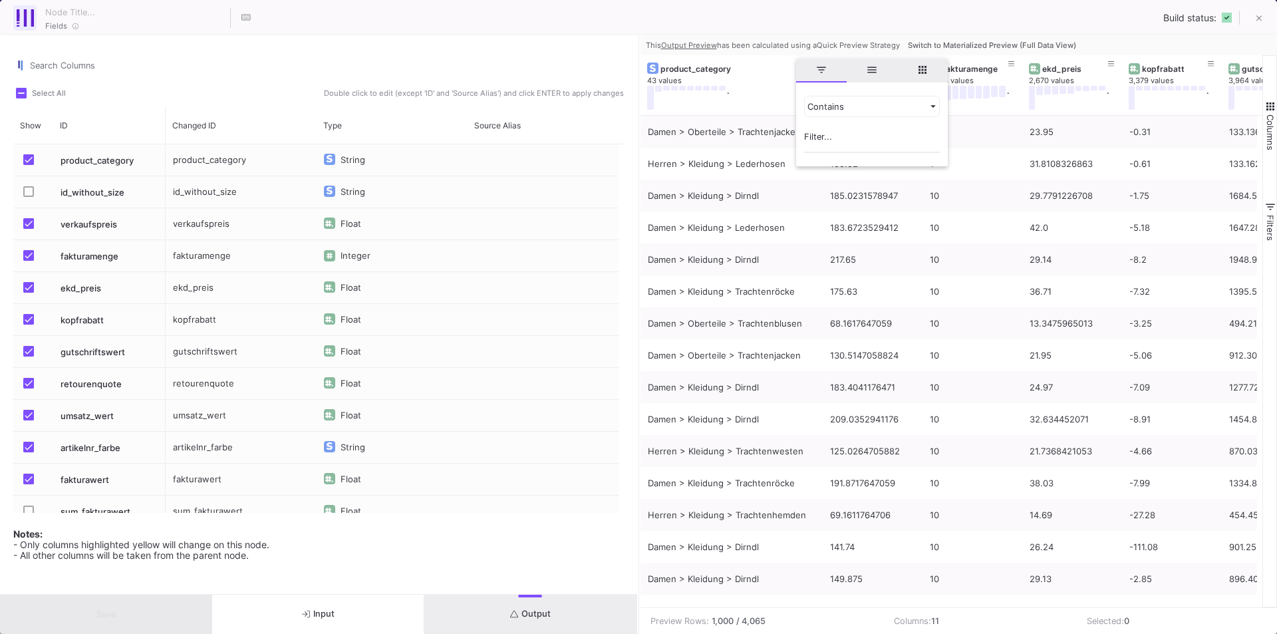
click at [824, 138] on input "Filter Value" at bounding box center [872, 139] width 136 height 27
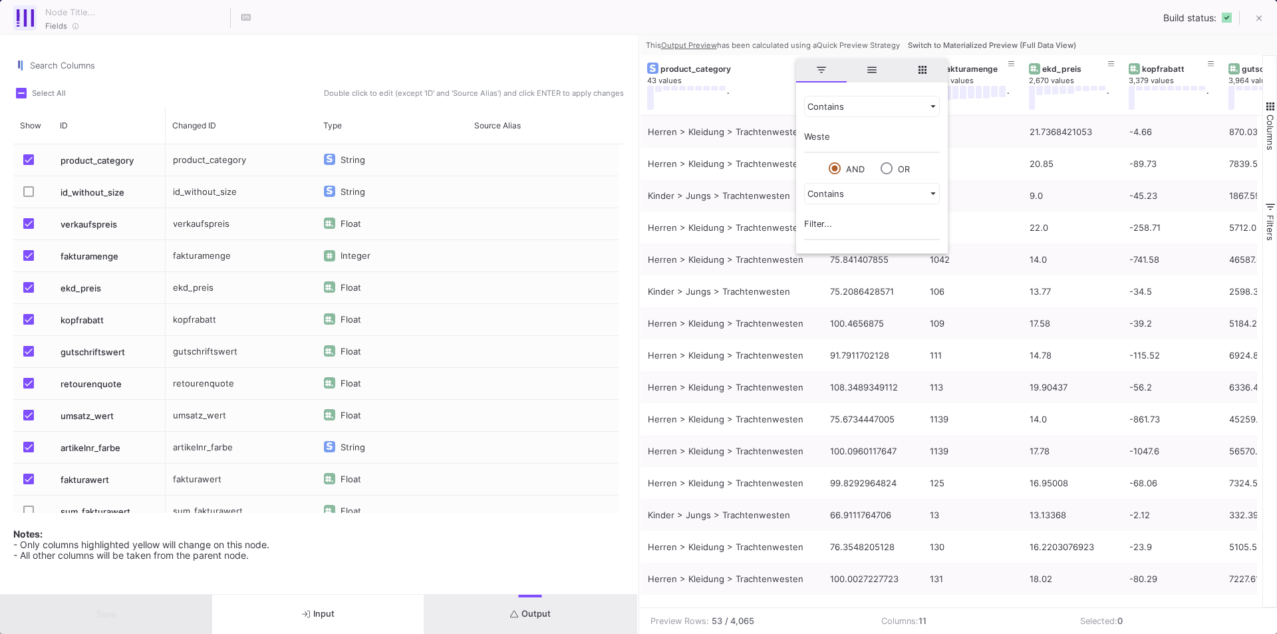
type input "Weste"
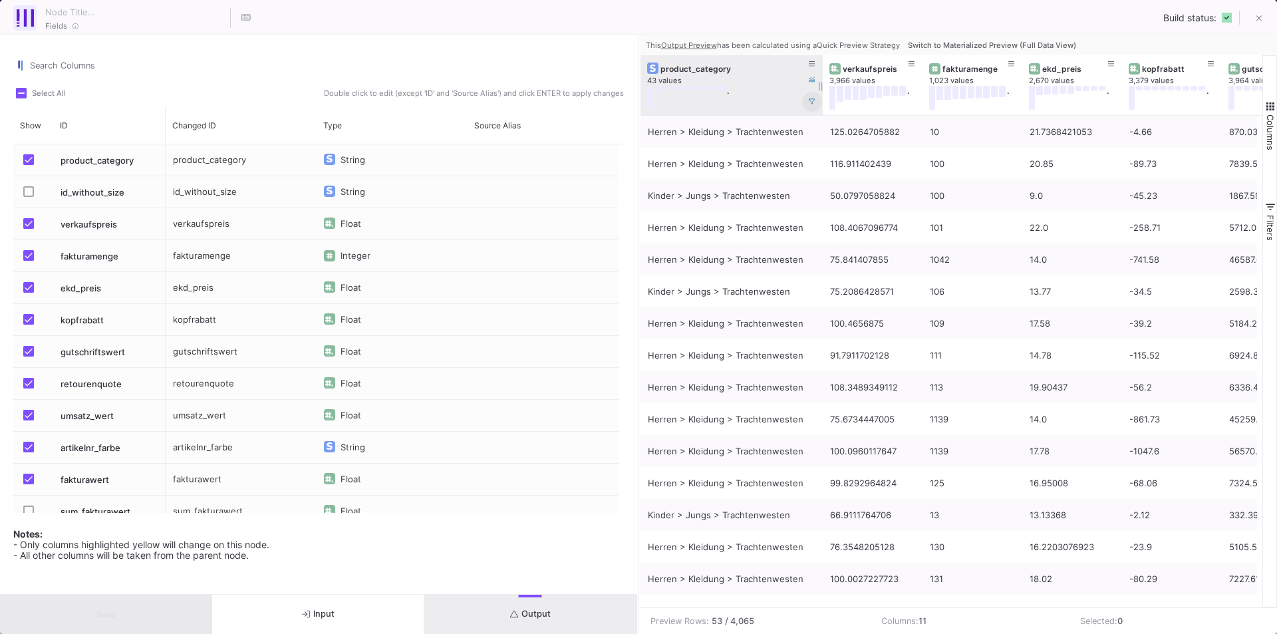
click at [811, 101] on icon at bounding box center [812, 101] width 7 height 7
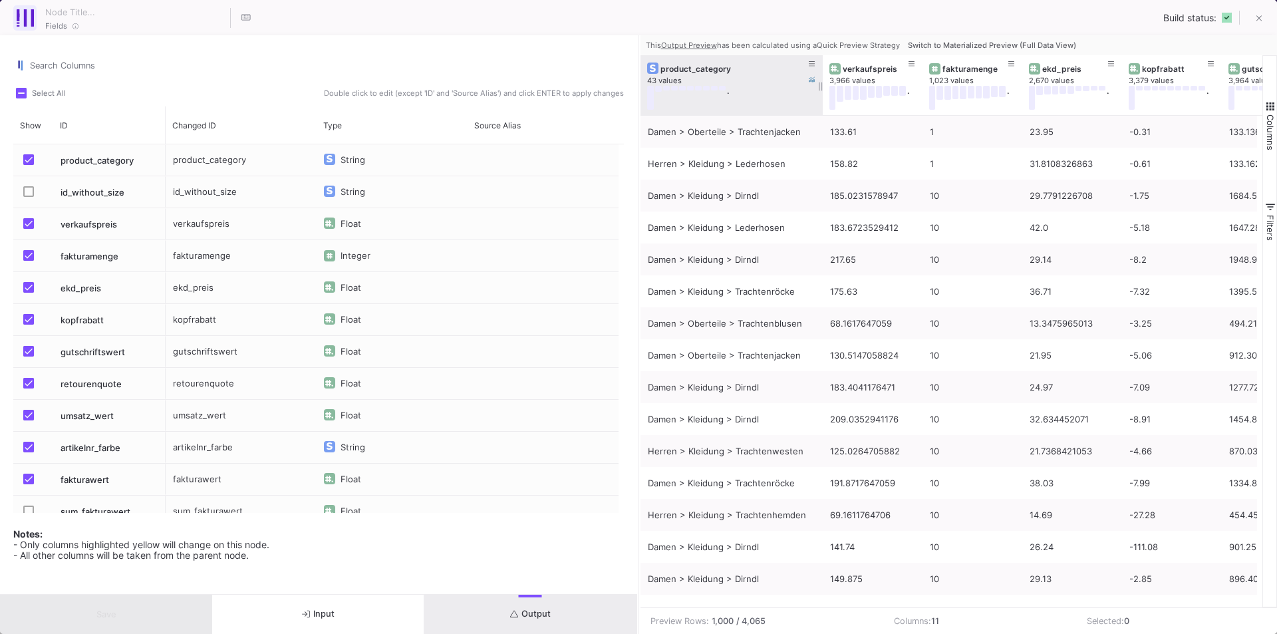
click at [768, 96] on div "." at bounding box center [721, 98] width 149 height 24
click at [791, 96] on div "." at bounding box center [721, 98] width 149 height 24
click at [811, 63] on icon at bounding box center [812, 64] width 7 height 7
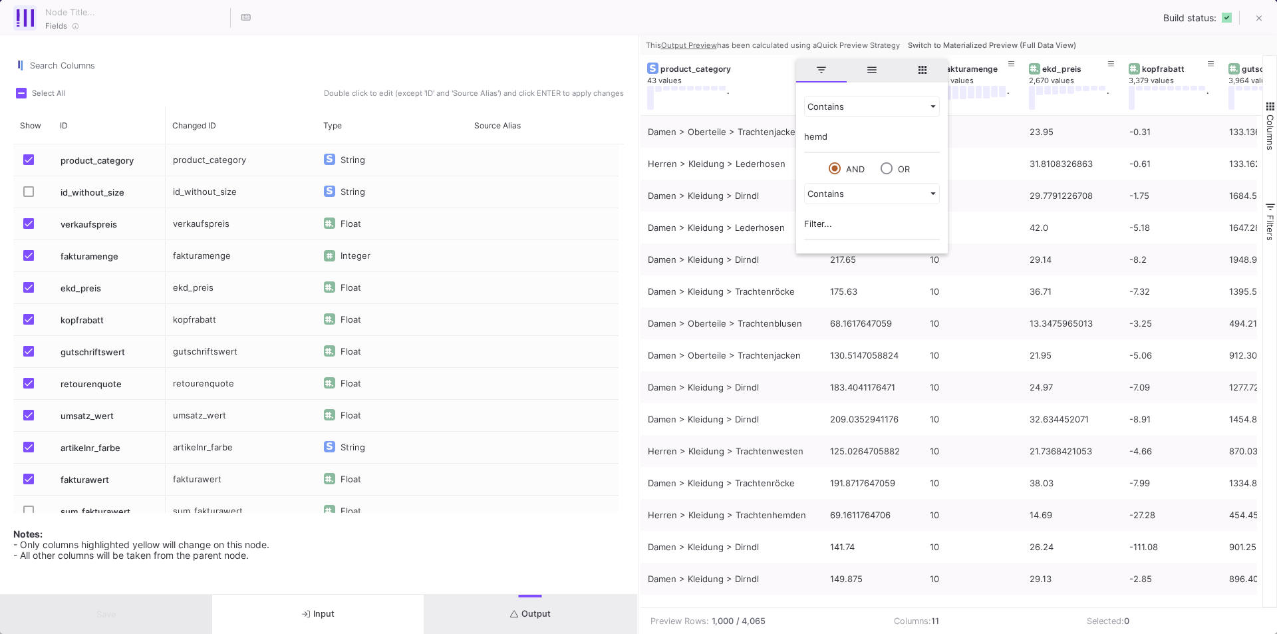
type input "hemd"
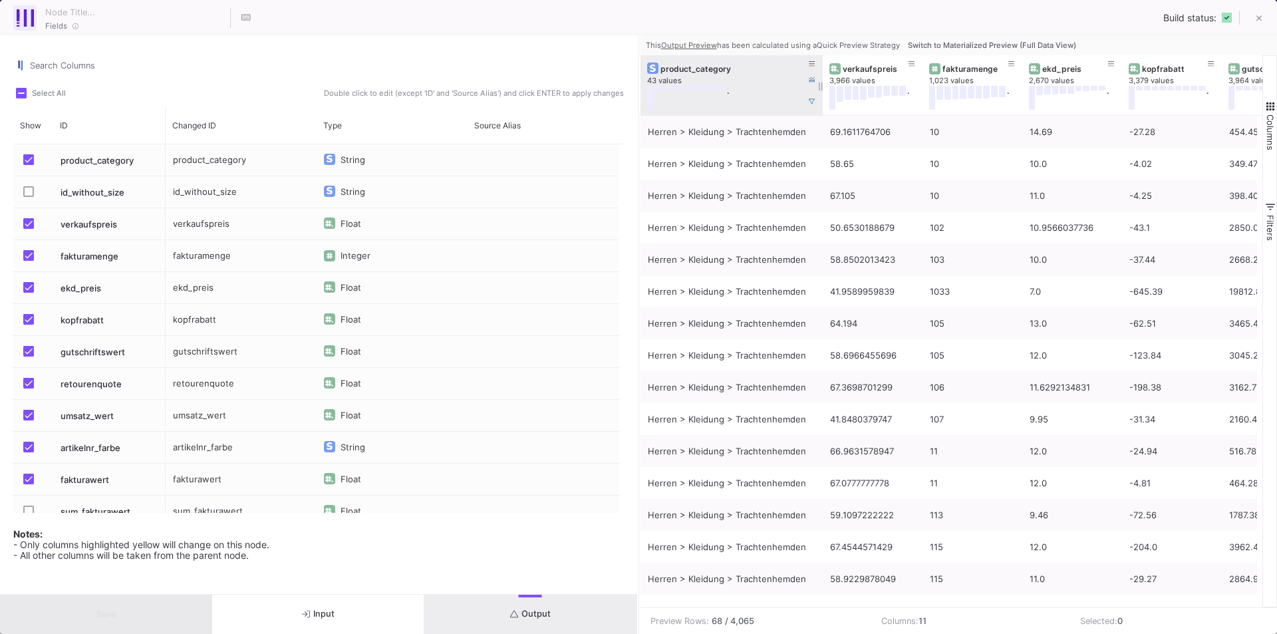
click at [809, 101] on icon at bounding box center [812, 101] width 7 height 7
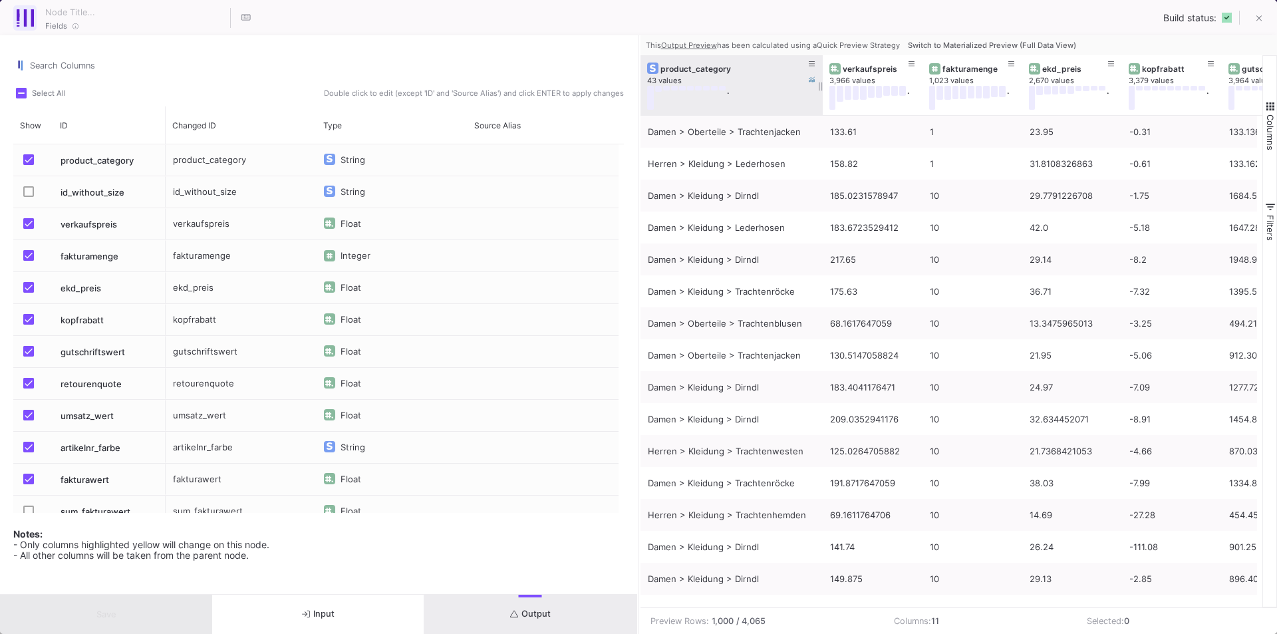
click at [805, 99] on div "43 values ." at bounding box center [731, 92] width 169 height 33
click at [739, 96] on div "." at bounding box center [721, 98] width 149 height 24
click at [807, 63] on button at bounding box center [812, 64] width 20 height 20
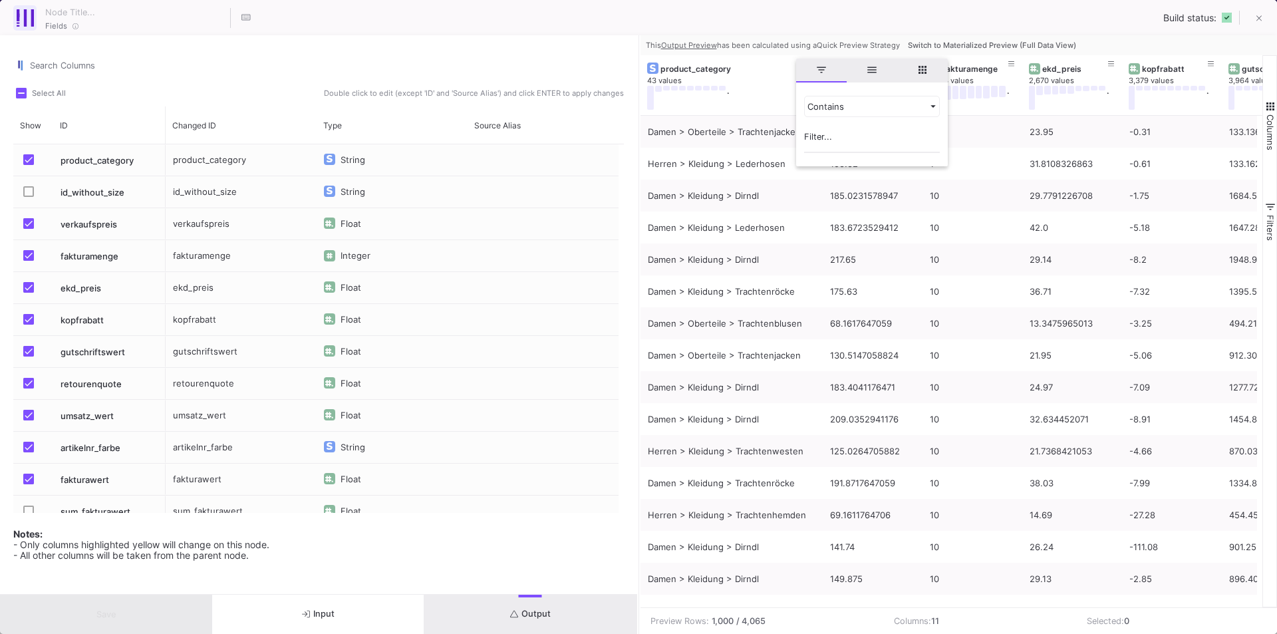
click at [842, 138] on input "Filter Value" at bounding box center [872, 139] width 136 height 27
type input "jacke"
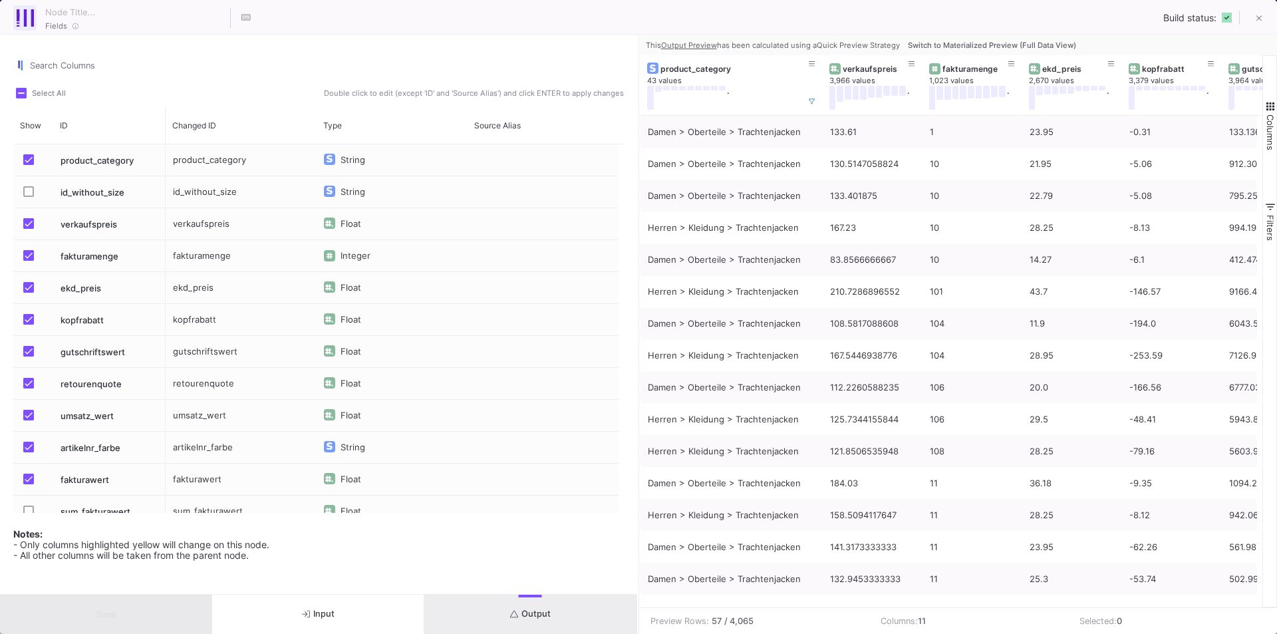
type input "-21"
